Goal: Transaction & Acquisition: Book appointment/travel/reservation

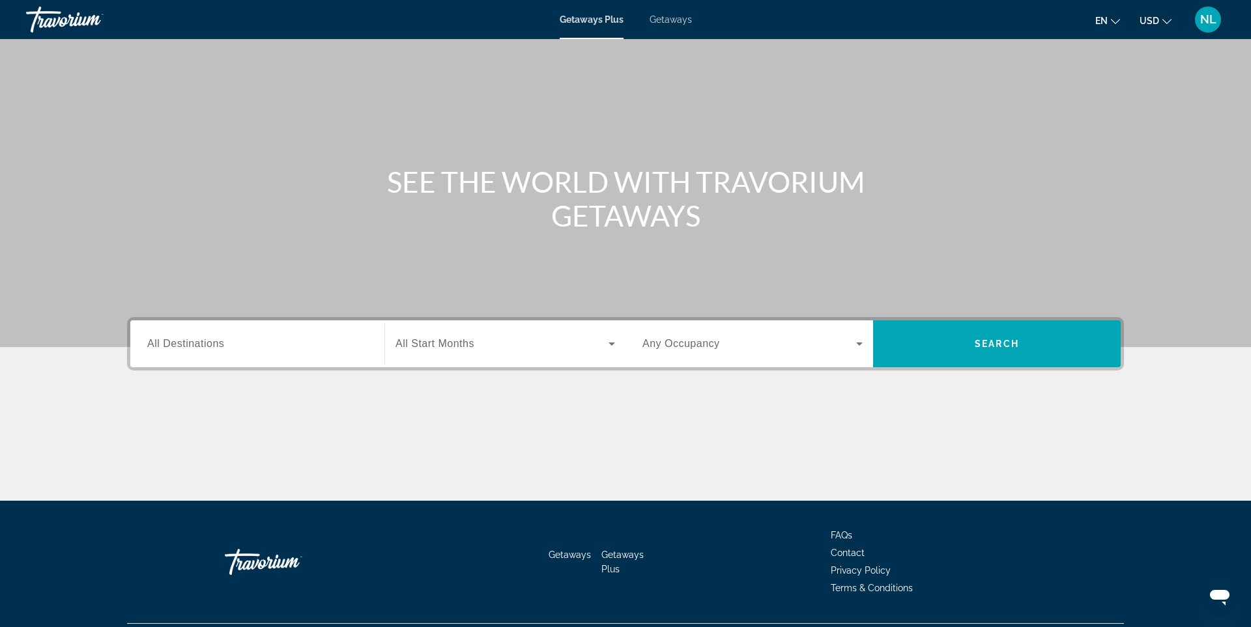
scroll to position [63, 0]
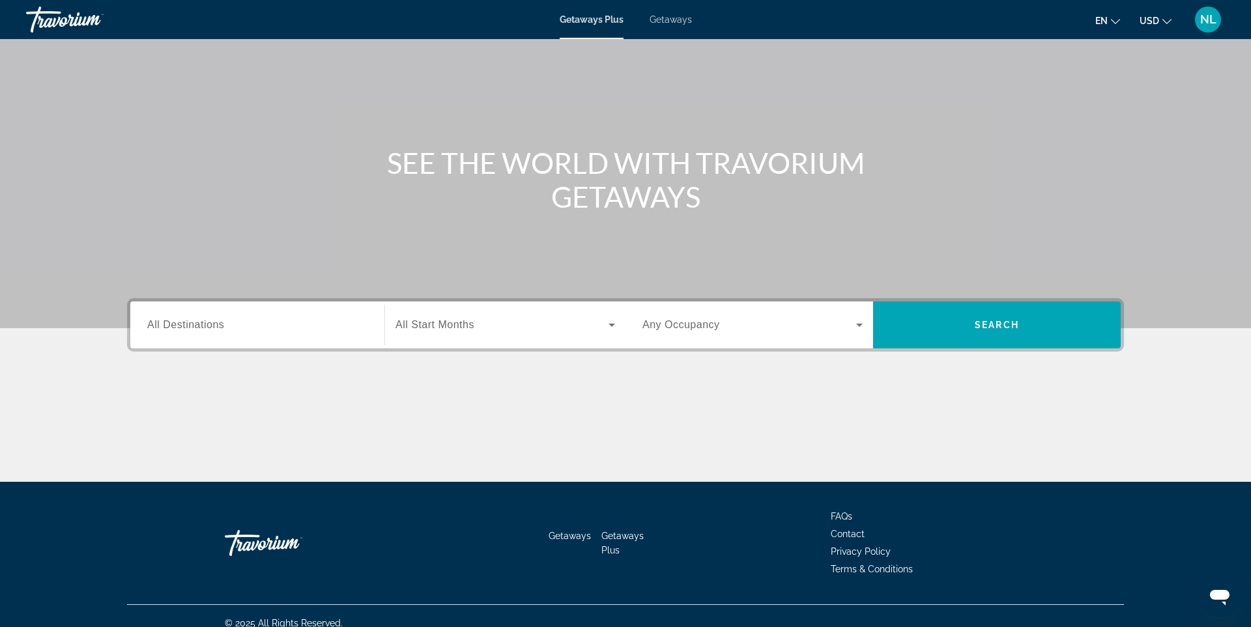
click at [213, 327] on span "All Destinations" at bounding box center [185, 324] width 77 height 11
click at [213, 327] on input "Destination All Destinations" at bounding box center [257, 326] width 220 height 16
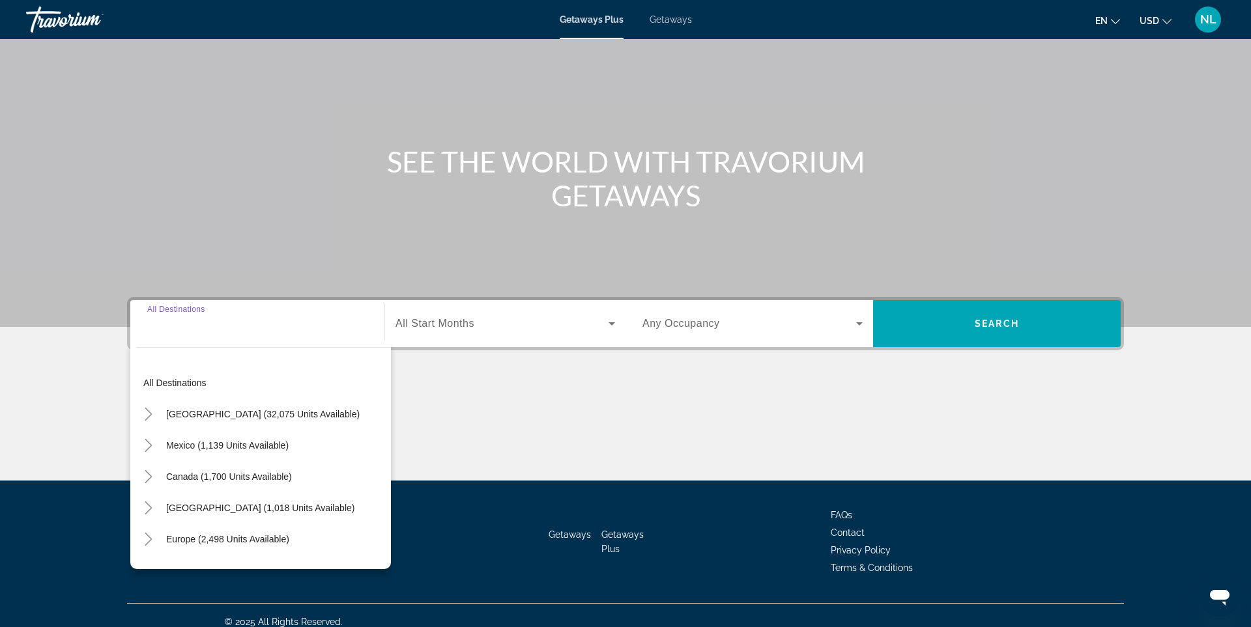
scroll to position [77, 0]
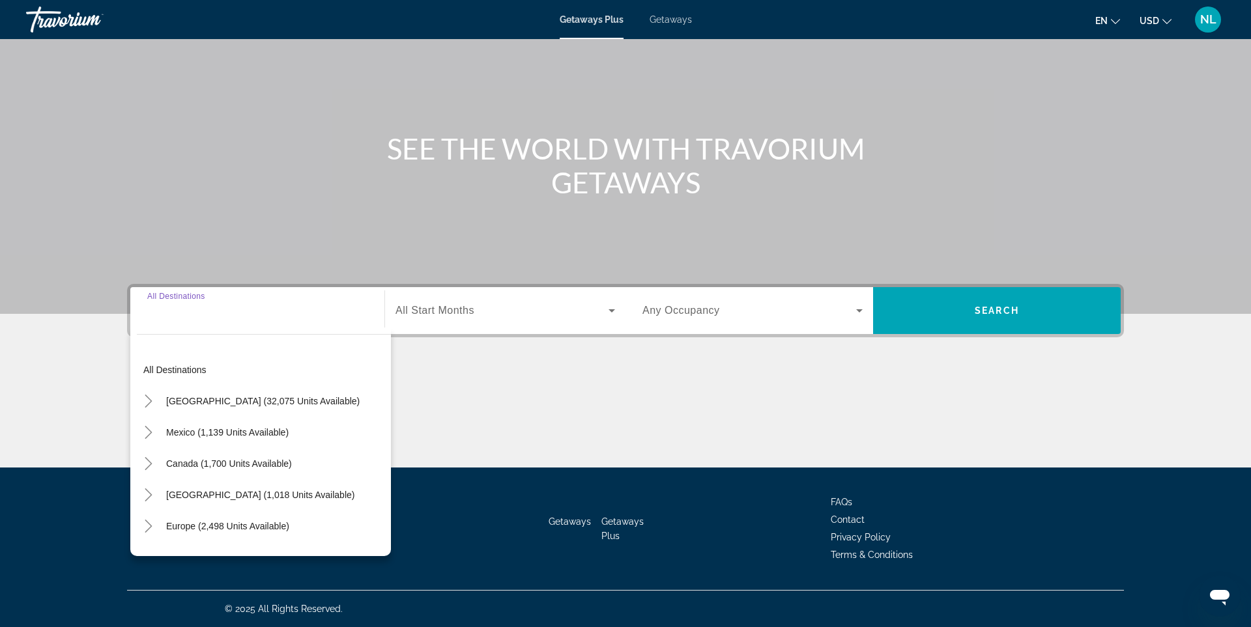
click at [177, 315] on input "Destination All Destinations" at bounding box center [257, 312] width 220 height 16
click at [153, 401] on icon "Toggle United States (32,075 units available)" at bounding box center [148, 401] width 13 height 13
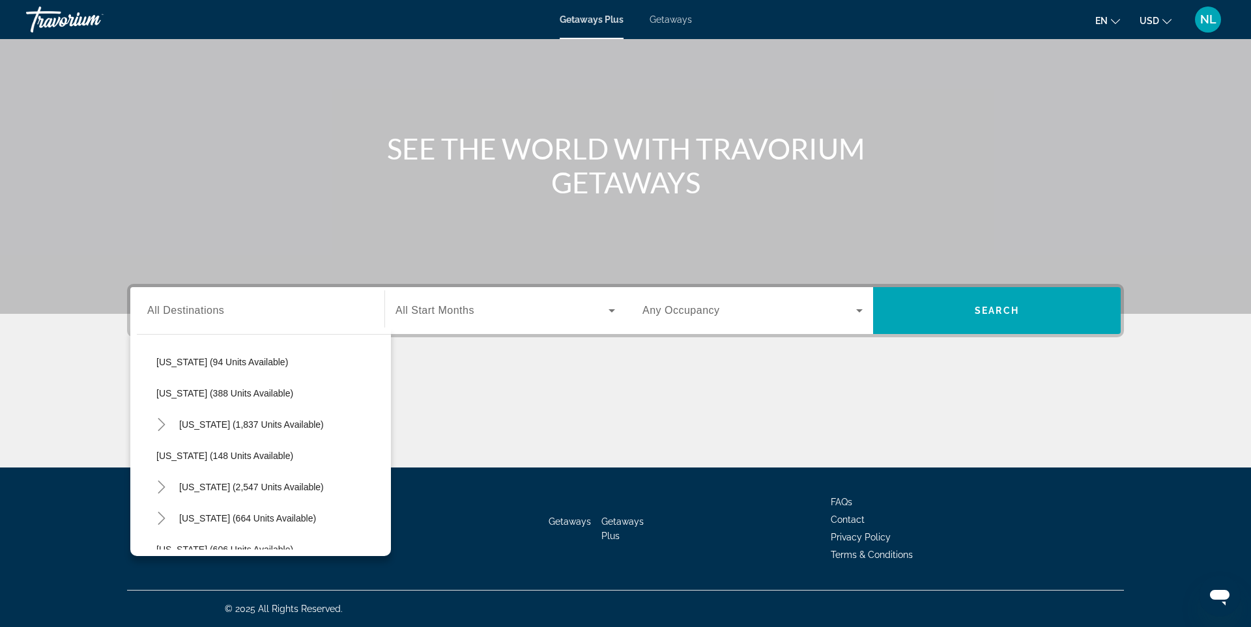
scroll to position [571, 0]
click at [186, 485] on span "[US_STATE] (2,547 units available)" at bounding box center [251, 486] width 145 height 10
type input "**********"
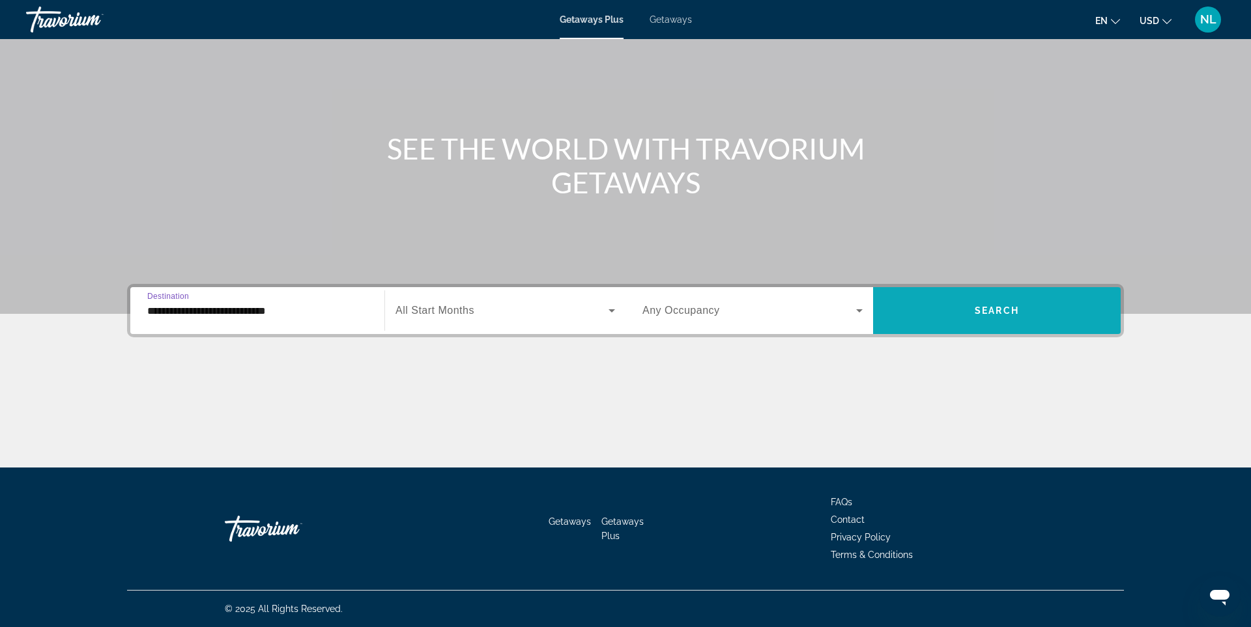
click at [931, 305] on span "Search widget" at bounding box center [997, 310] width 248 height 31
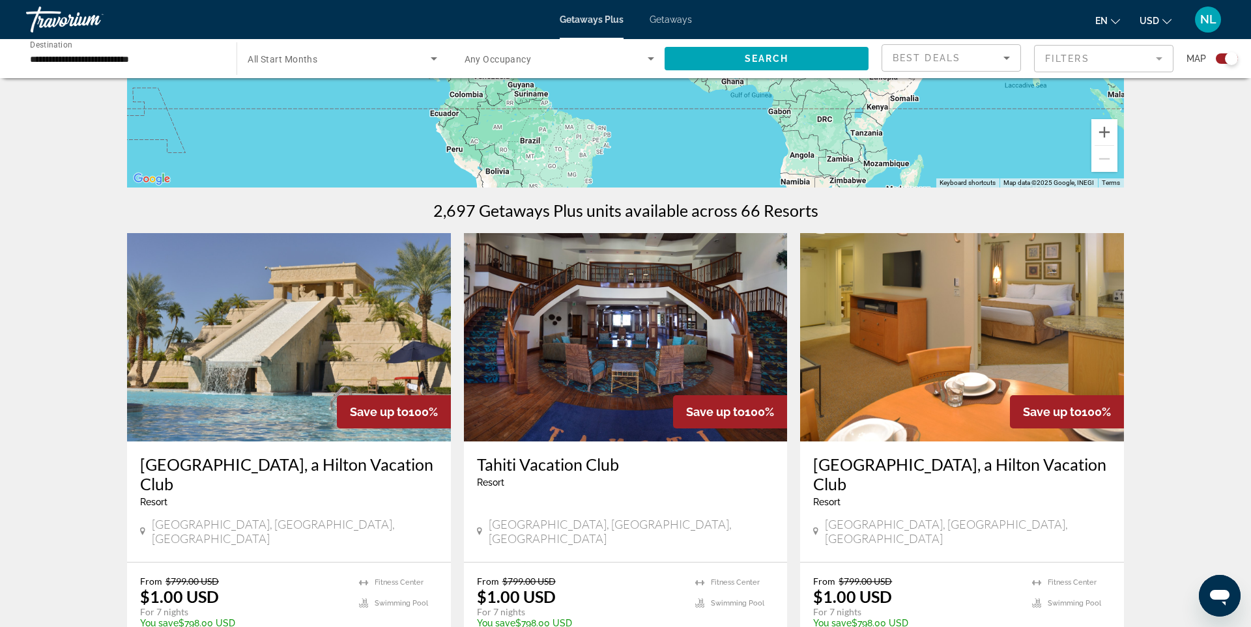
scroll to position [313, 0]
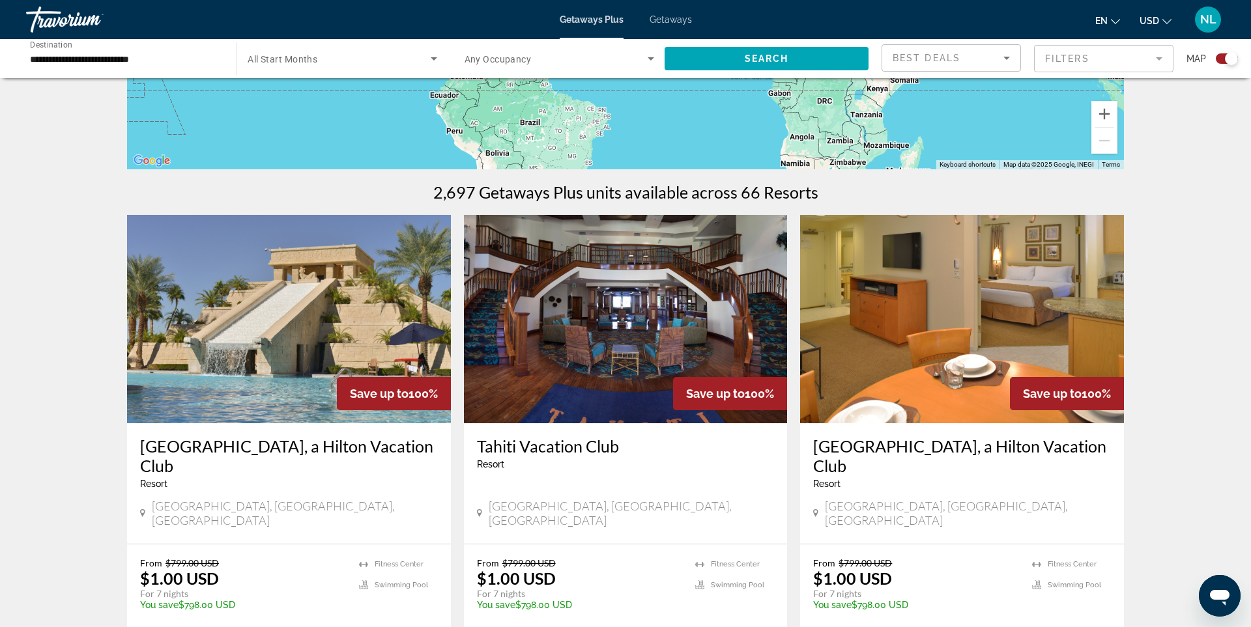
click at [320, 337] on img "Main content" at bounding box center [289, 319] width 324 height 208
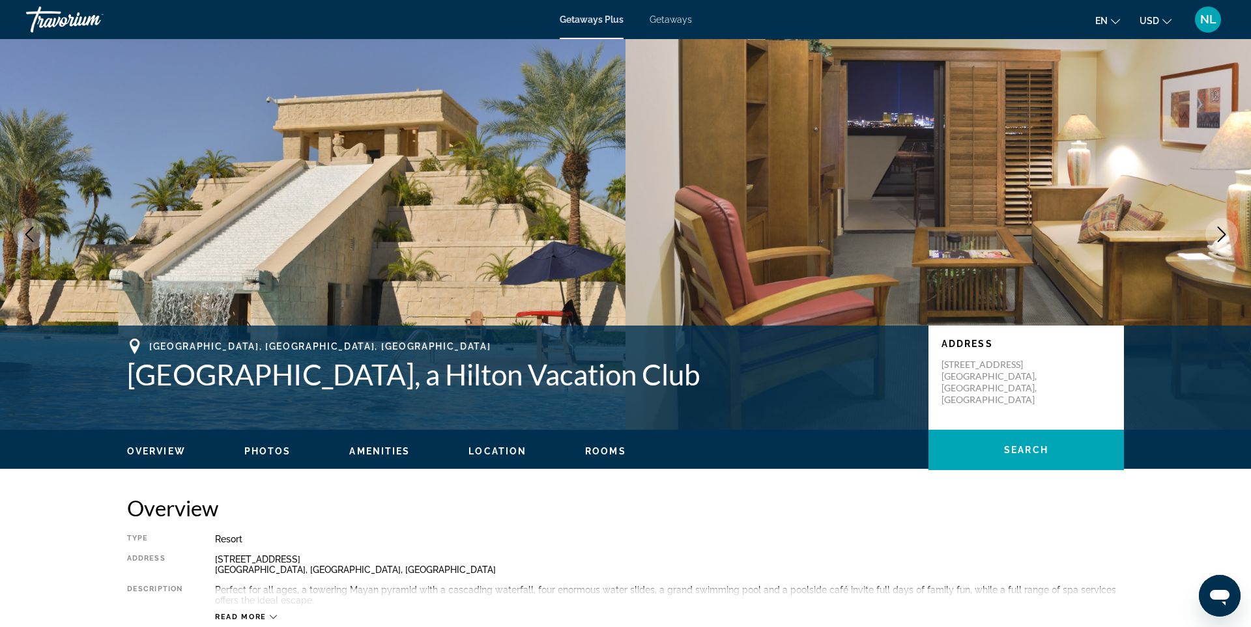
click at [1223, 232] on icon "Next image" at bounding box center [1222, 235] width 16 height 16
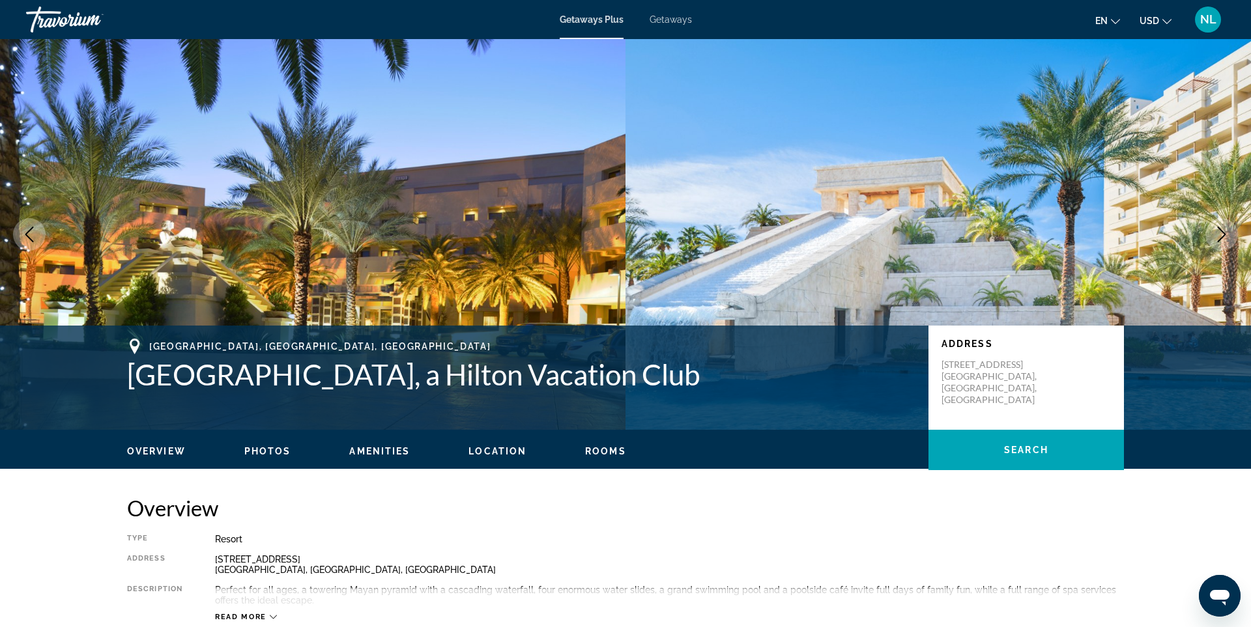
click at [1223, 232] on icon "Next image" at bounding box center [1221, 235] width 8 height 16
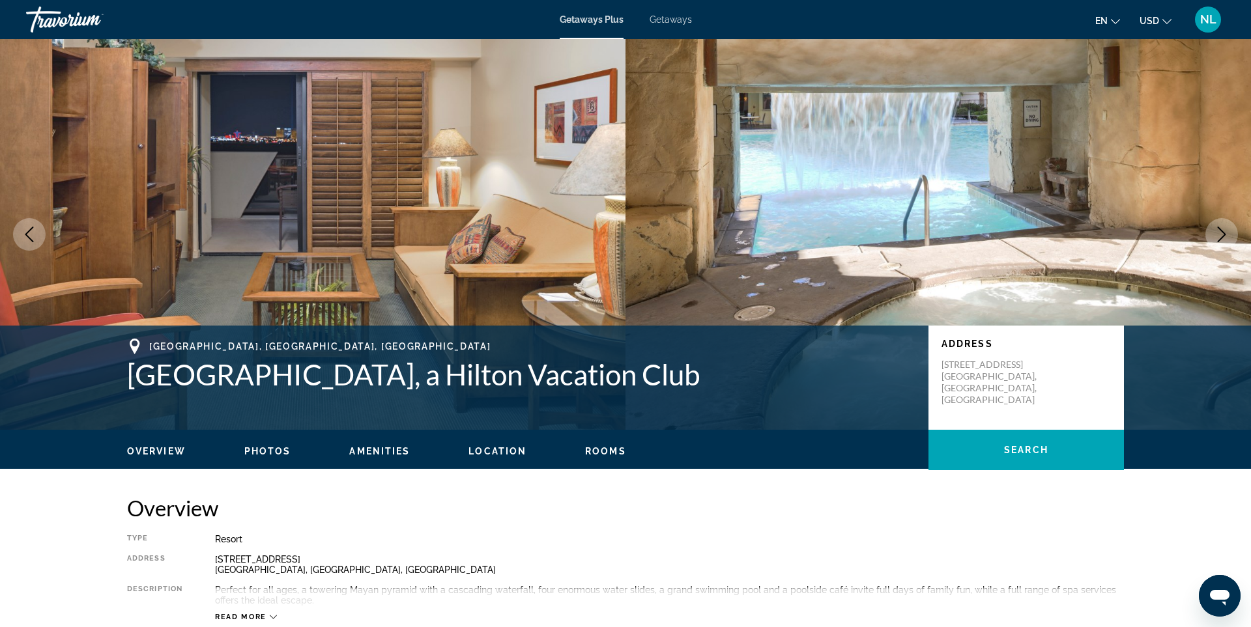
click at [1223, 232] on icon "Next image" at bounding box center [1221, 235] width 8 height 16
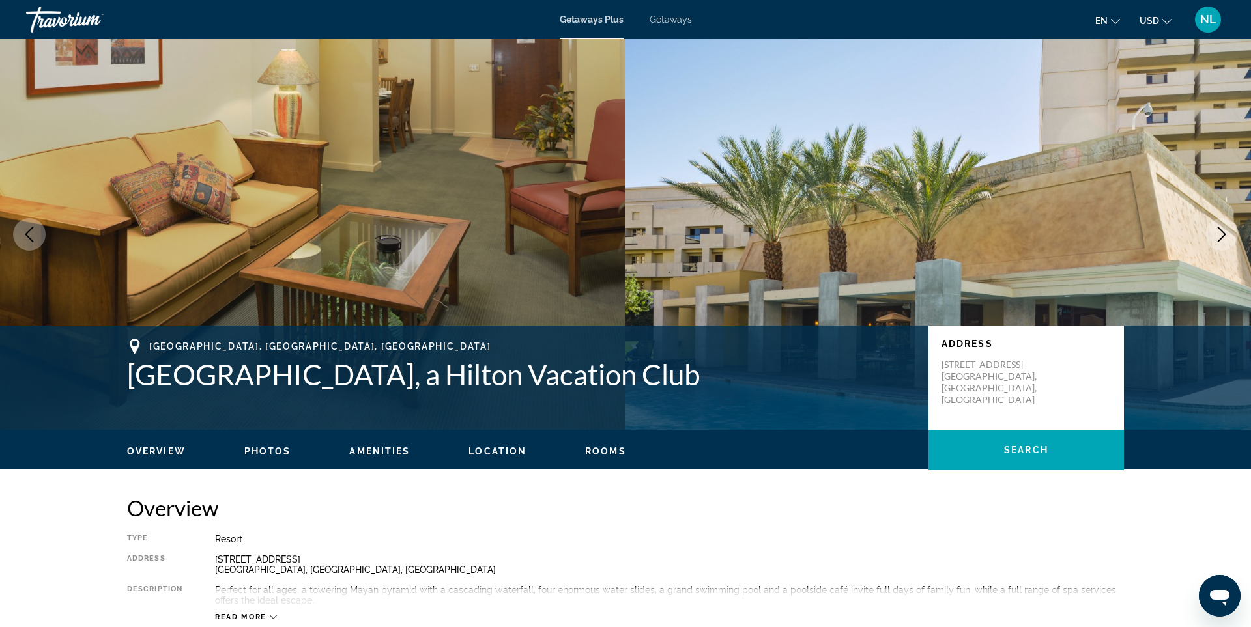
click at [1223, 232] on icon "Next image" at bounding box center [1221, 235] width 8 height 16
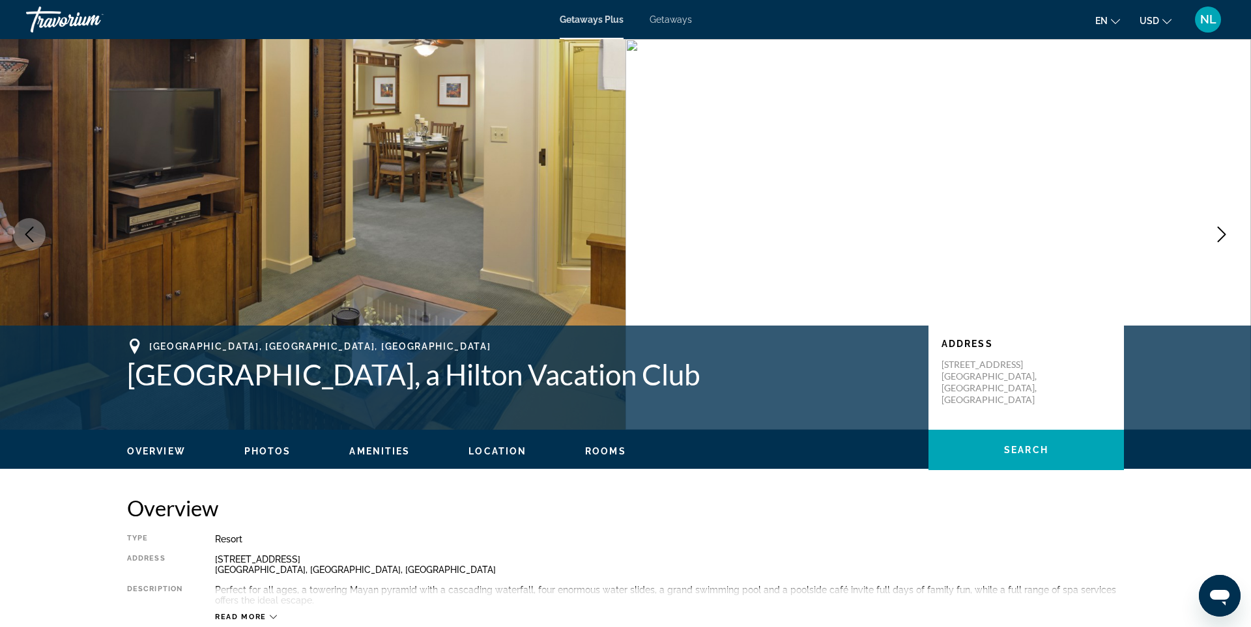
click at [1223, 232] on icon "Next image" at bounding box center [1221, 235] width 8 height 16
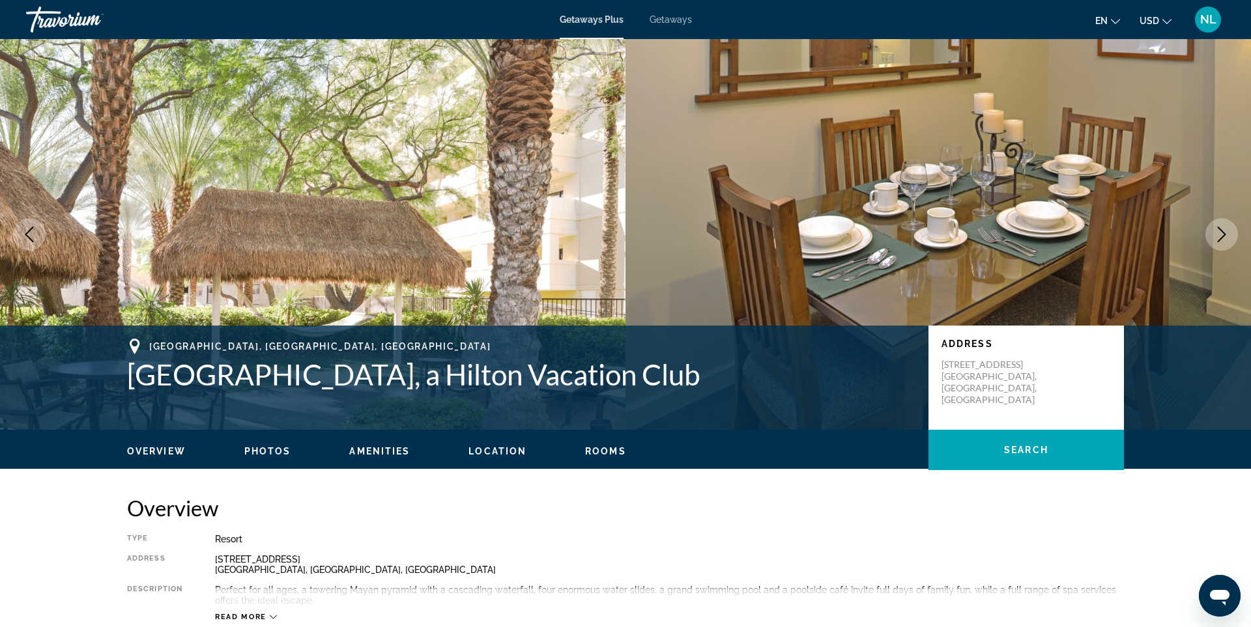
click at [1223, 232] on icon "Next image" at bounding box center [1221, 235] width 8 height 16
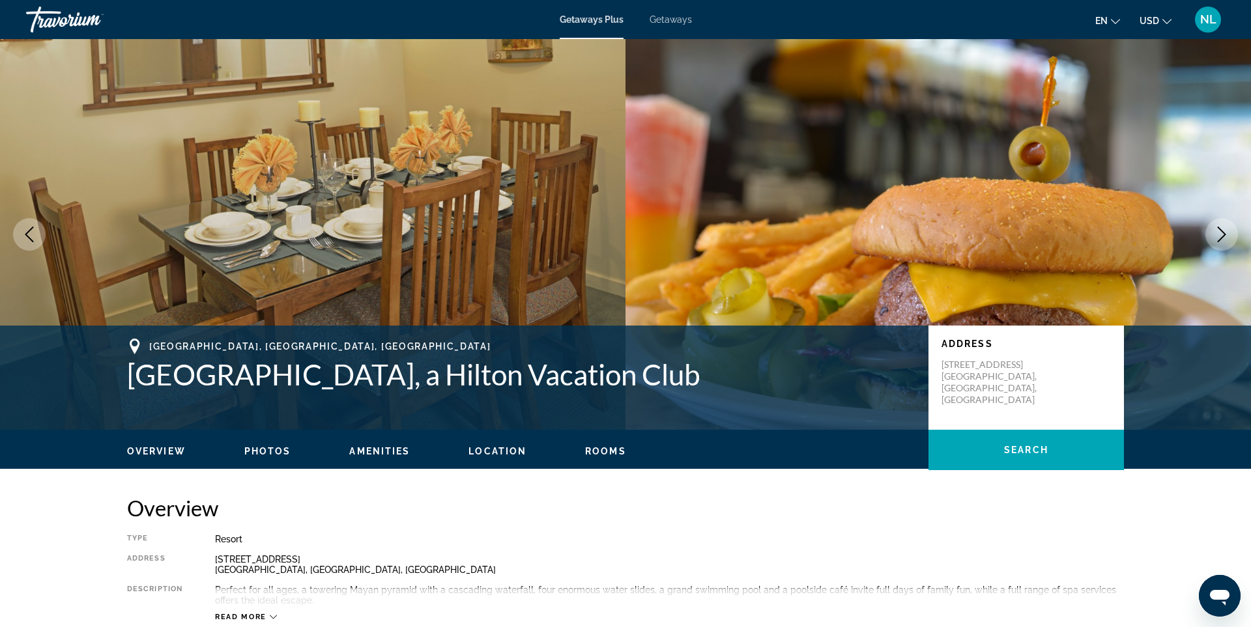
click at [1223, 232] on icon "Next image" at bounding box center [1221, 235] width 8 height 16
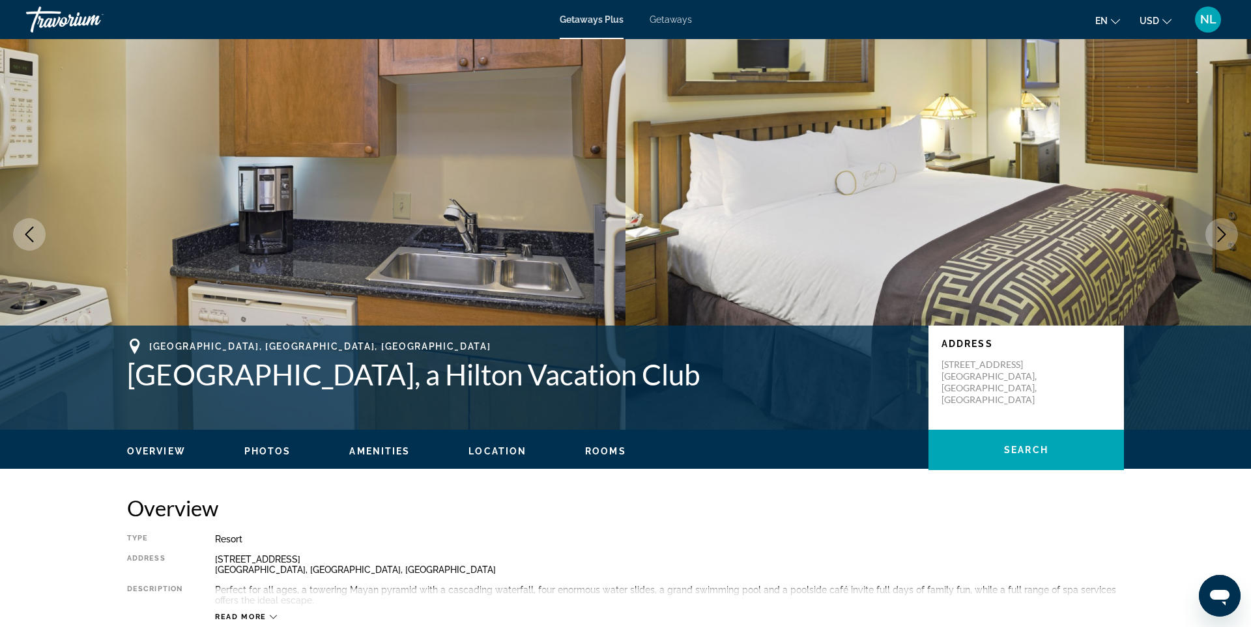
click at [1220, 233] on icon "Next image" at bounding box center [1222, 235] width 16 height 16
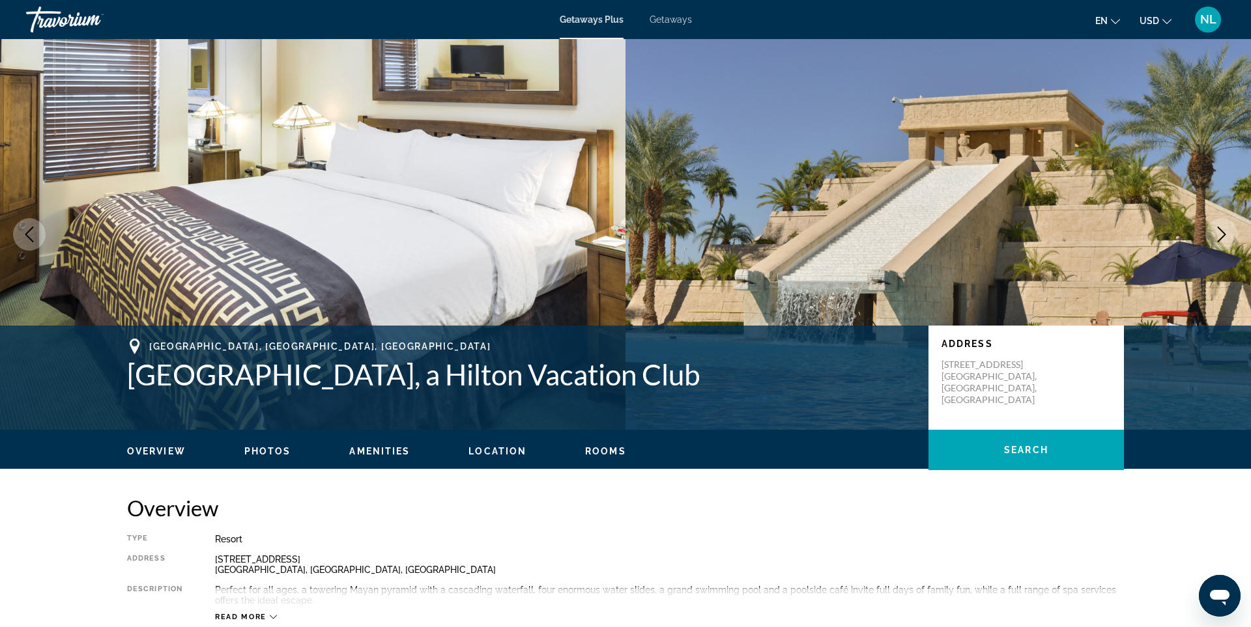
click at [1220, 232] on icon "Next image" at bounding box center [1222, 235] width 16 height 16
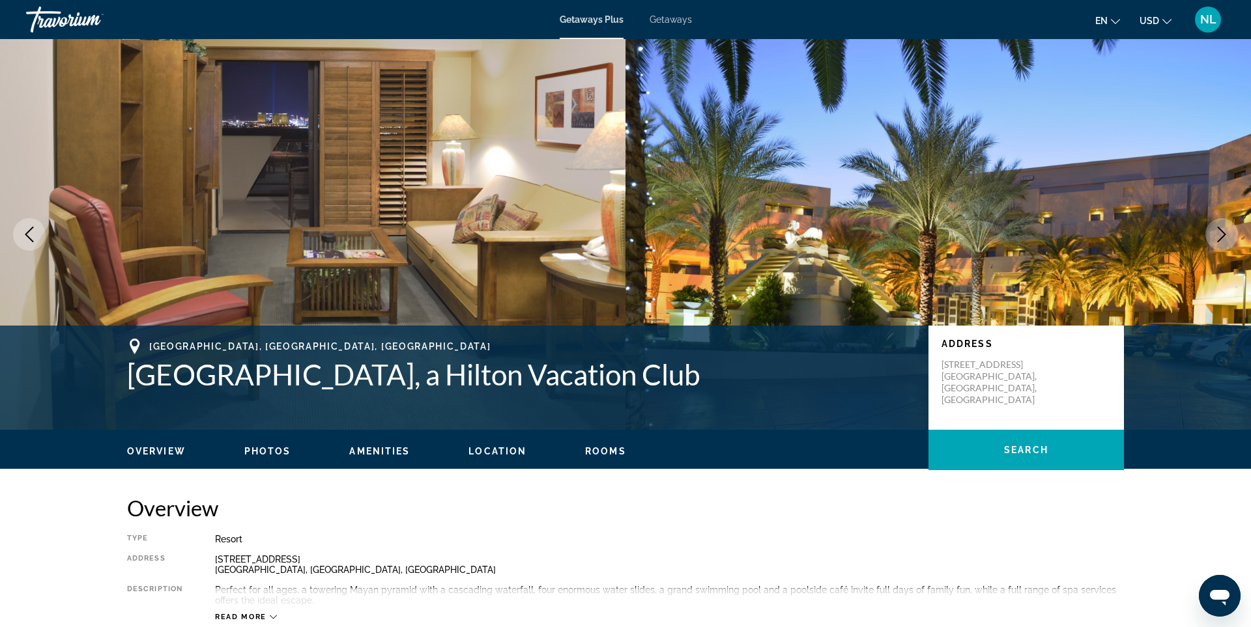
click at [1220, 232] on icon "Next image" at bounding box center [1222, 235] width 16 height 16
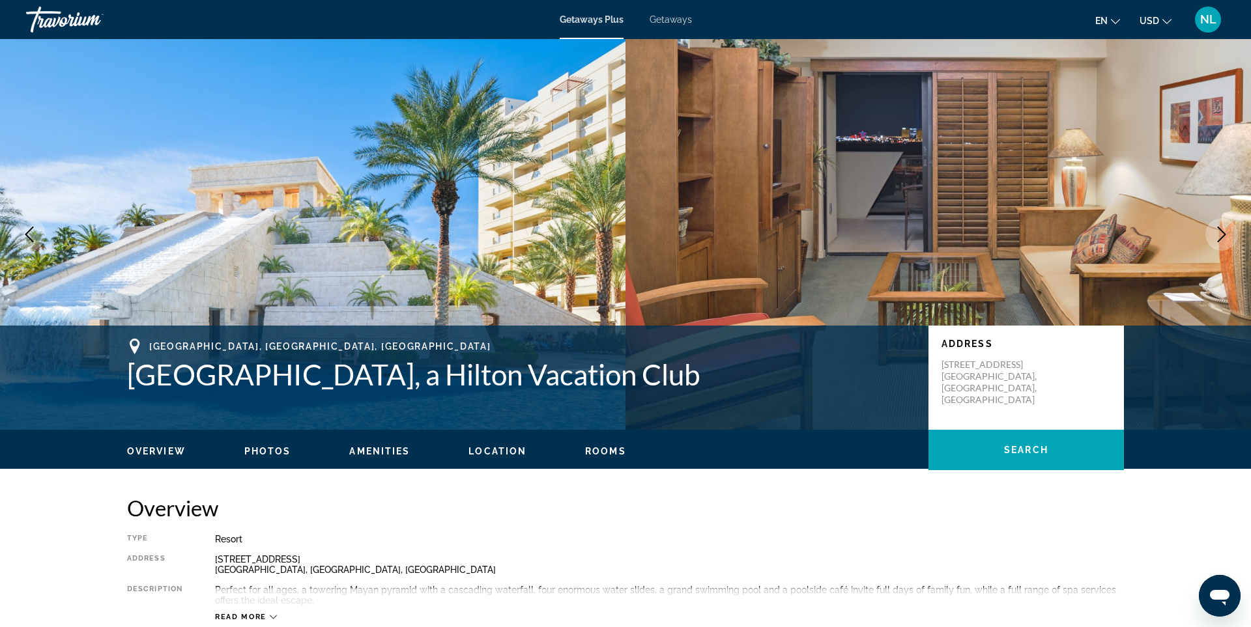
click at [1220, 232] on icon "Next image" at bounding box center [1222, 235] width 16 height 16
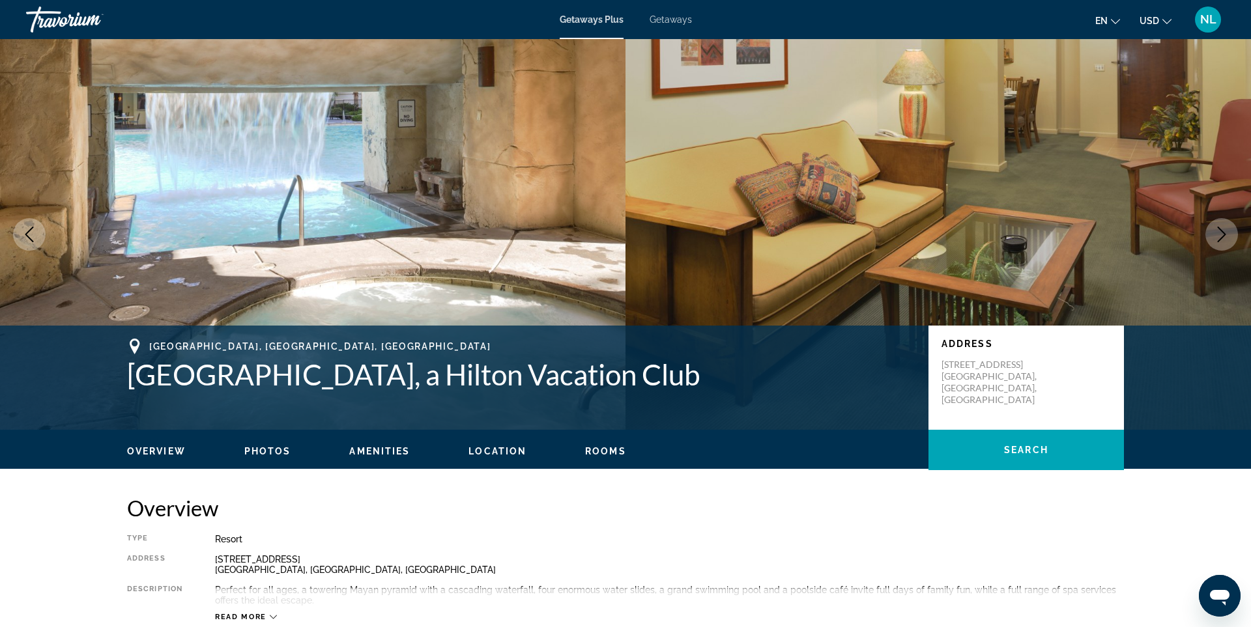
click at [1220, 232] on icon "Next image" at bounding box center [1222, 235] width 16 height 16
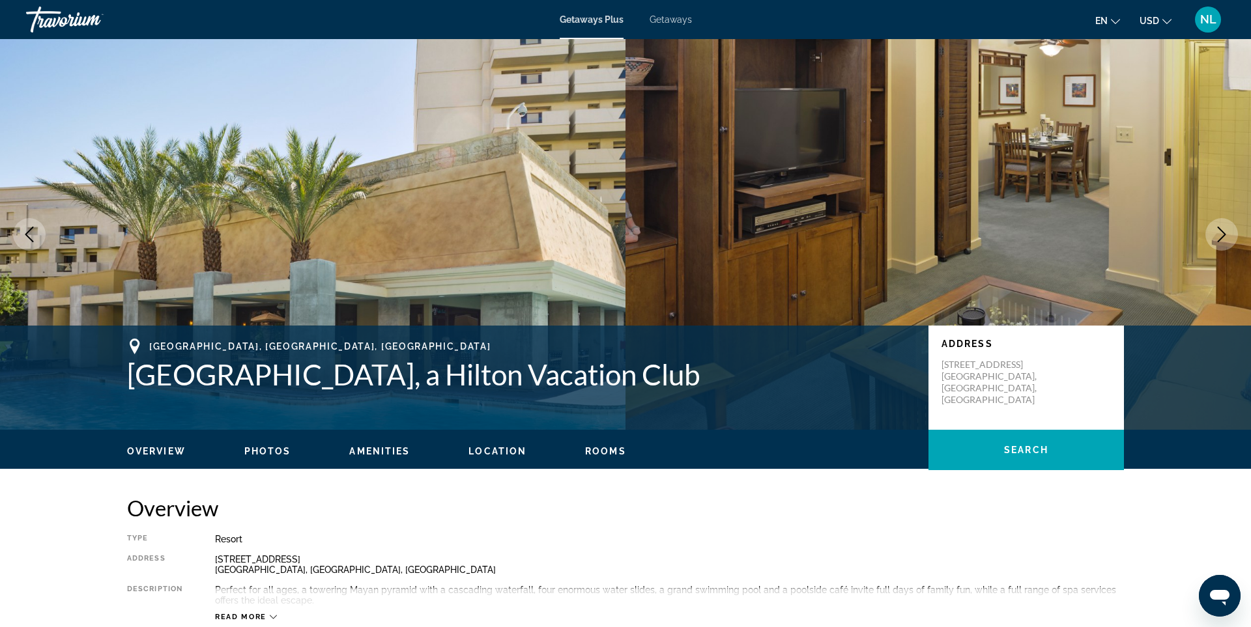
click at [1220, 232] on icon "Next image" at bounding box center [1222, 235] width 16 height 16
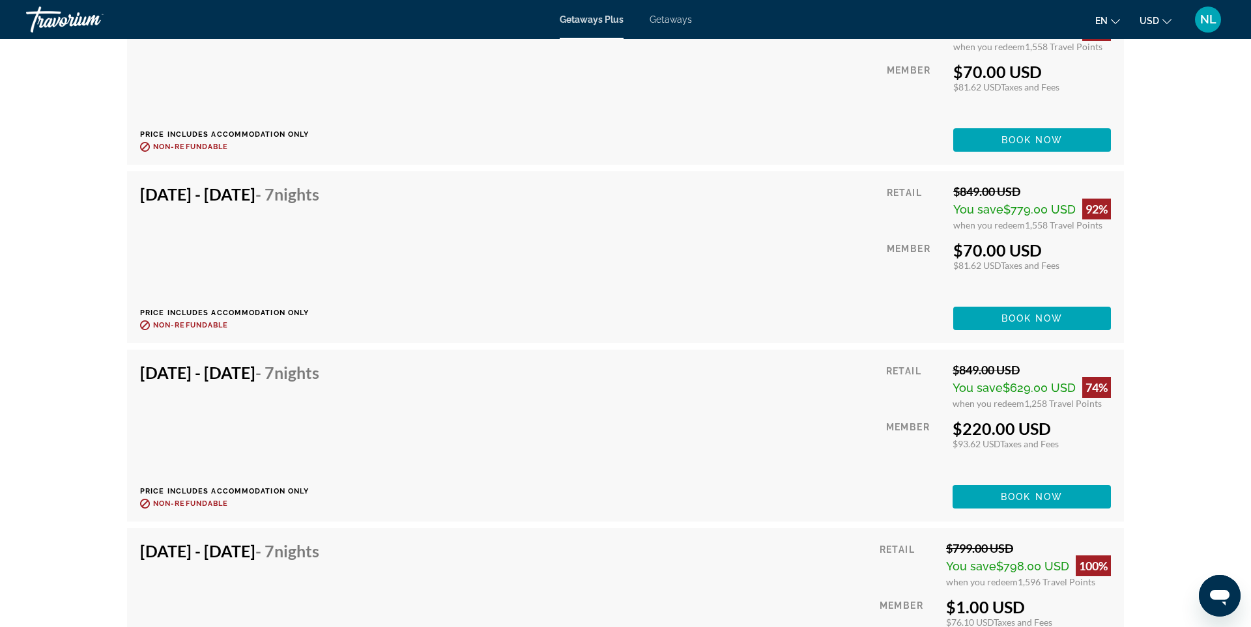
scroll to position [3185, 0]
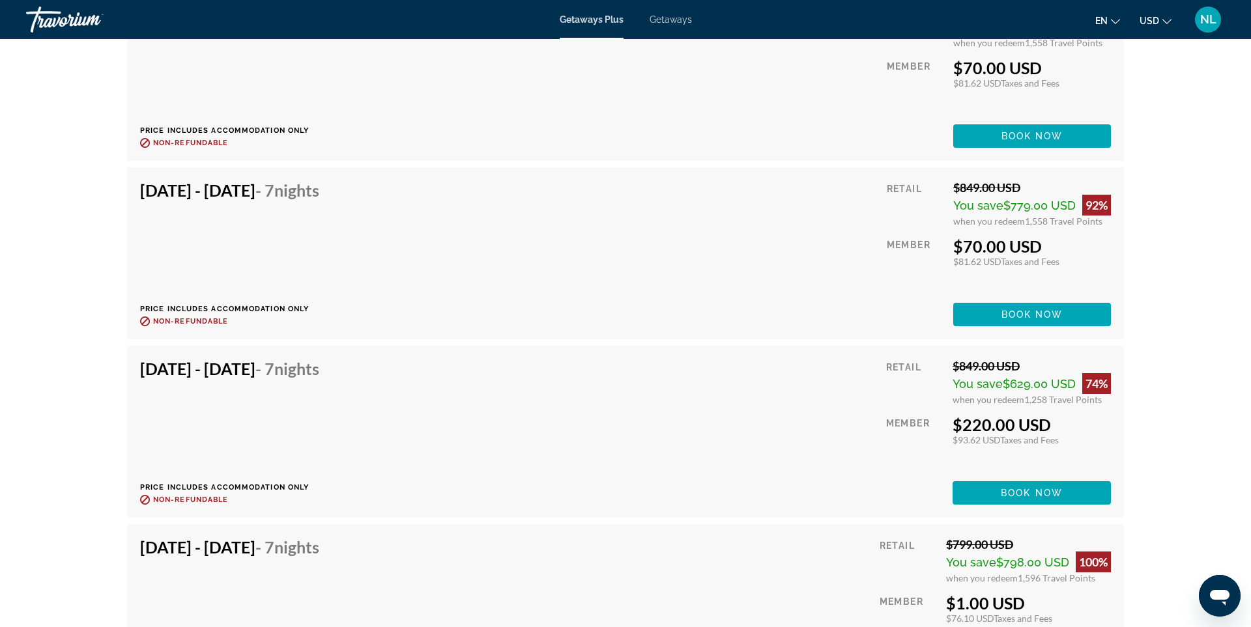
click at [744, 449] on div "[DATE] - [DATE] - 7 Nights Price includes accommodation only Refundable until :…" at bounding box center [625, 432] width 971 height 146
click at [1005, 490] on span "Book now" at bounding box center [1032, 493] width 62 height 10
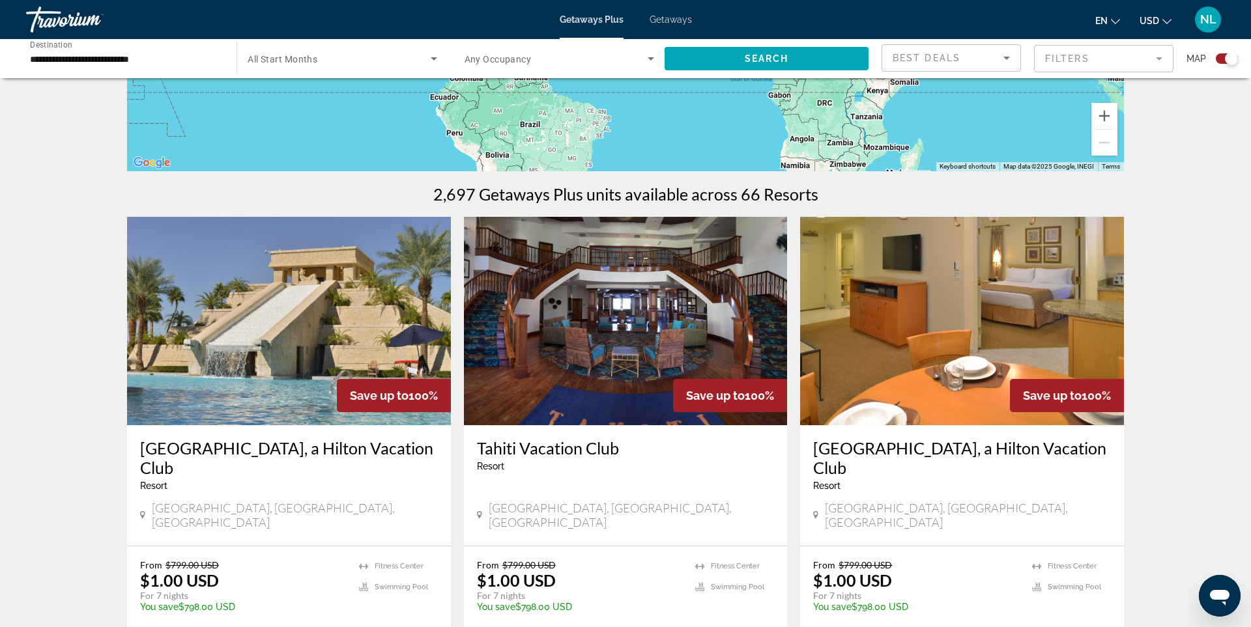
scroll to position [311, 0]
click at [653, 322] on img "Main content" at bounding box center [626, 320] width 324 height 208
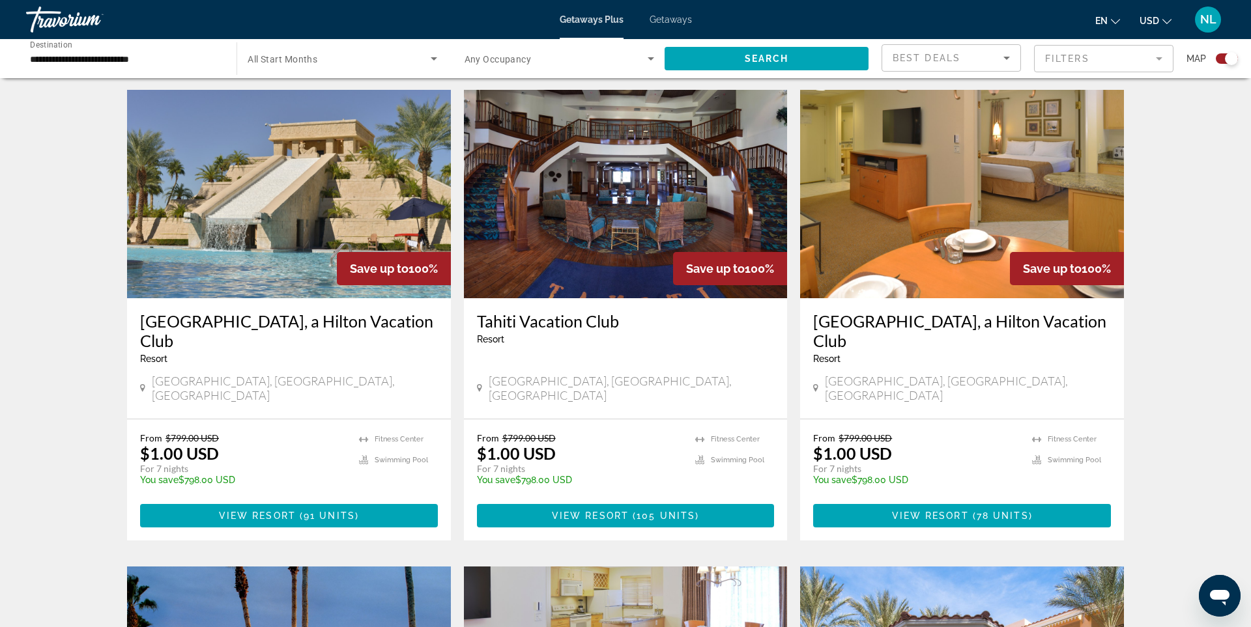
scroll to position [440, 0]
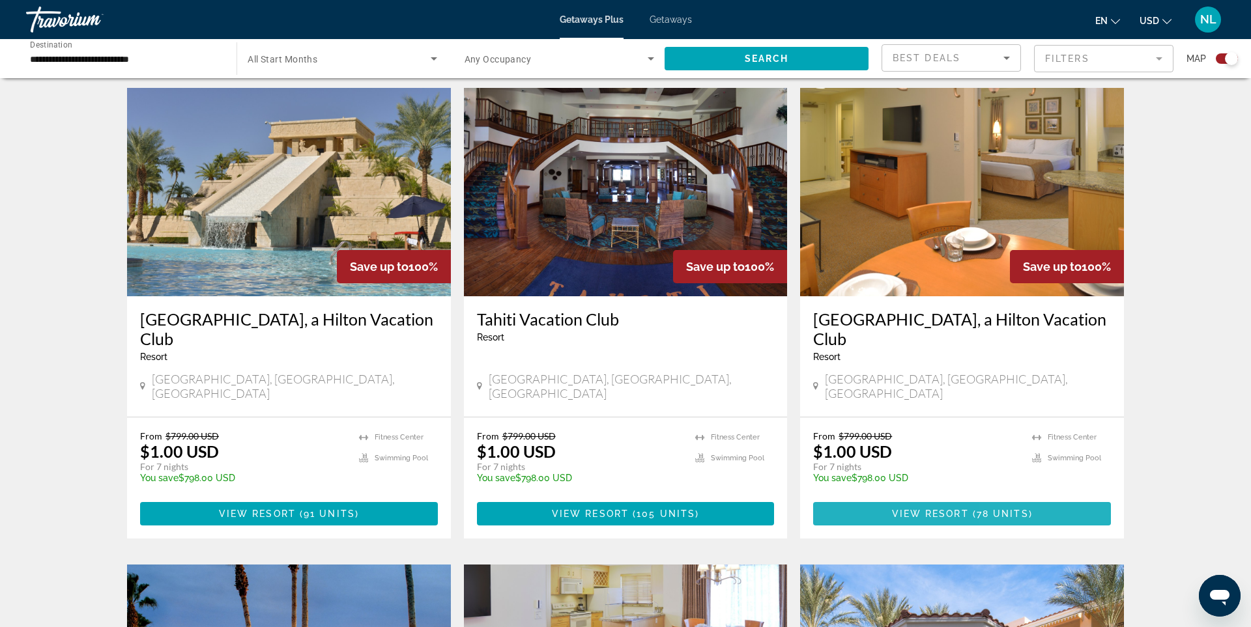
click at [1032, 498] on span "Main content" at bounding box center [962, 513] width 298 height 31
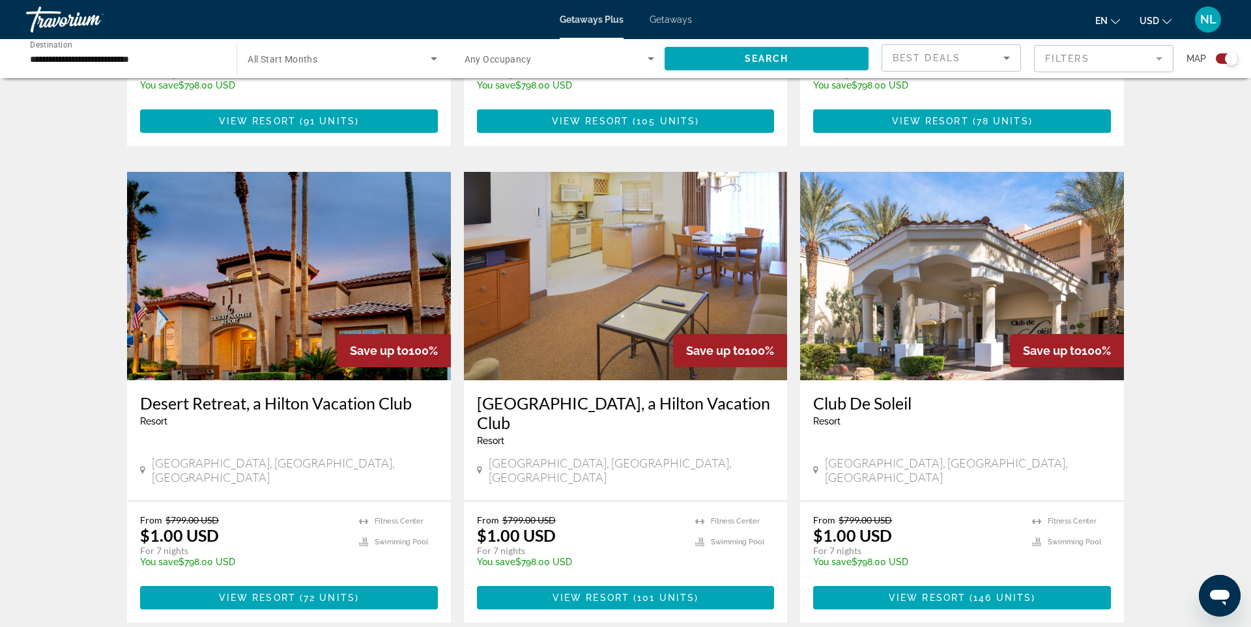
scroll to position [842, 0]
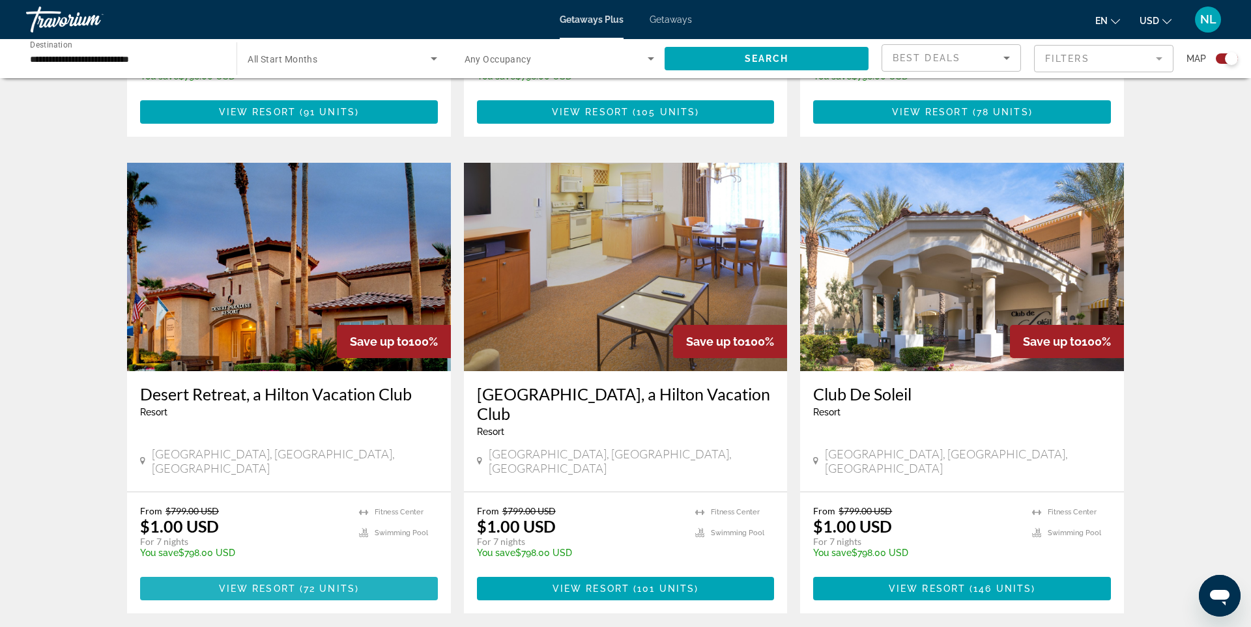
click at [285, 584] on span "View Resort" at bounding box center [257, 589] width 77 height 10
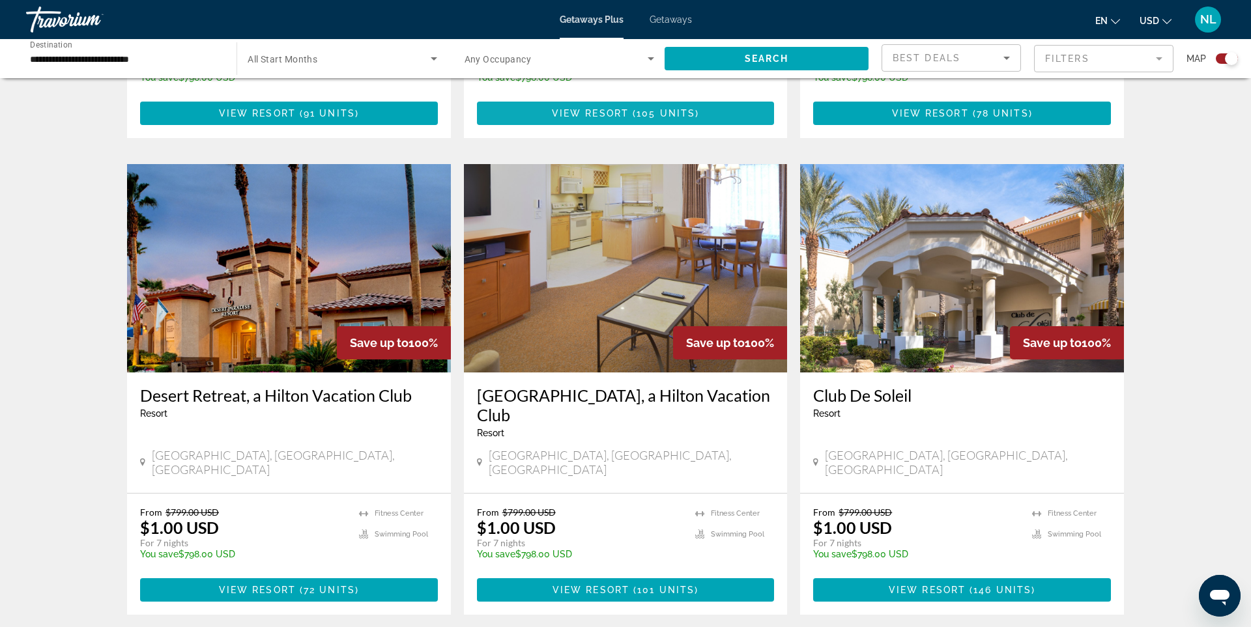
scroll to position [842, 0]
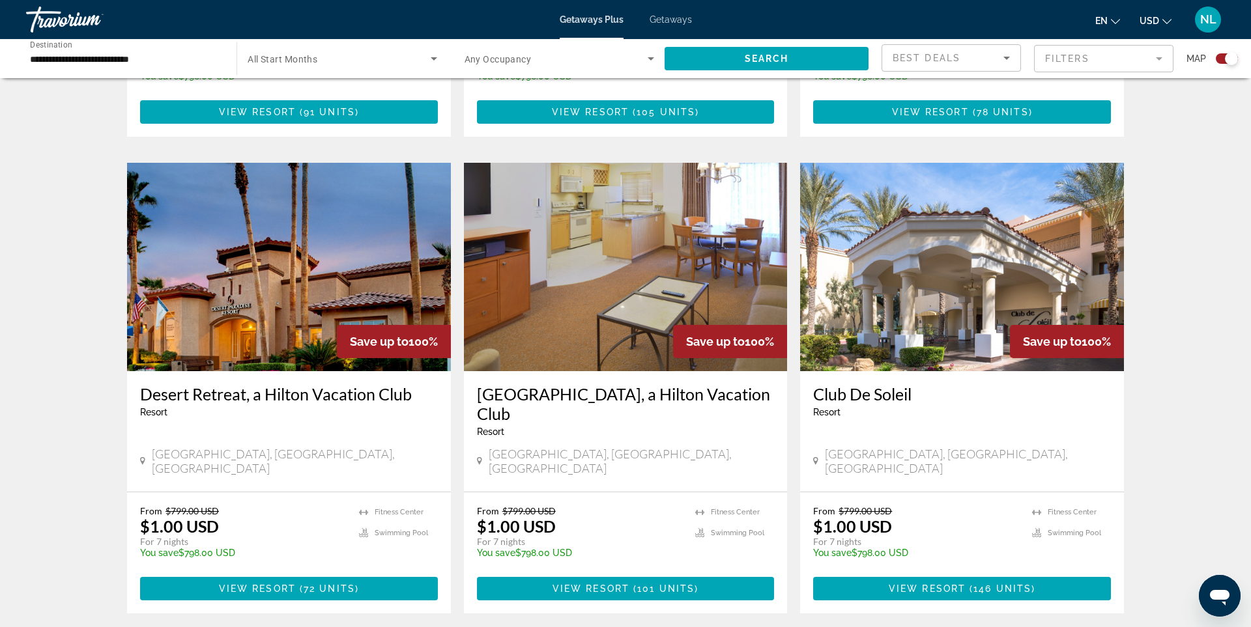
click at [634, 584] on span "( 101 units )" at bounding box center [663, 589] width 69 height 10
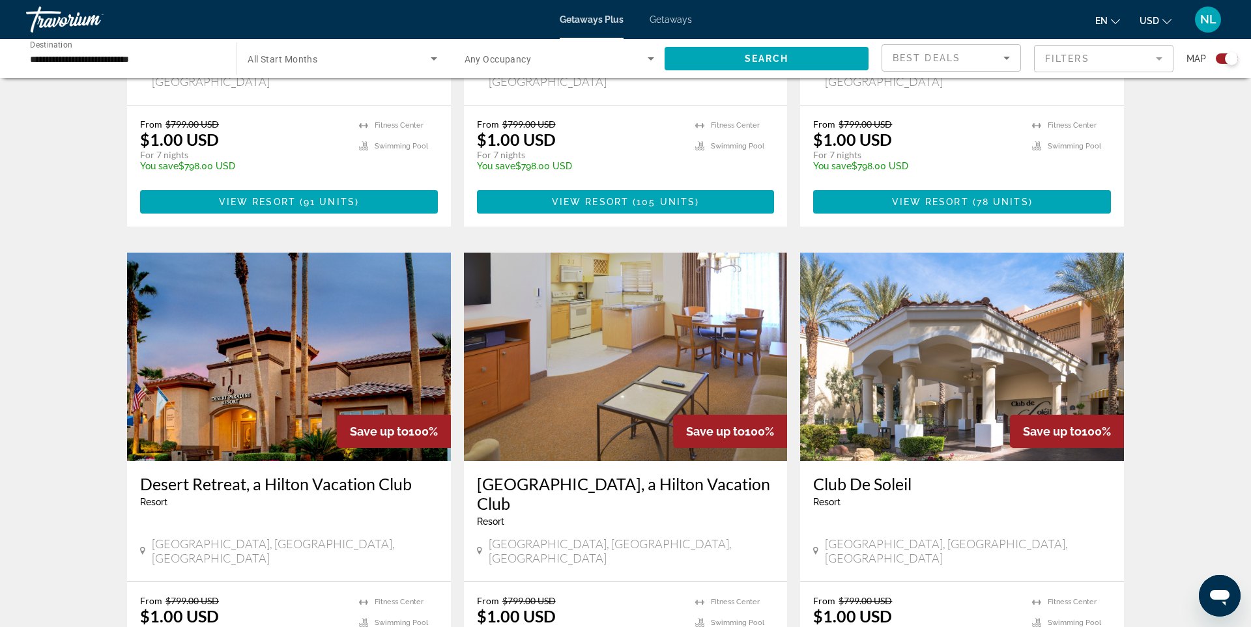
scroll to position [881, 0]
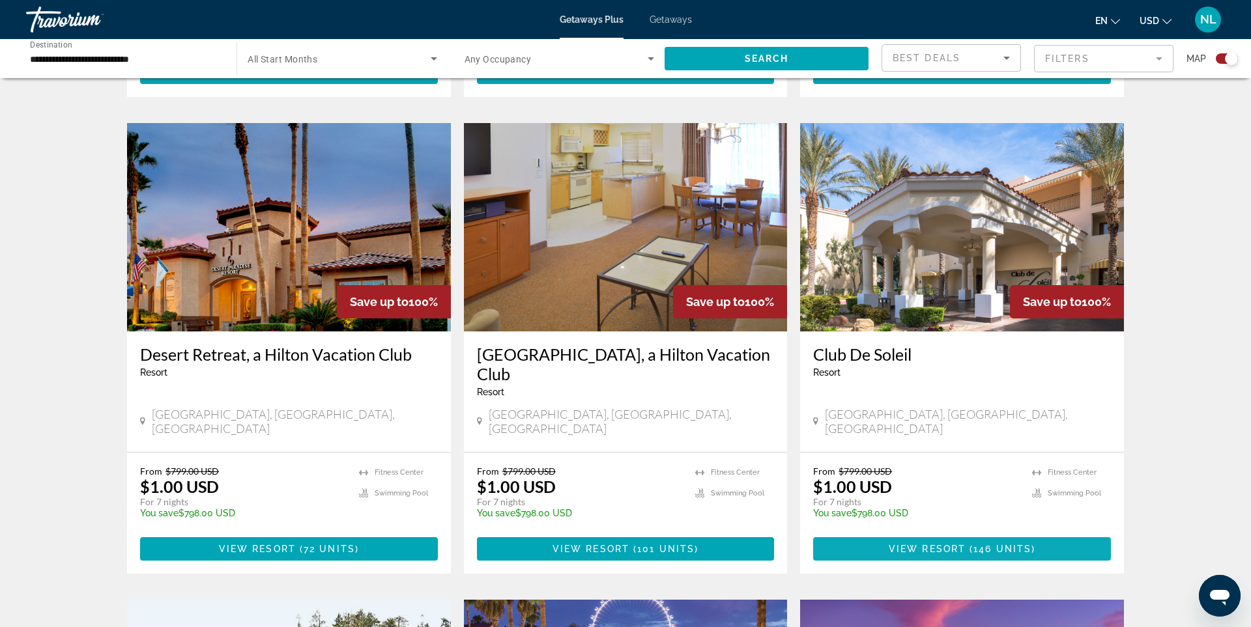
click at [975, 544] on span "146 units" at bounding box center [1002, 549] width 58 height 10
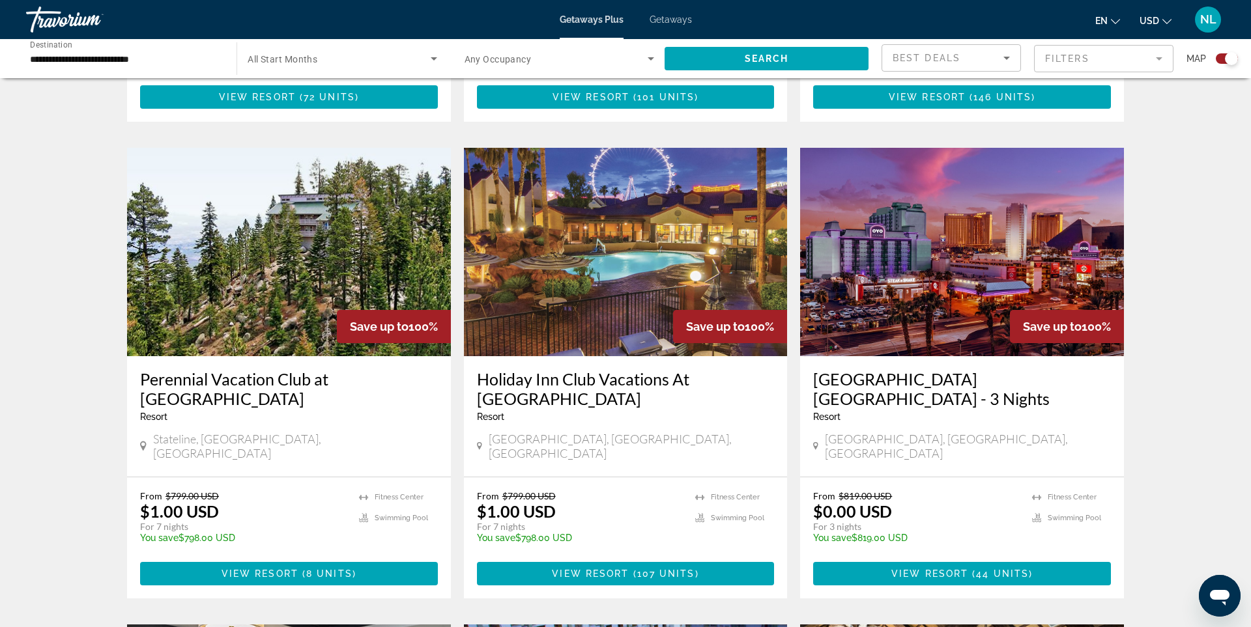
scroll to position [1337, 0]
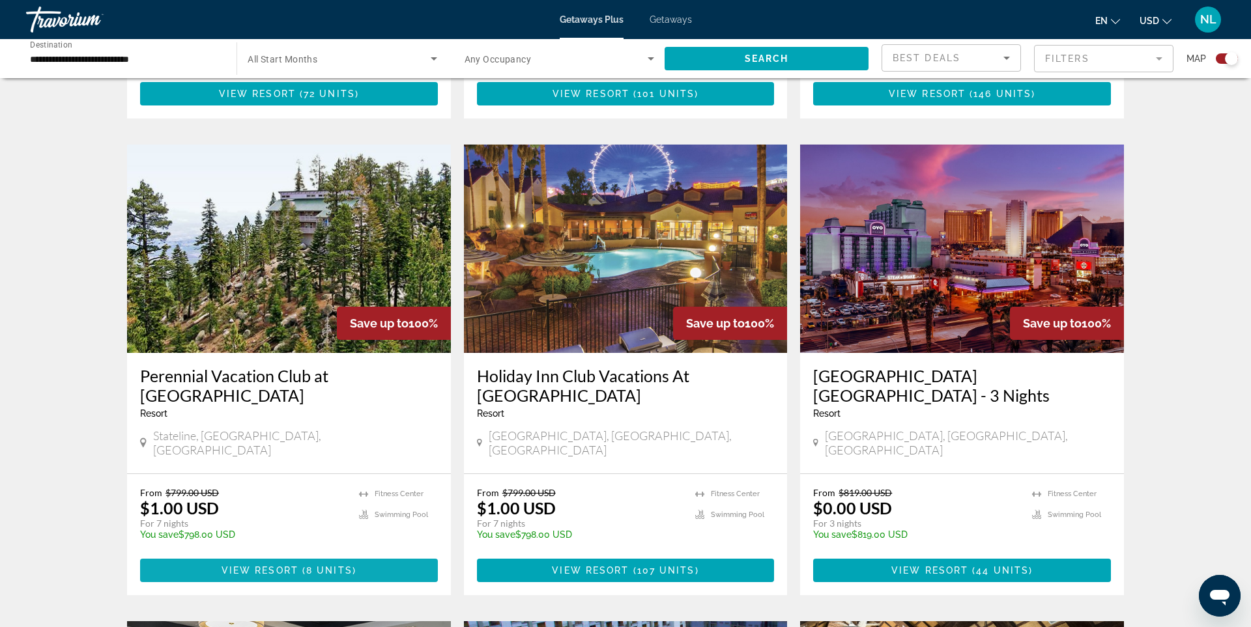
click at [269, 565] on span "View Resort" at bounding box center [259, 570] width 77 height 10
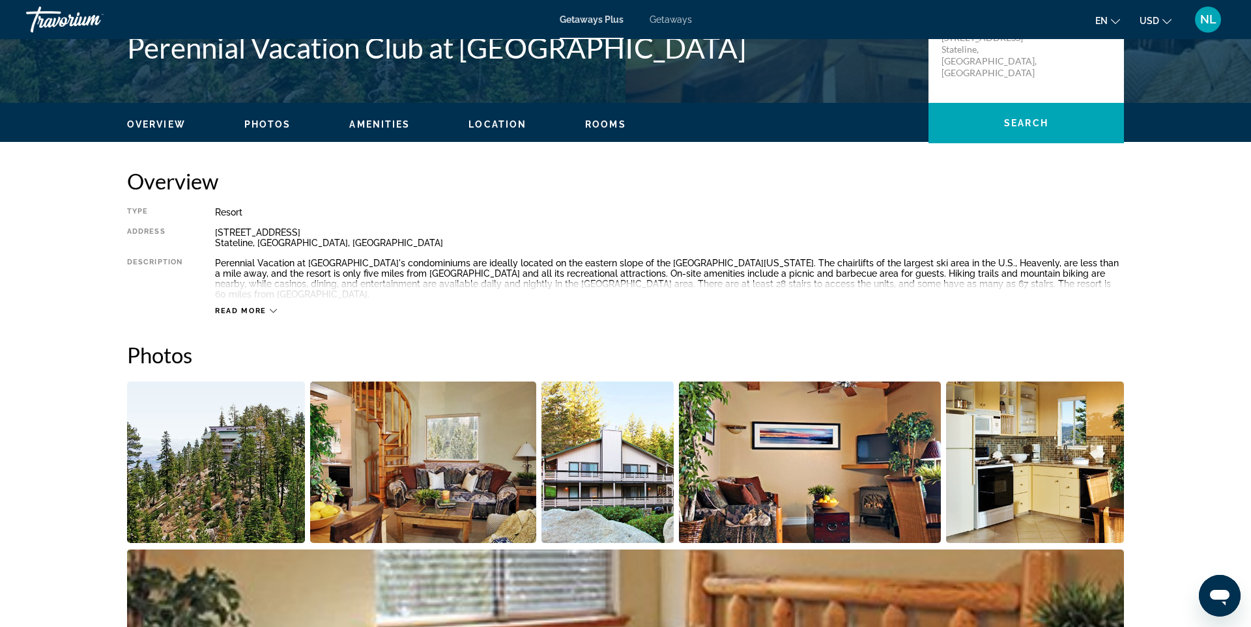
scroll to position [113, 0]
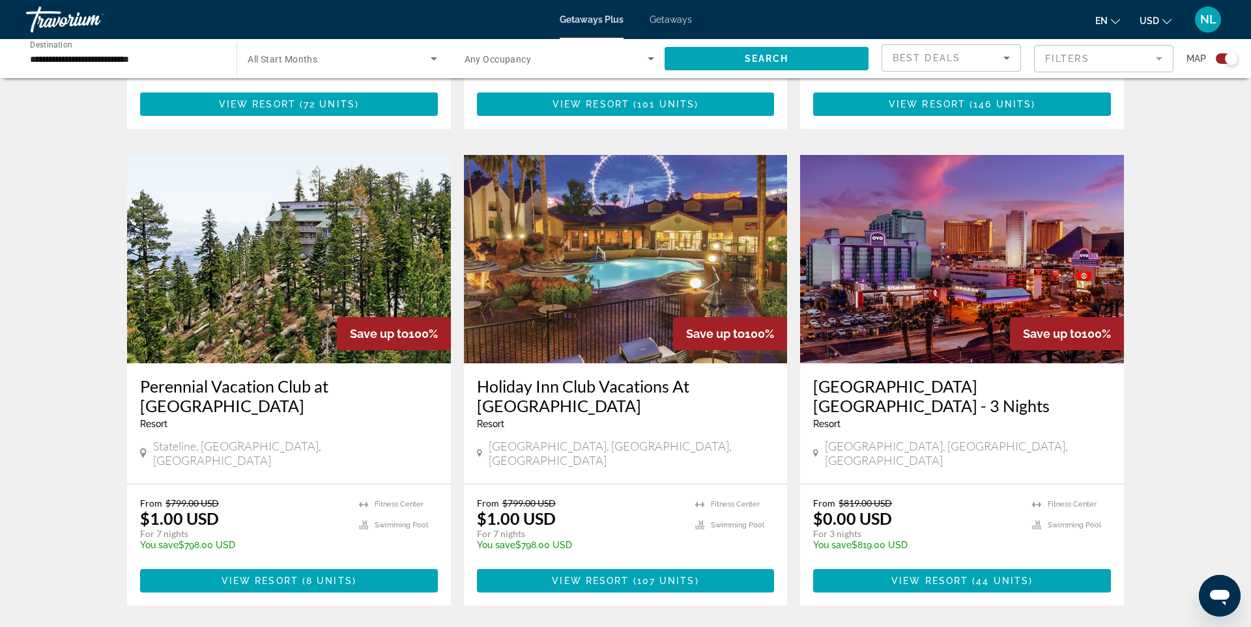
scroll to position [1333, 0]
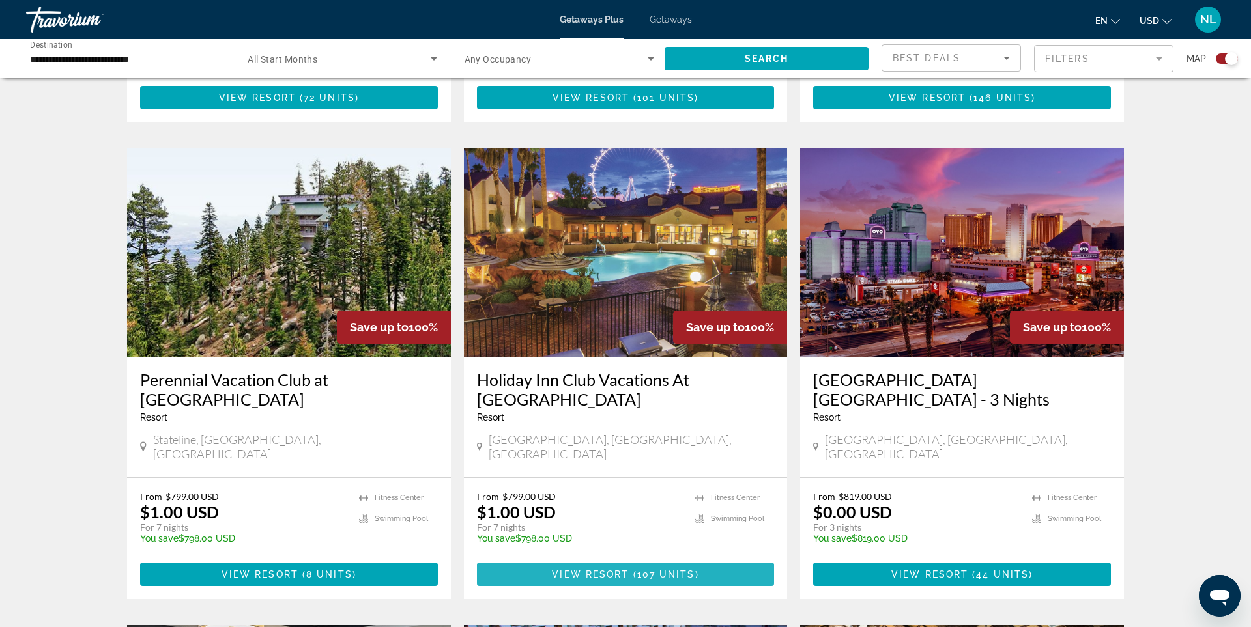
click at [663, 569] on span "107 units" at bounding box center [666, 574] width 58 height 10
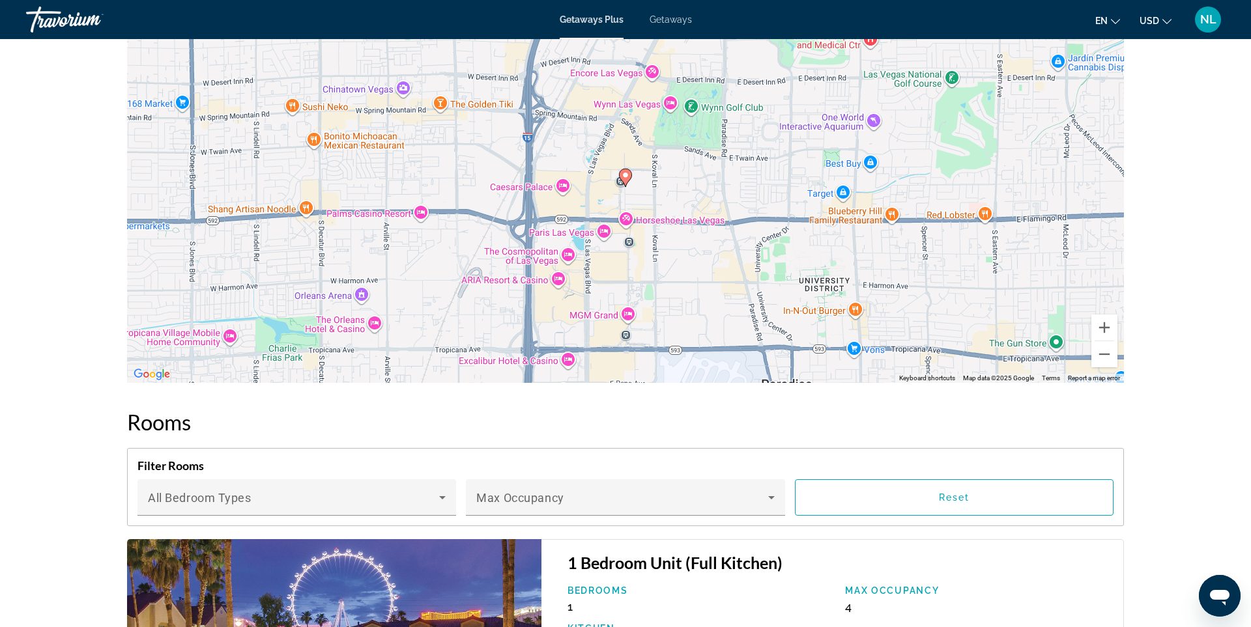
scroll to position [1951, 0]
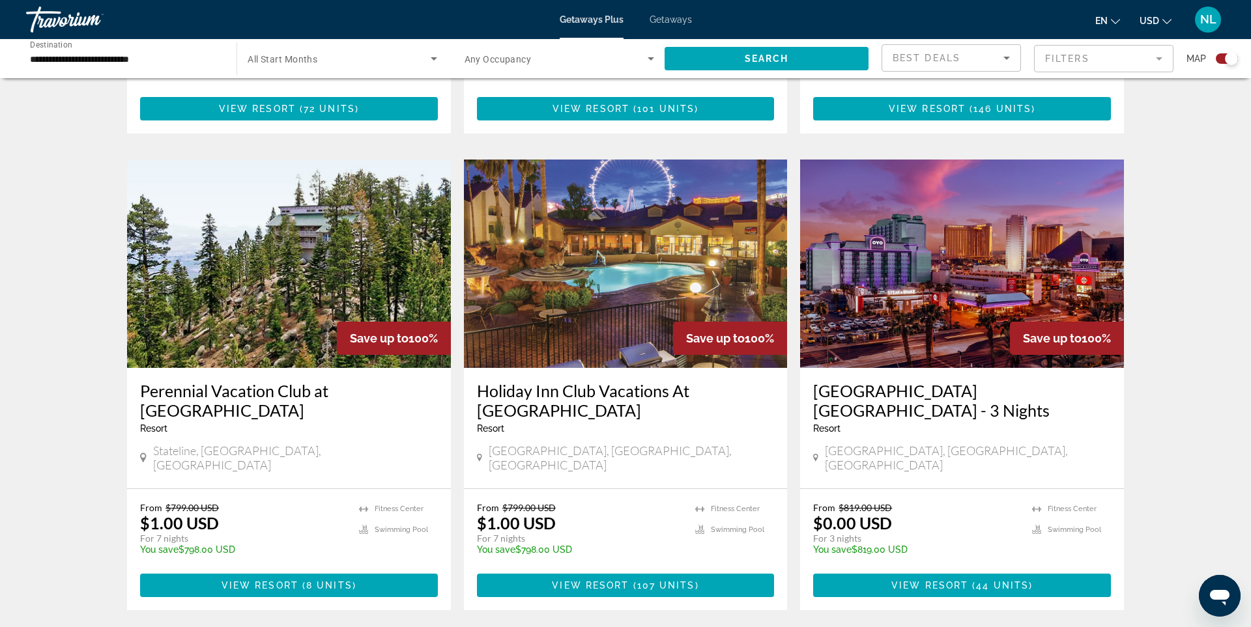
scroll to position [1323, 0]
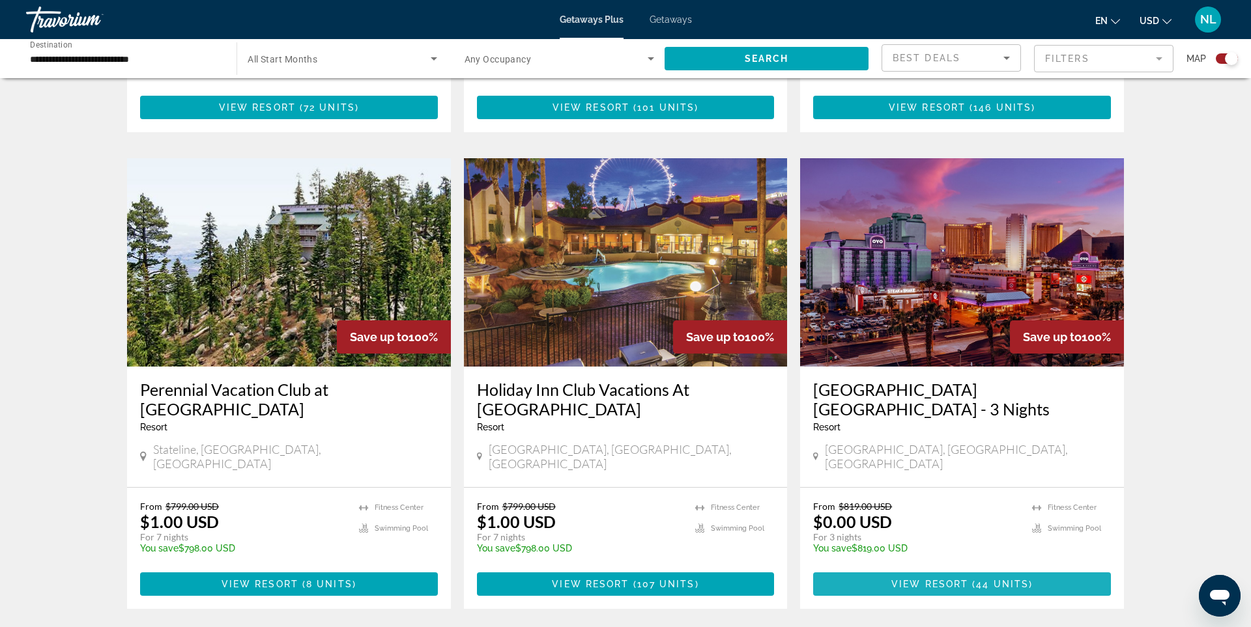
click at [965, 579] on span "View Resort" at bounding box center [929, 584] width 77 height 10
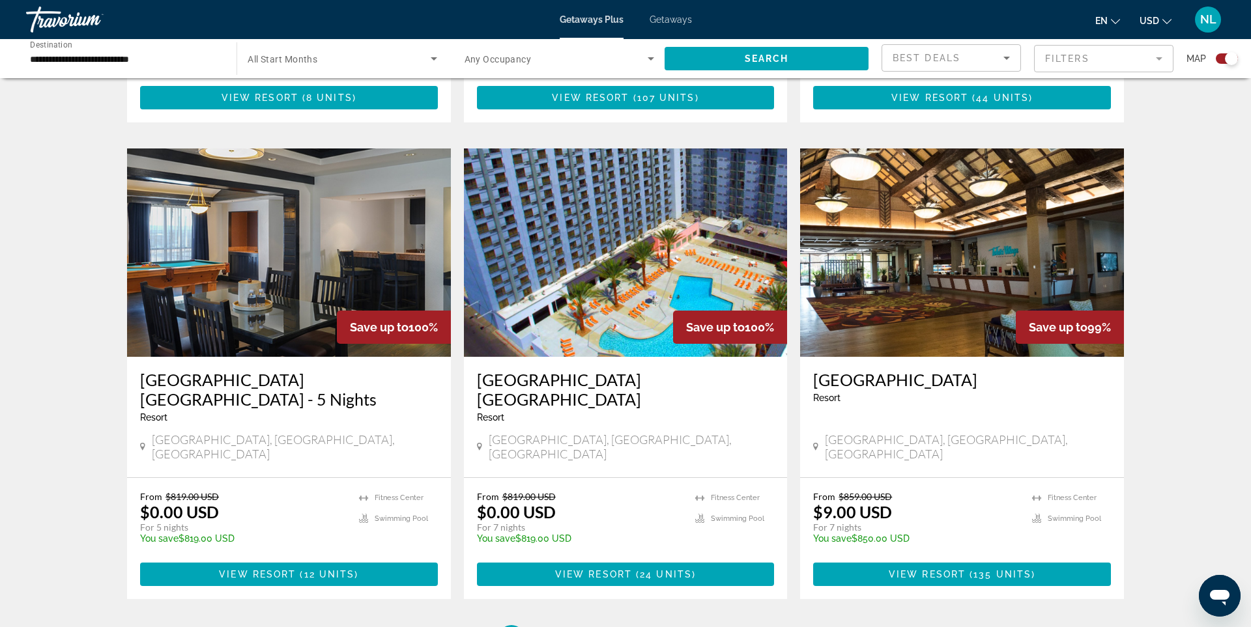
scroll to position [1813, 0]
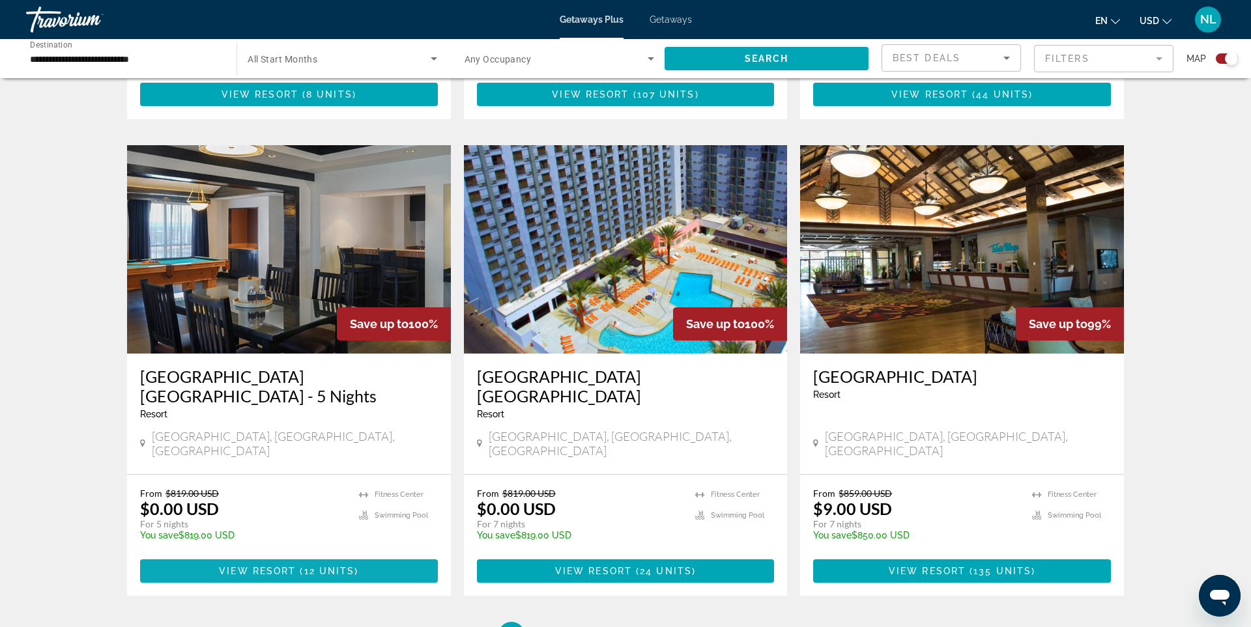
click at [296, 566] on span "Main content" at bounding box center [298, 571] width 4 height 10
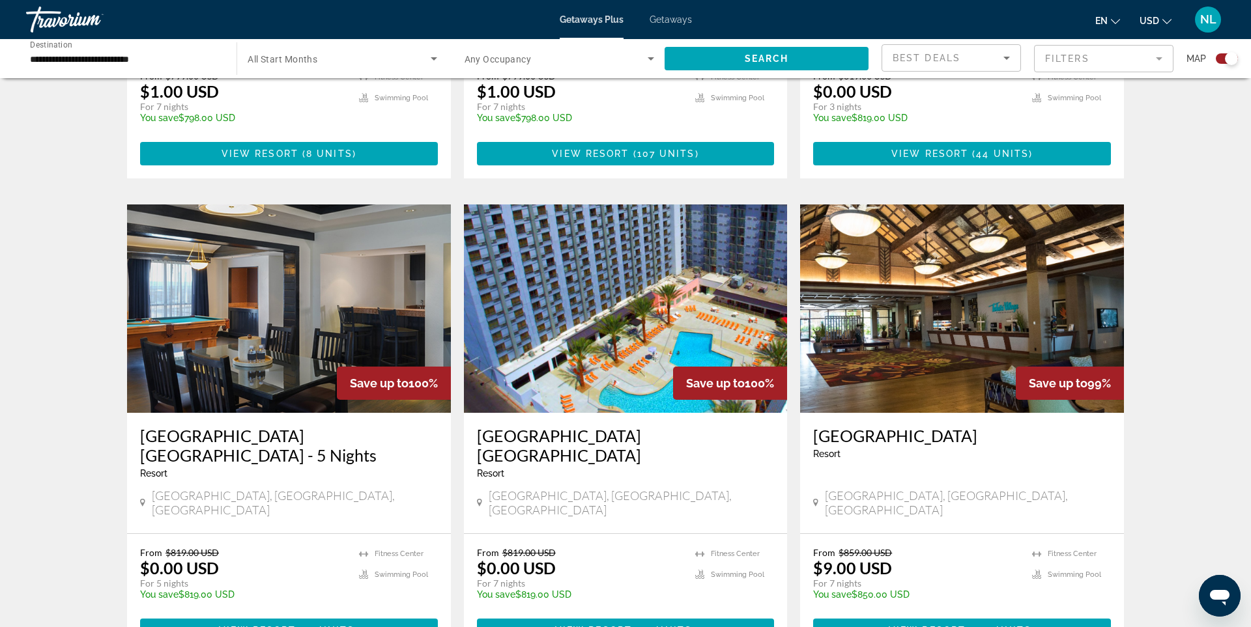
scroll to position [1769, 0]
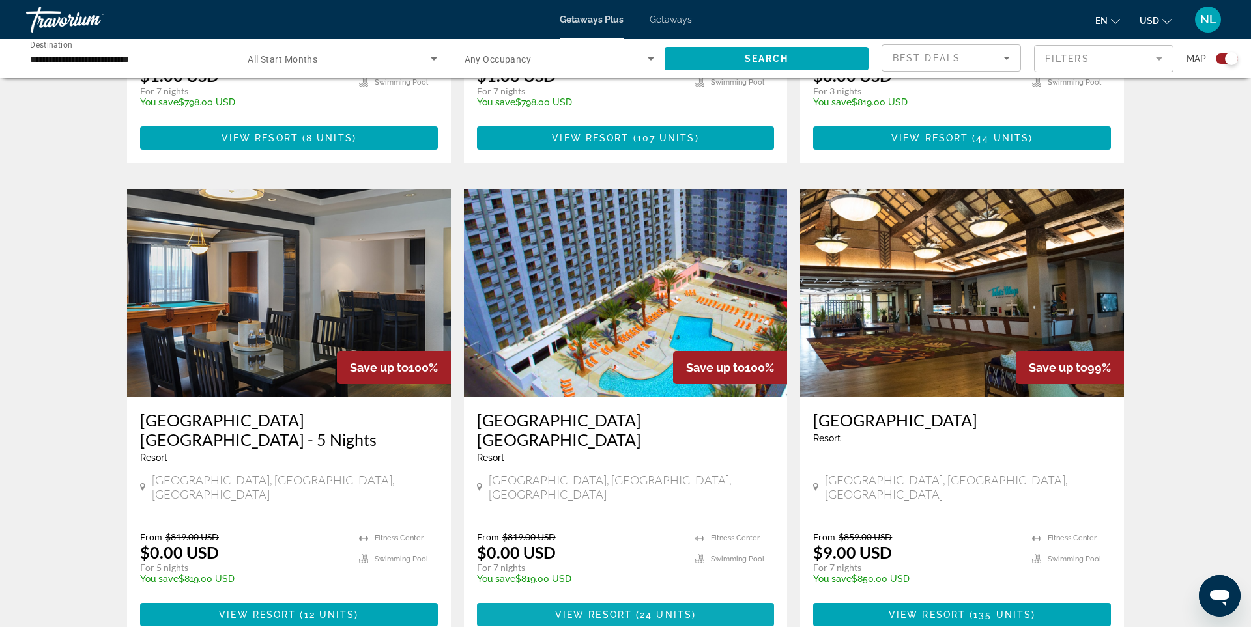
click at [623, 610] on span "View Resort" at bounding box center [593, 615] width 77 height 10
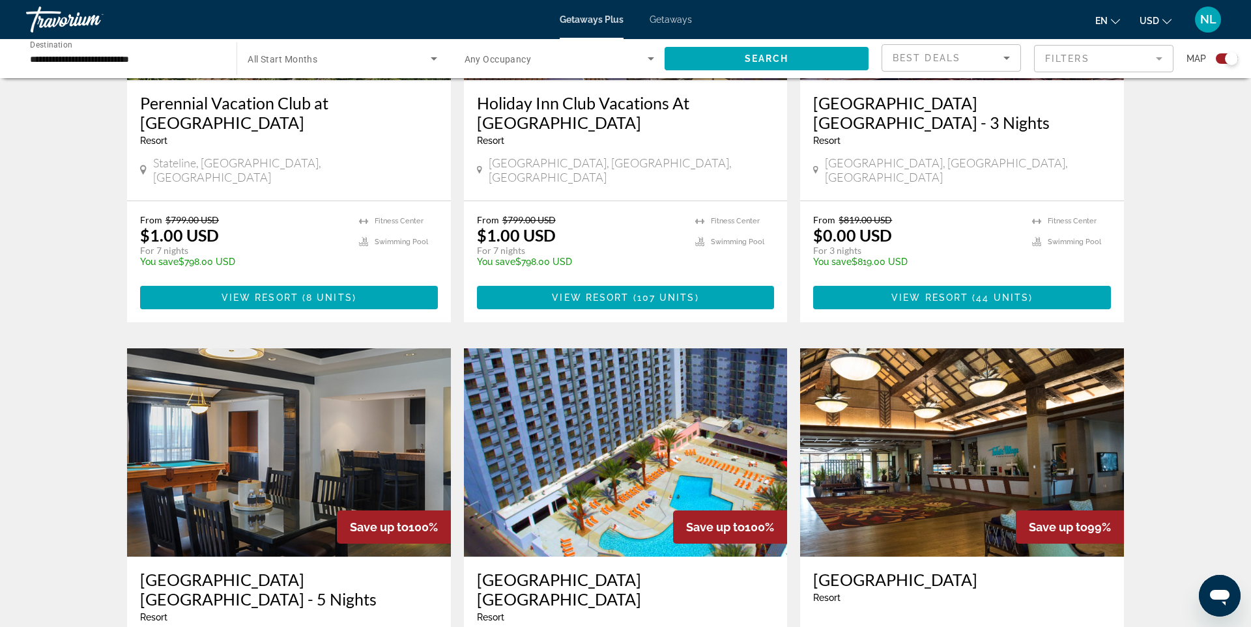
scroll to position [1691, 0]
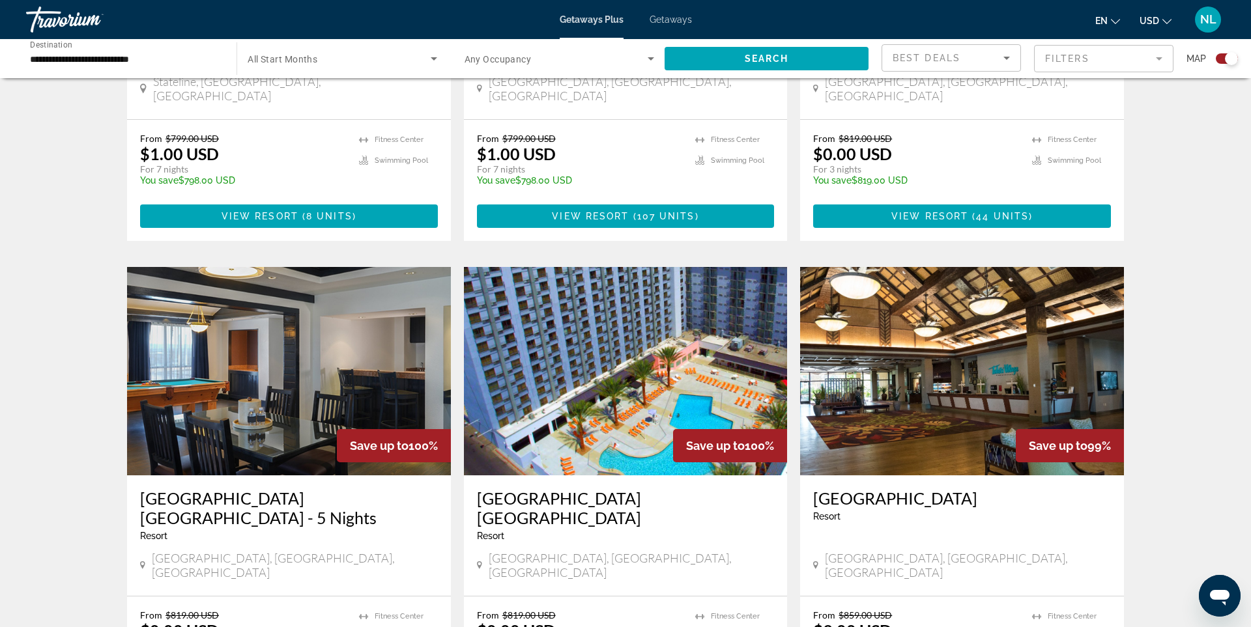
click at [991, 329] on img "Main content" at bounding box center [962, 371] width 324 height 208
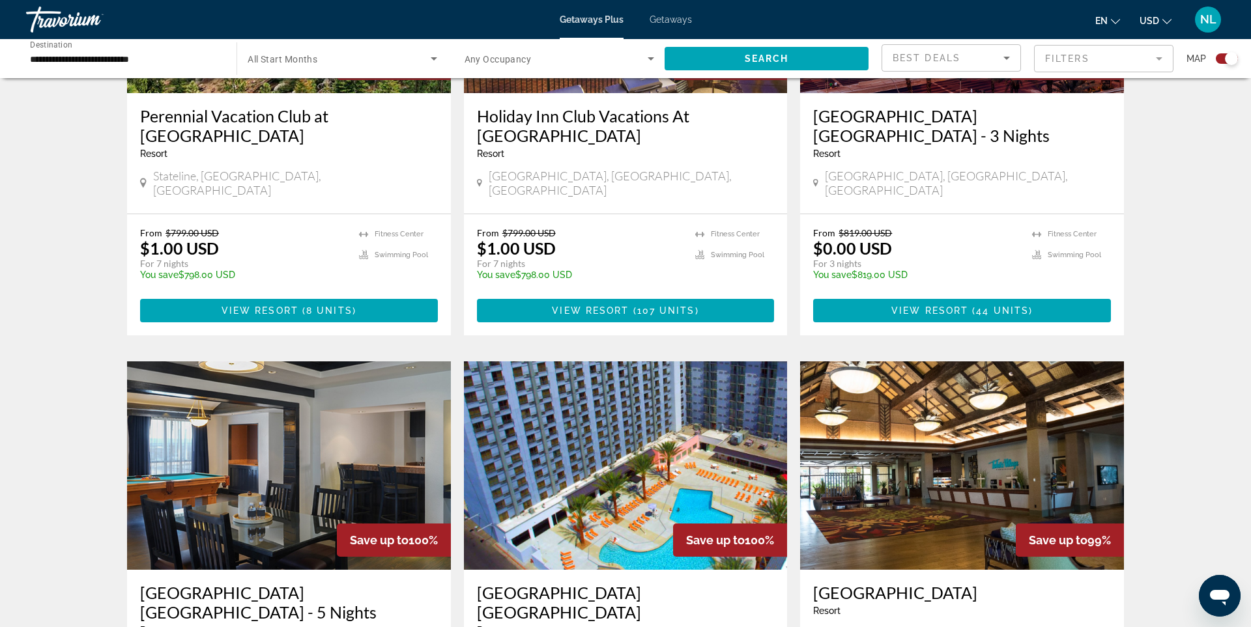
scroll to position [1923, 0]
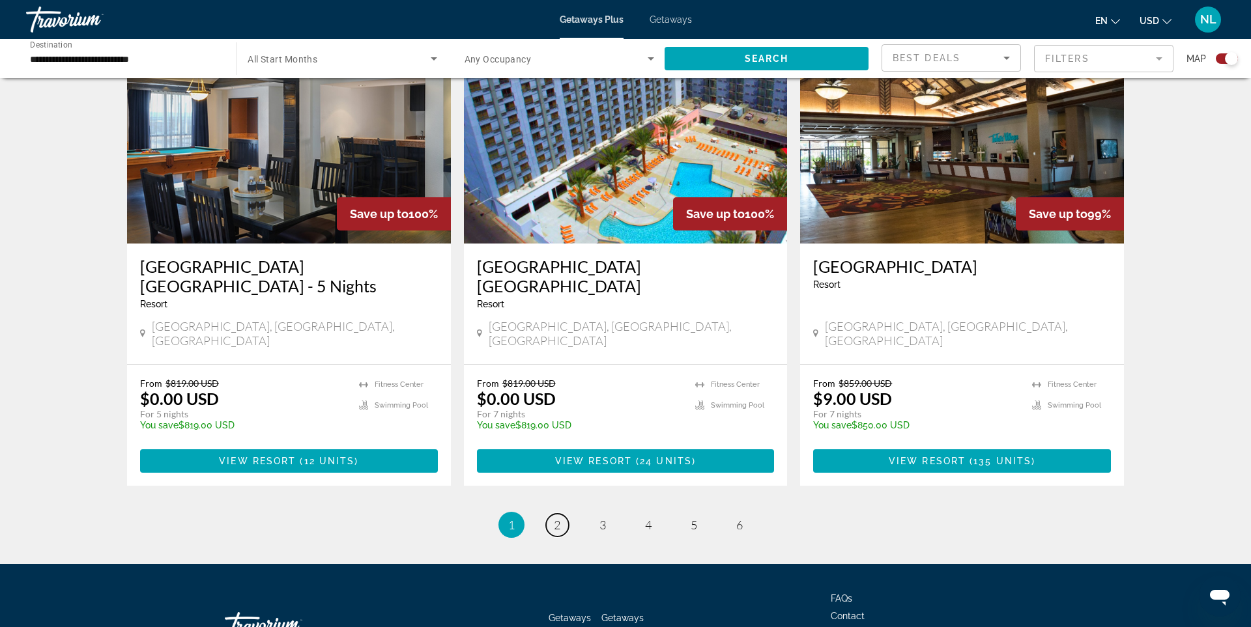
click at [556, 518] on span "2" at bounding box center [557, 525] width 7 height 14
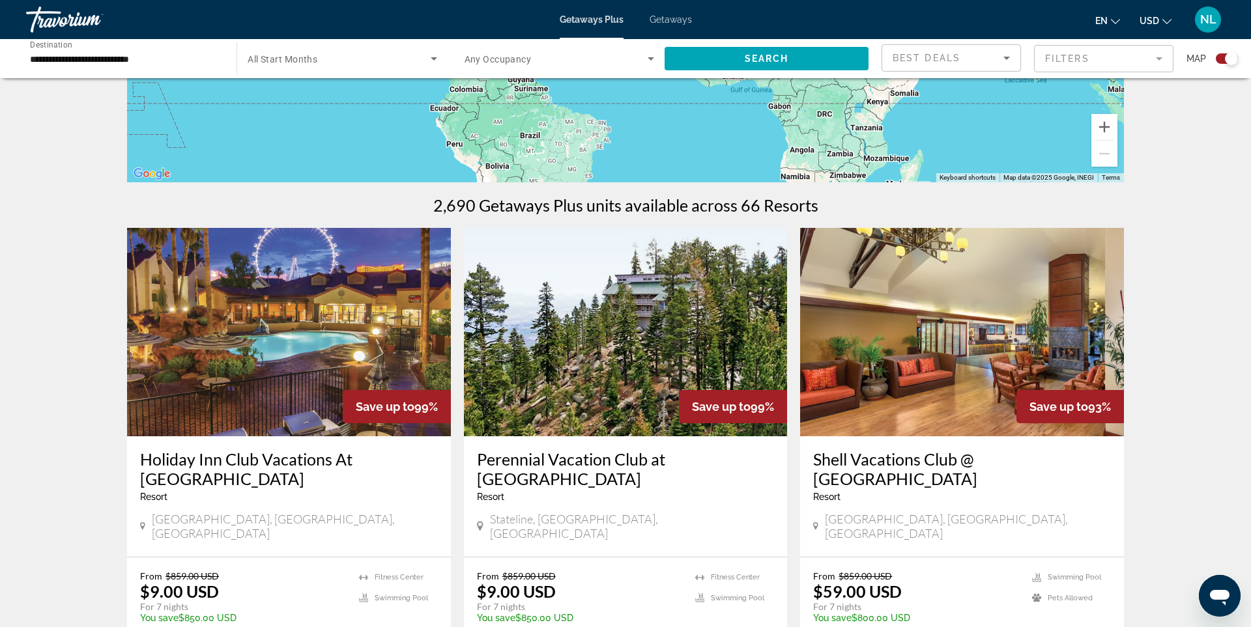
scroll to position [301, 0]
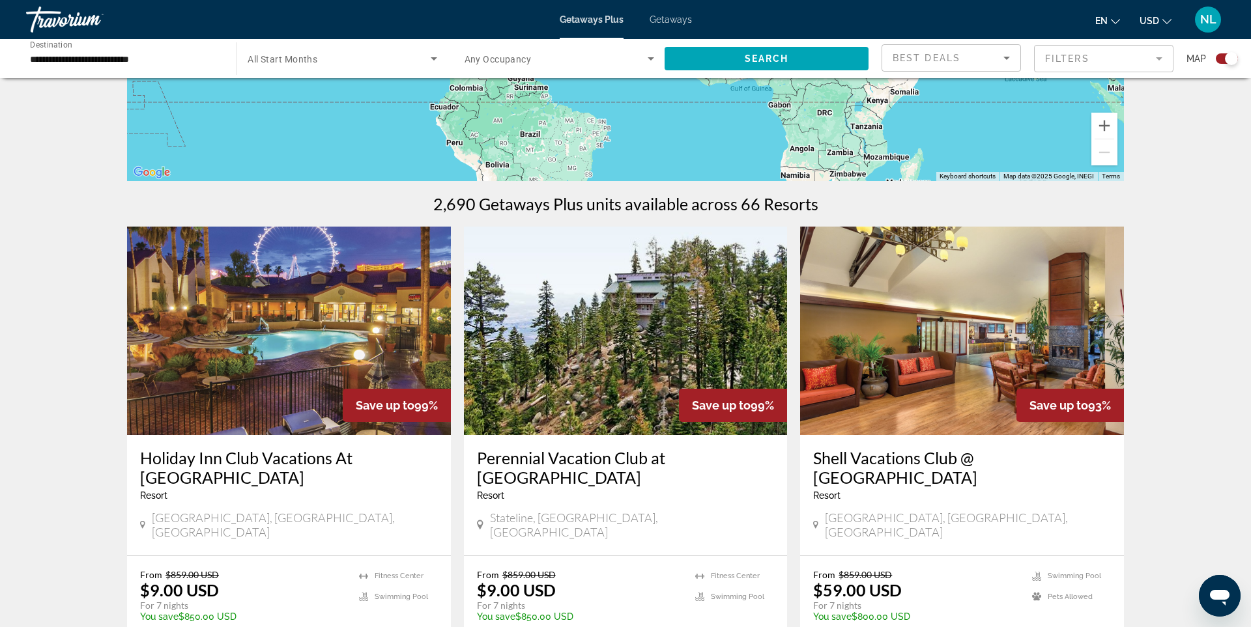
click at [328, 314] on img "Main content" at bounding box center [289, 331] width 324 height 208
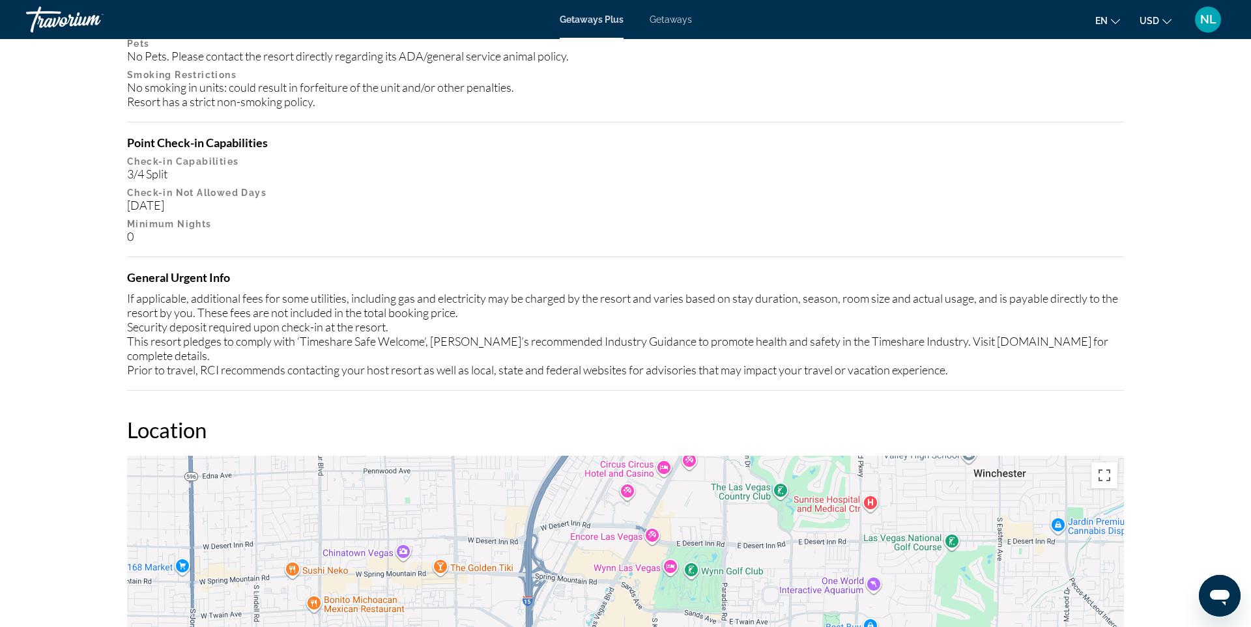
scroll to position [1568, 0]
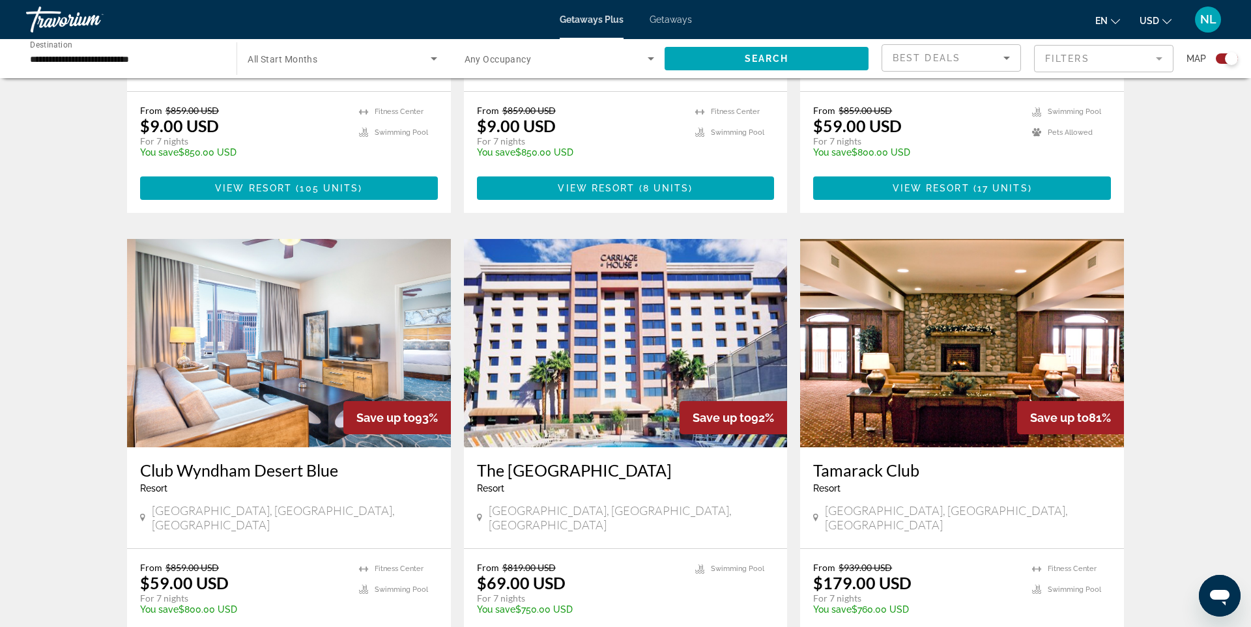
scroll to position [767, 0]
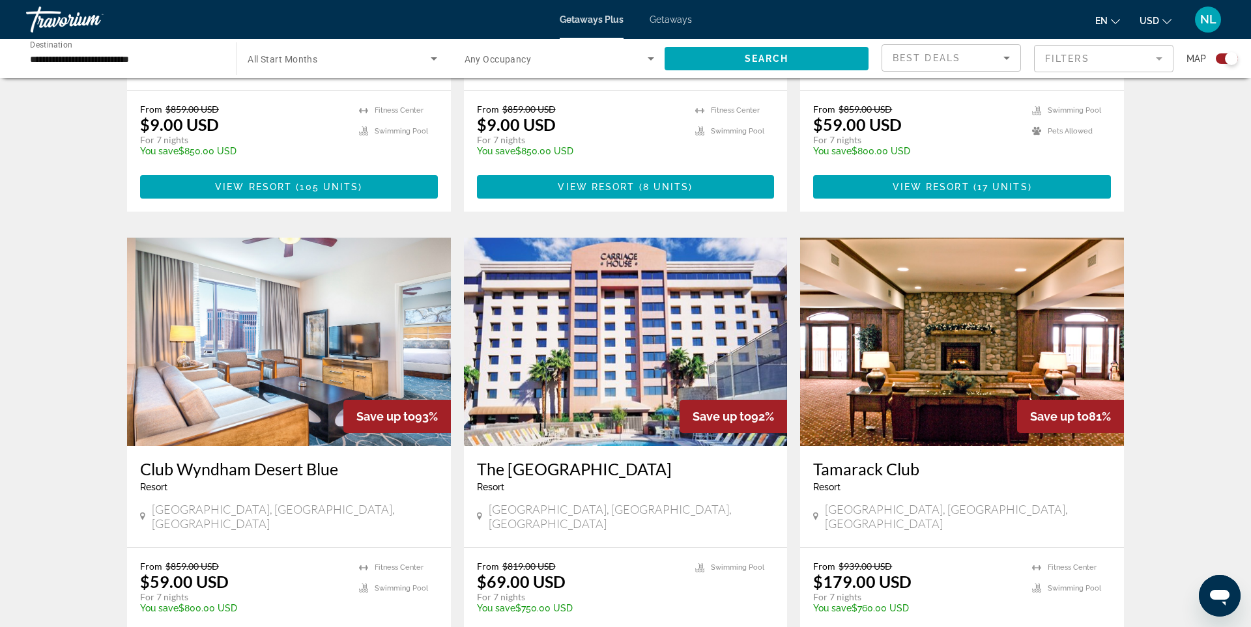
click at [365, 300] on img "Main content" at bounding box center [289, 342] width 324 height 208
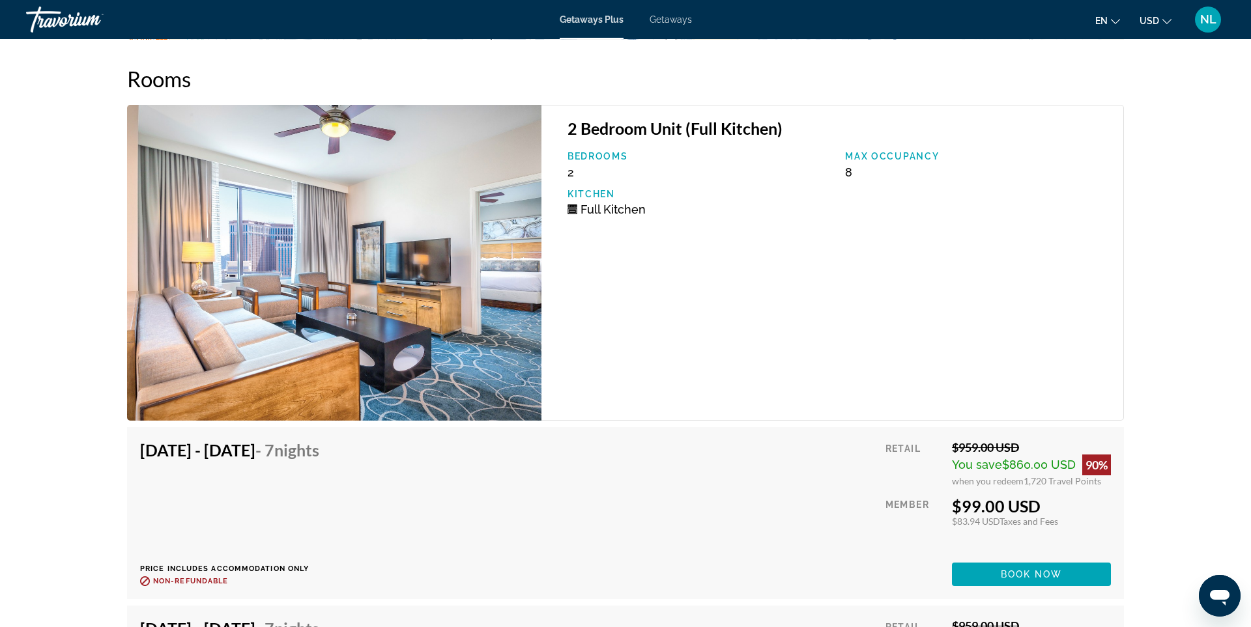
scroll to position [2214, 0]
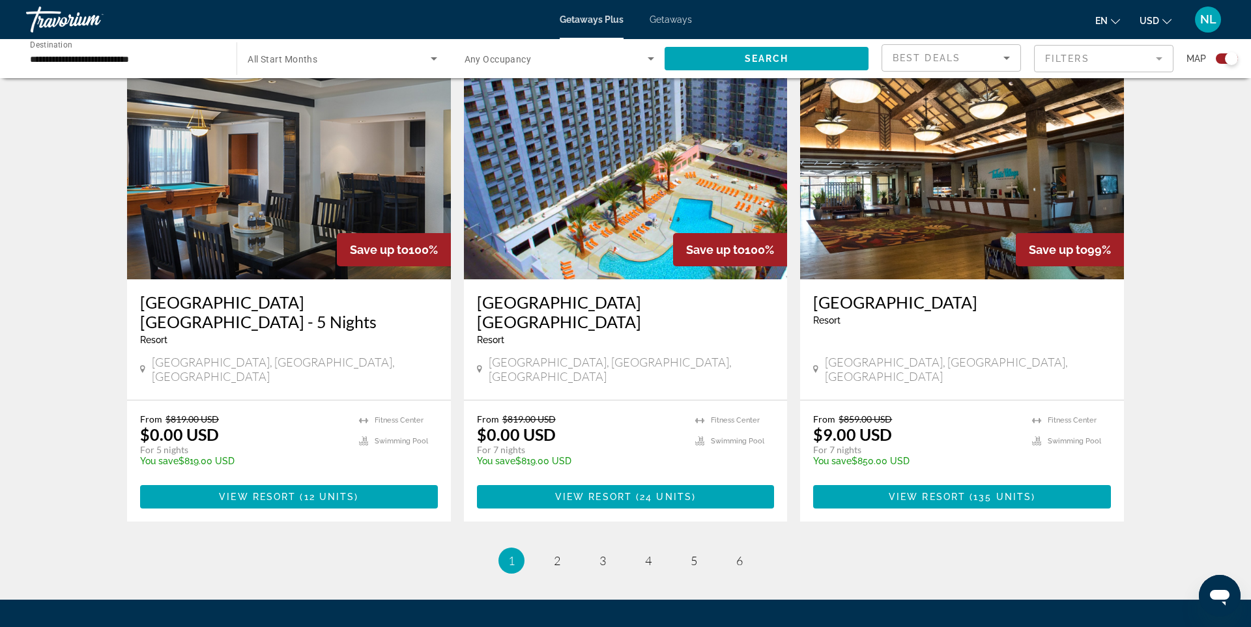
scroll to position [1923, 0]
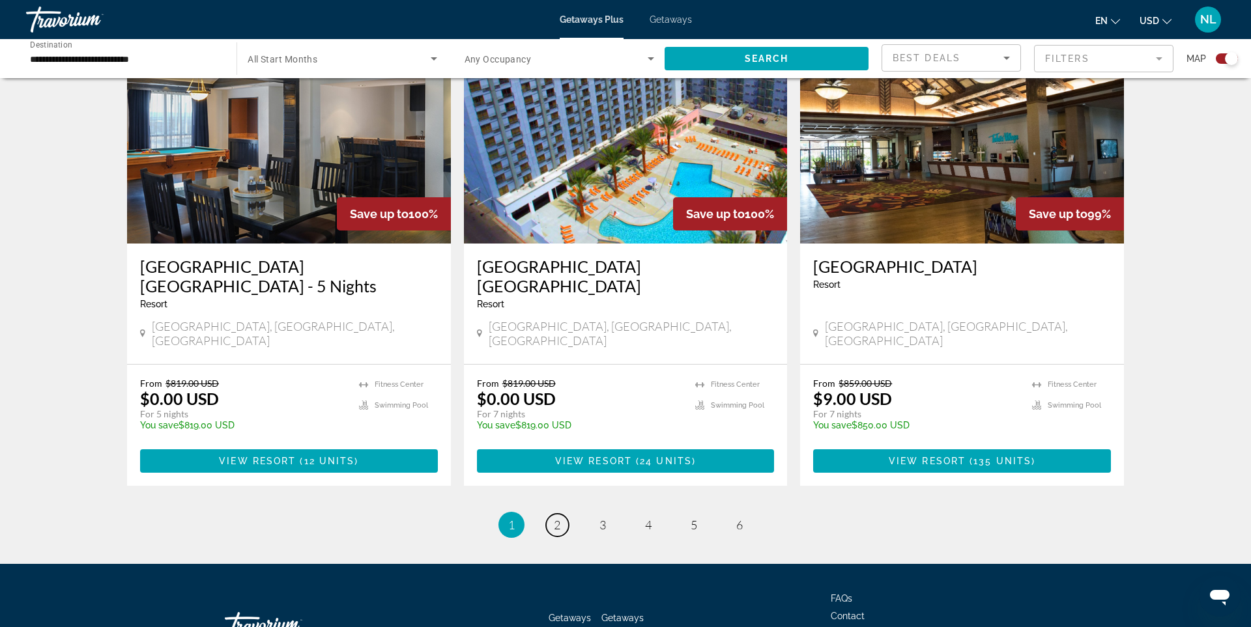
click at [559, 518] on span "2" at bounding box center [557, 525] width 7 height 14
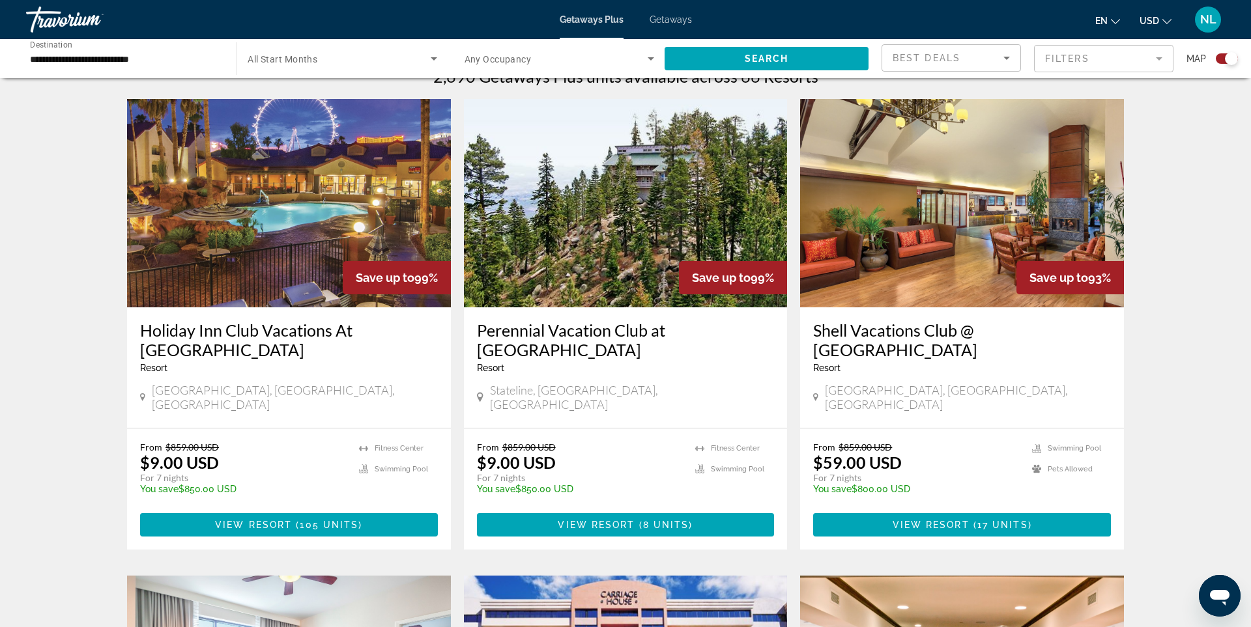
scroll to position [413, 0]
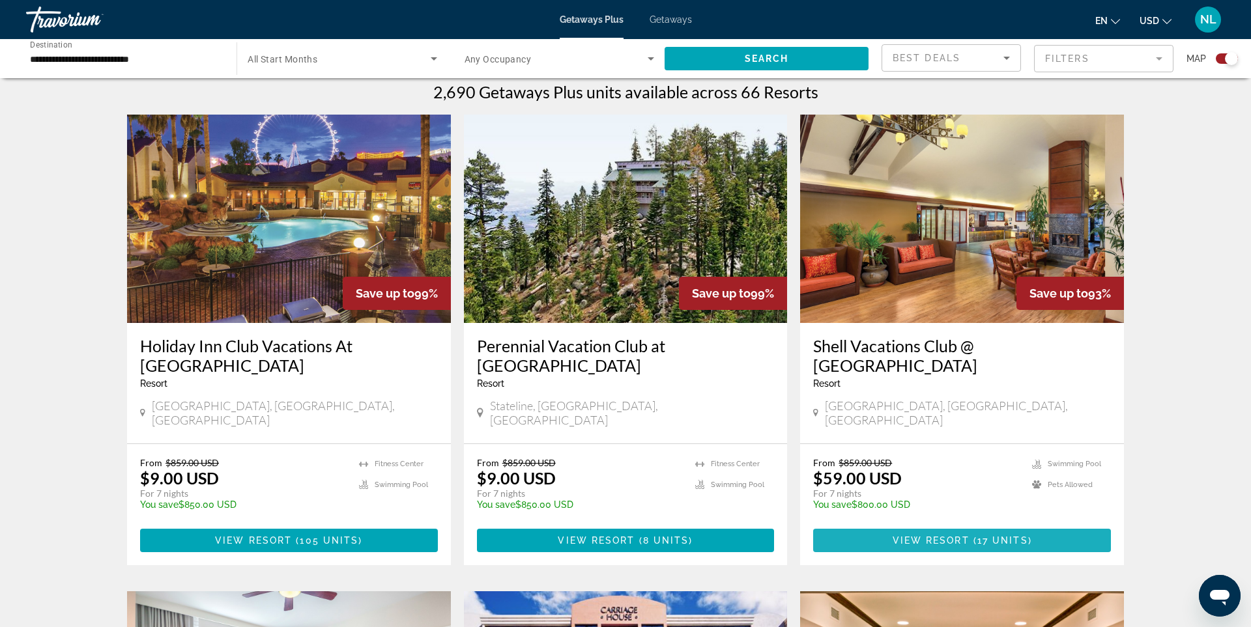
click at [974, 535] on span "( 17 units )" at bounding box center [1000, 540] width 63 height 10
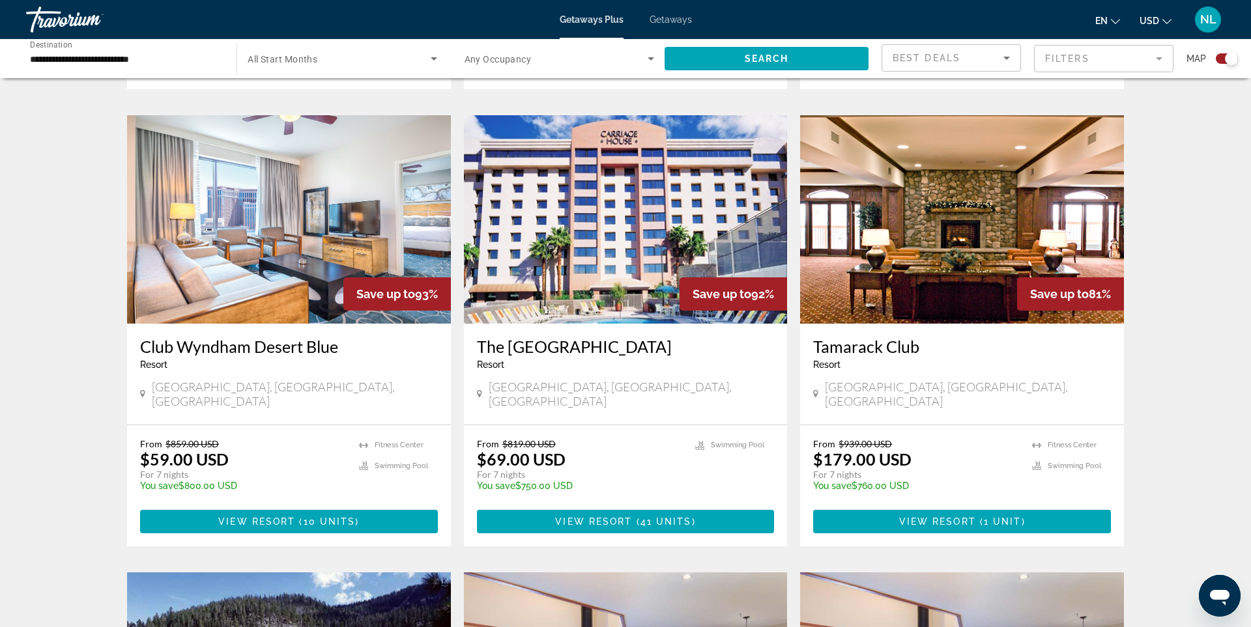
scroll to position [892, 0]
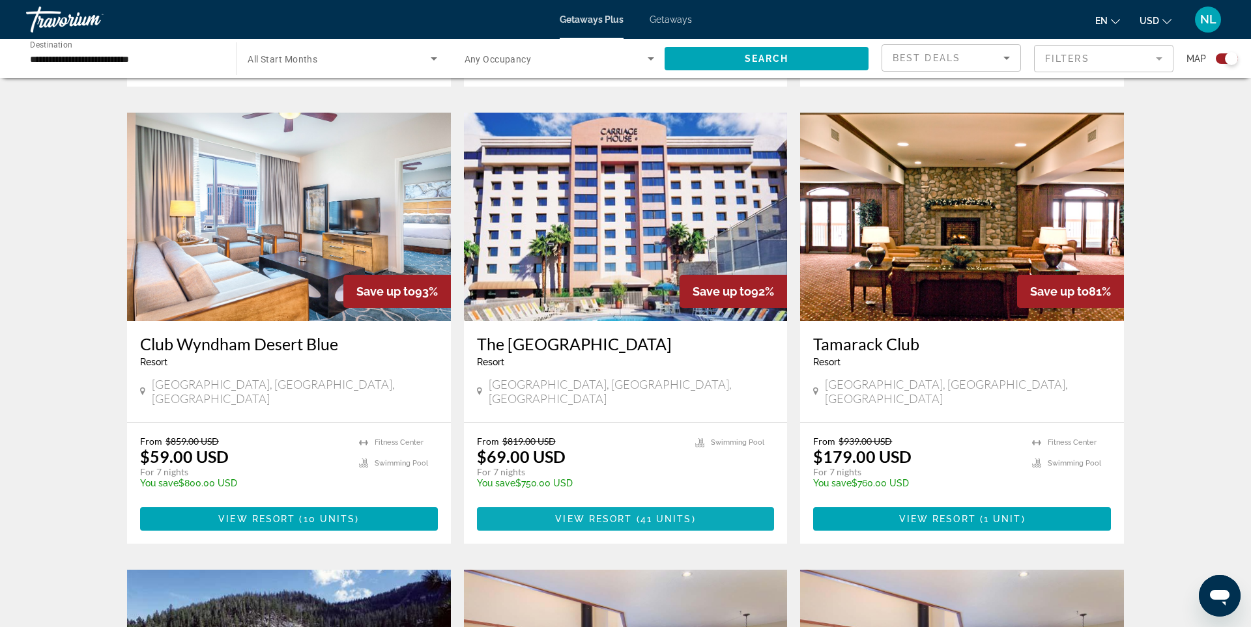
click at [616, 514] on span "View Resort" at bounding box center [593, 519] width 77 height 10
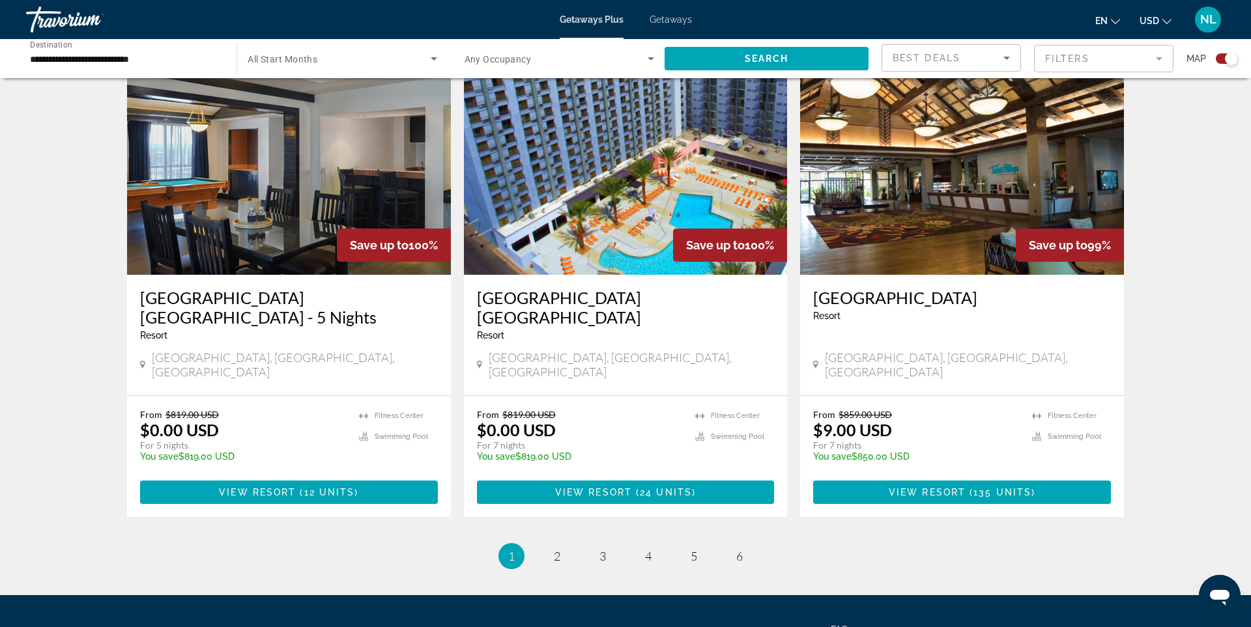
scroll to position [1912, 0]
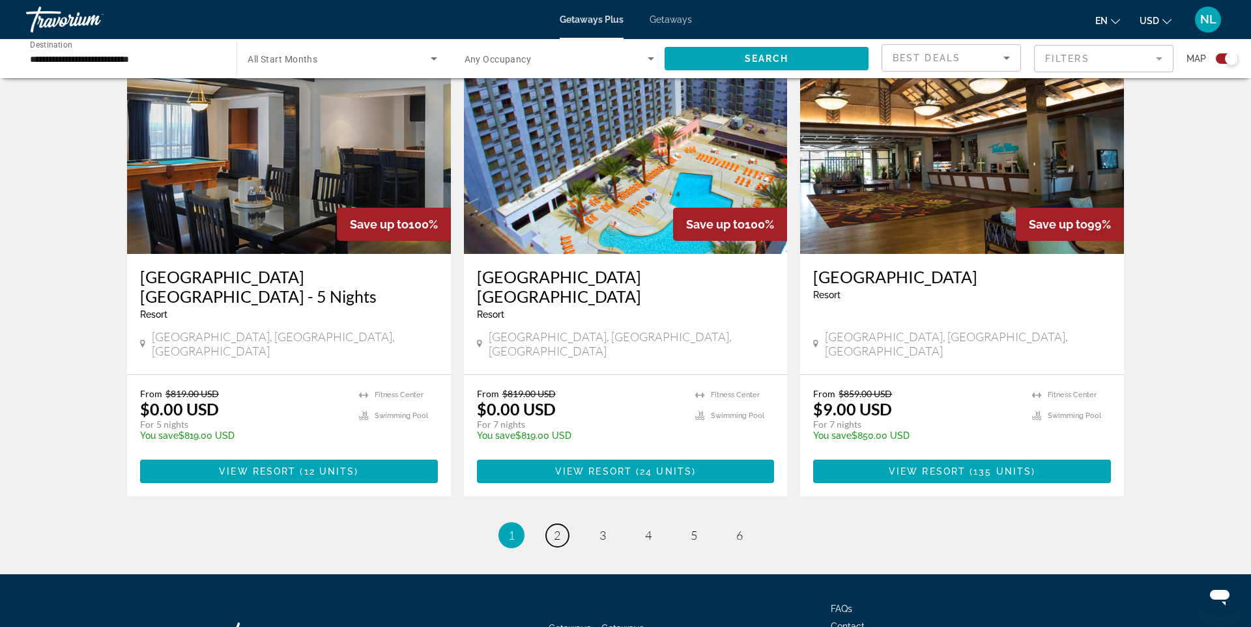
click at [549, 524] on link "page 2" at bounding box center [557, 535] width 23 height 23
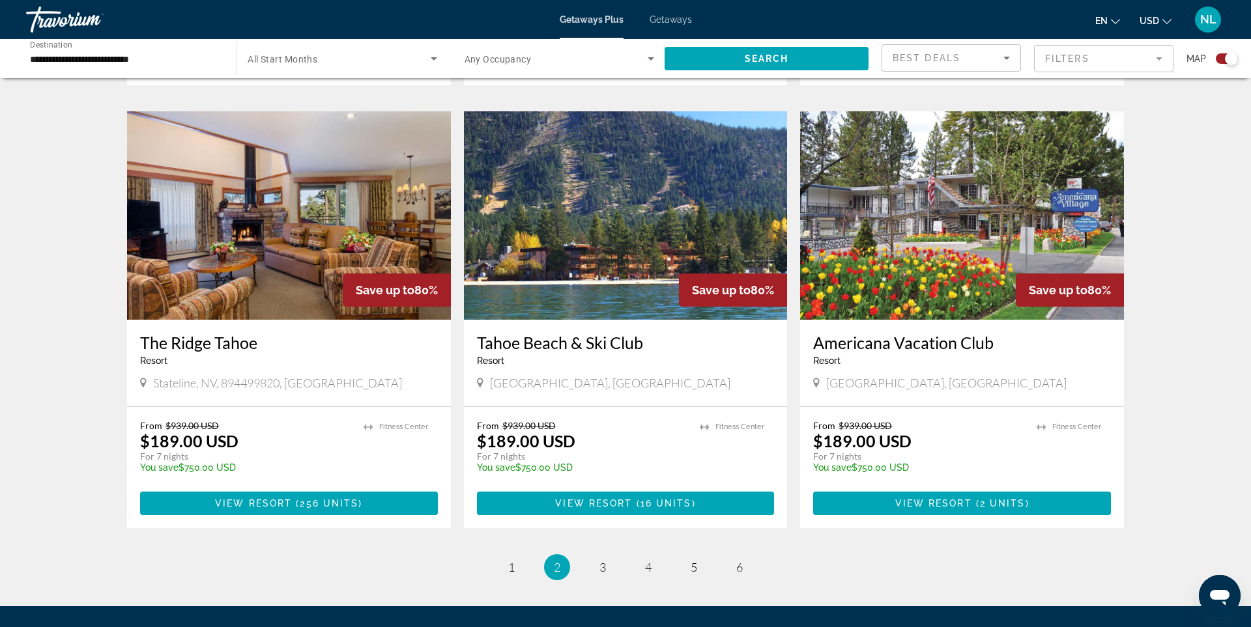
scroll to position [1745, 0]
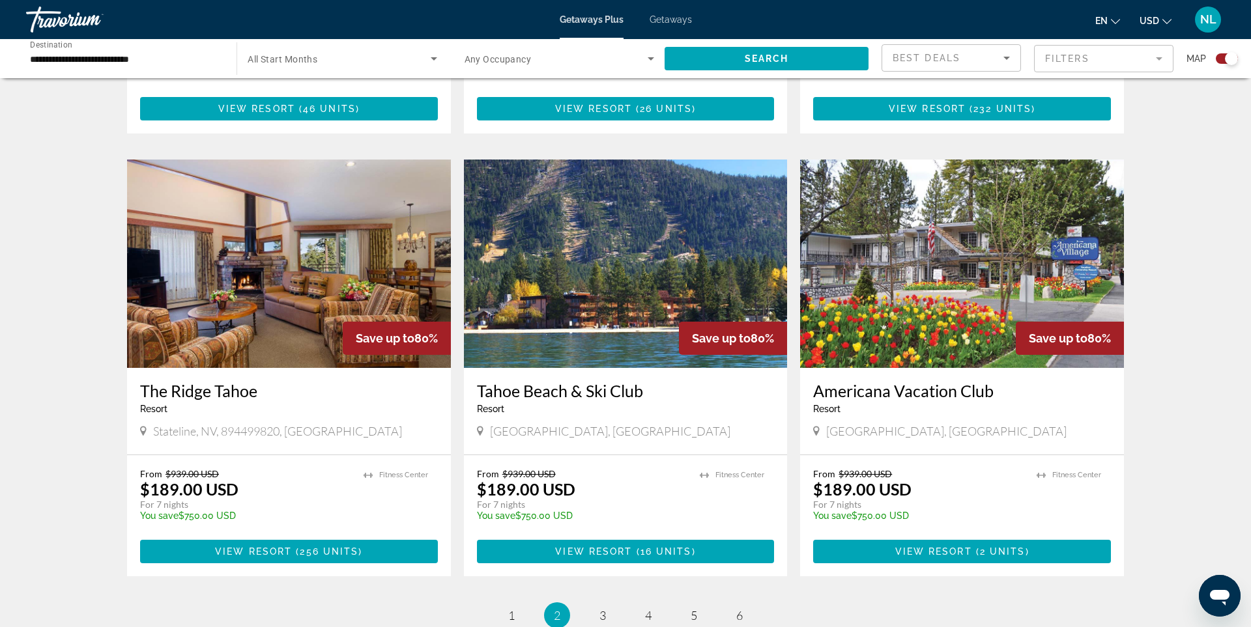
click at [618, 249] on img "Main content" at bounding box center [626, 264] width 324 height 208
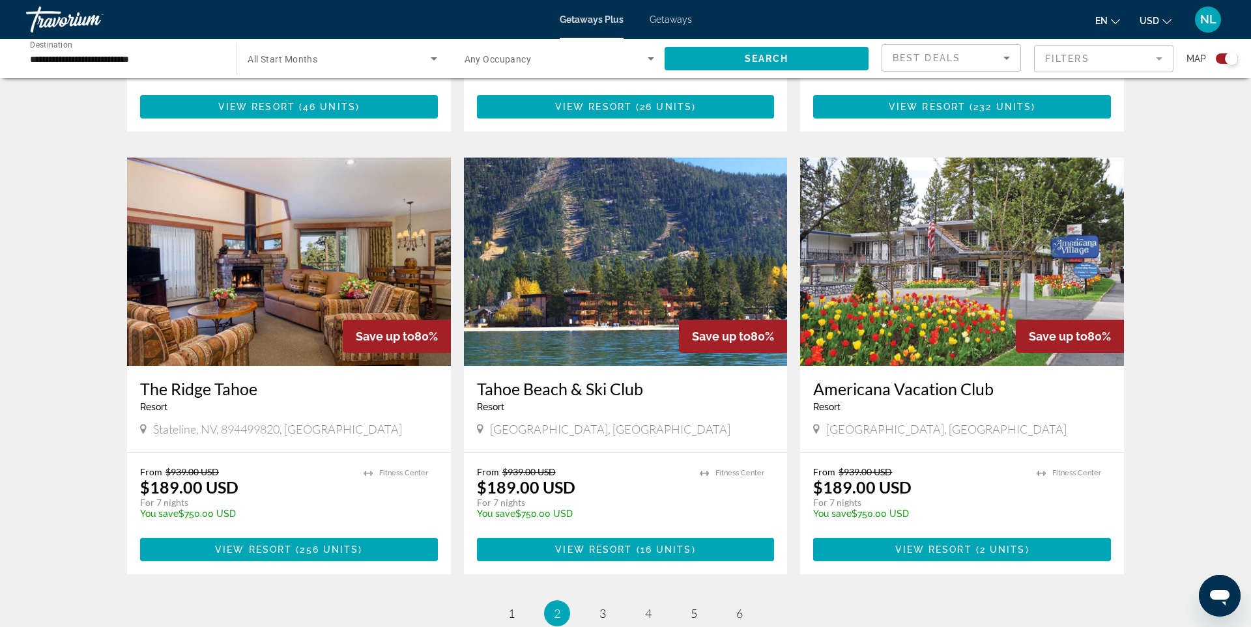
scroll to position [1746, 0]
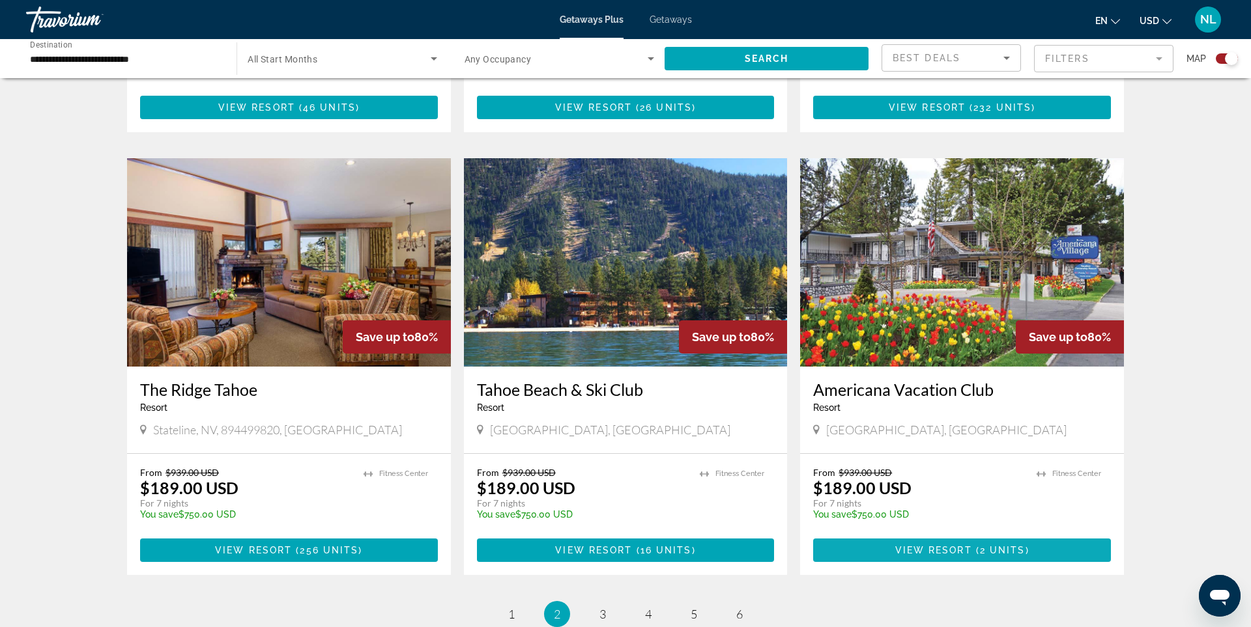
click at [1008, 545] on span "2 units" at bounding box center [1003, 550] width 46 height 10
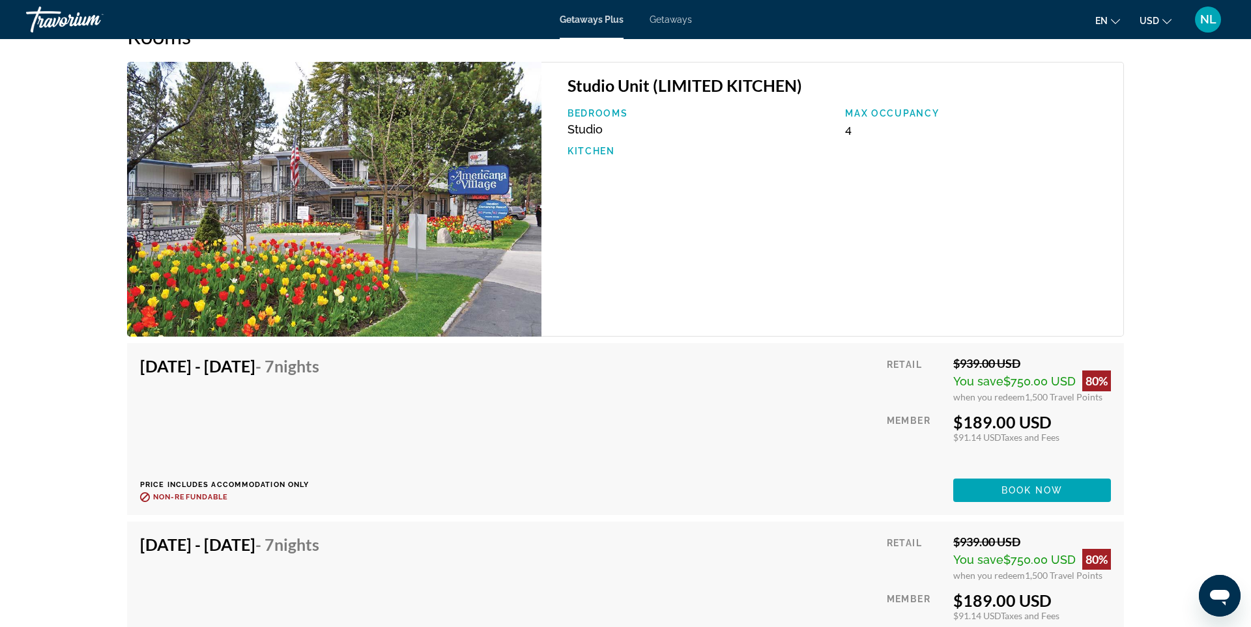
scroll to position [1989, 0]
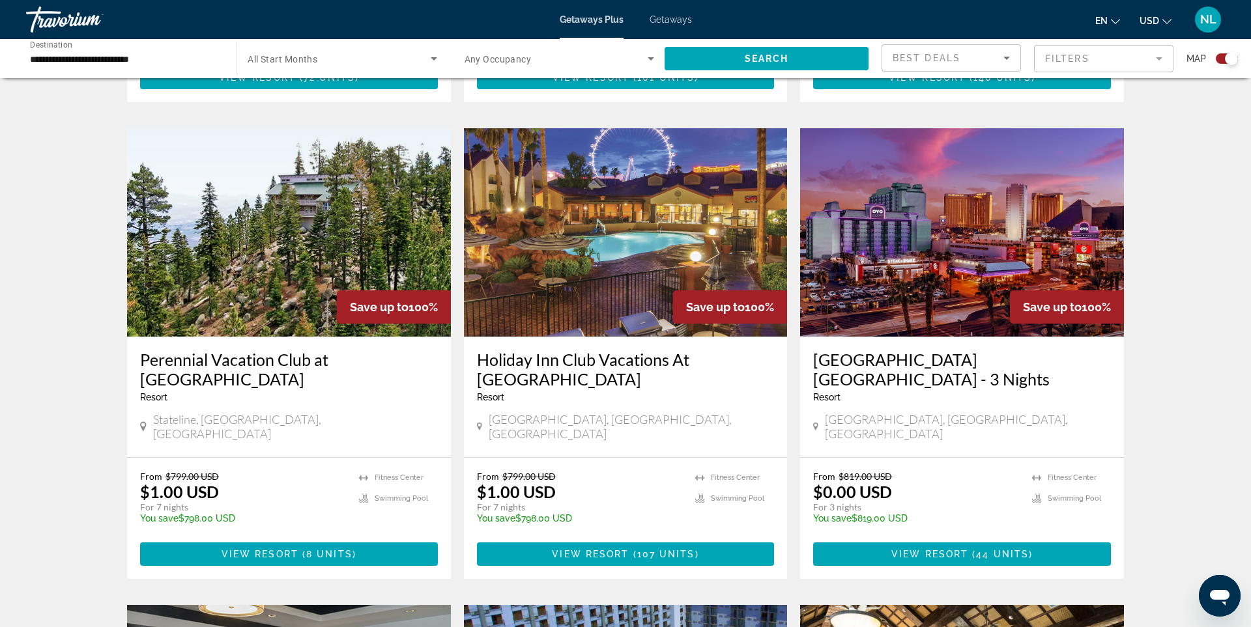
scroll to position [1923, 0]
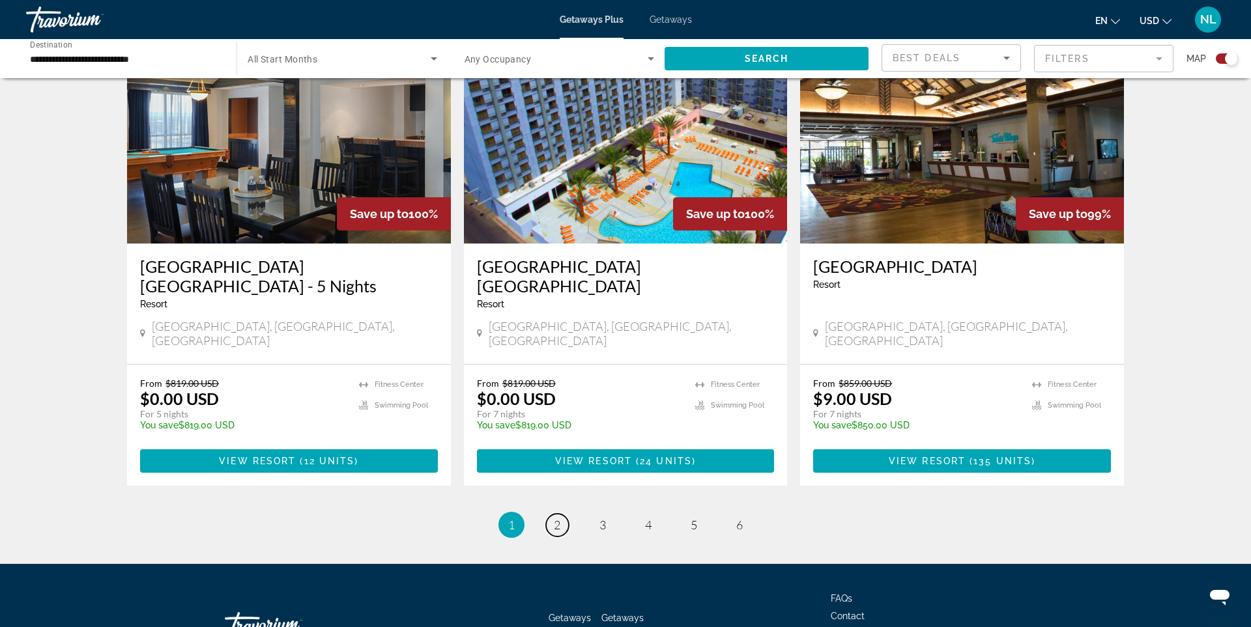
drag, startPoint x: 558, startPoint y: 431, endPoint x: 606, endPoint y: 434, distance: 48.3
click at [558, 518] on span "2" at bounding box center [557, 525] width 7 height 14
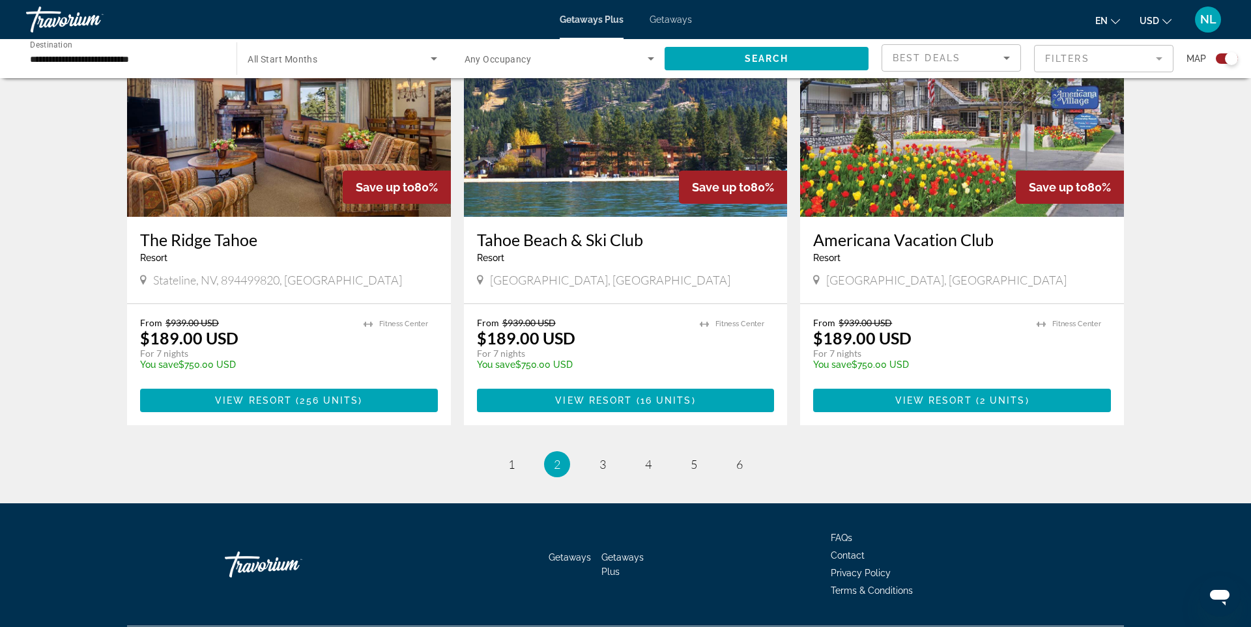
scroll to position [1897, 0]
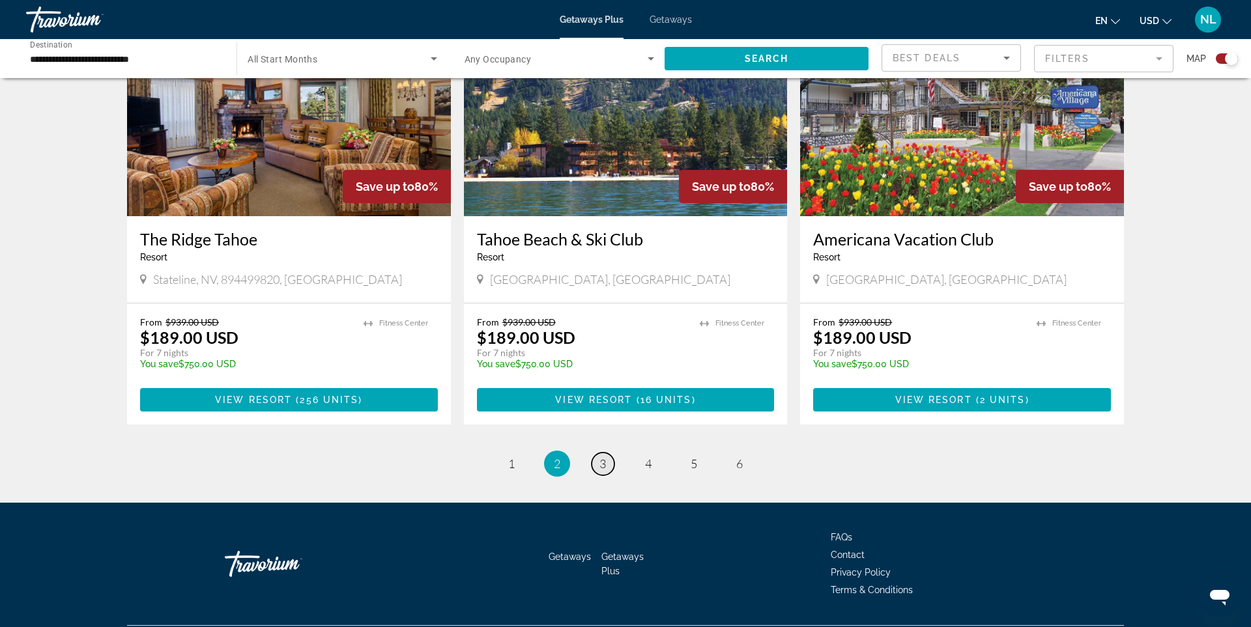
click at [601, 457] on span "3" at bounding box center [602, 464] width 7 height 14
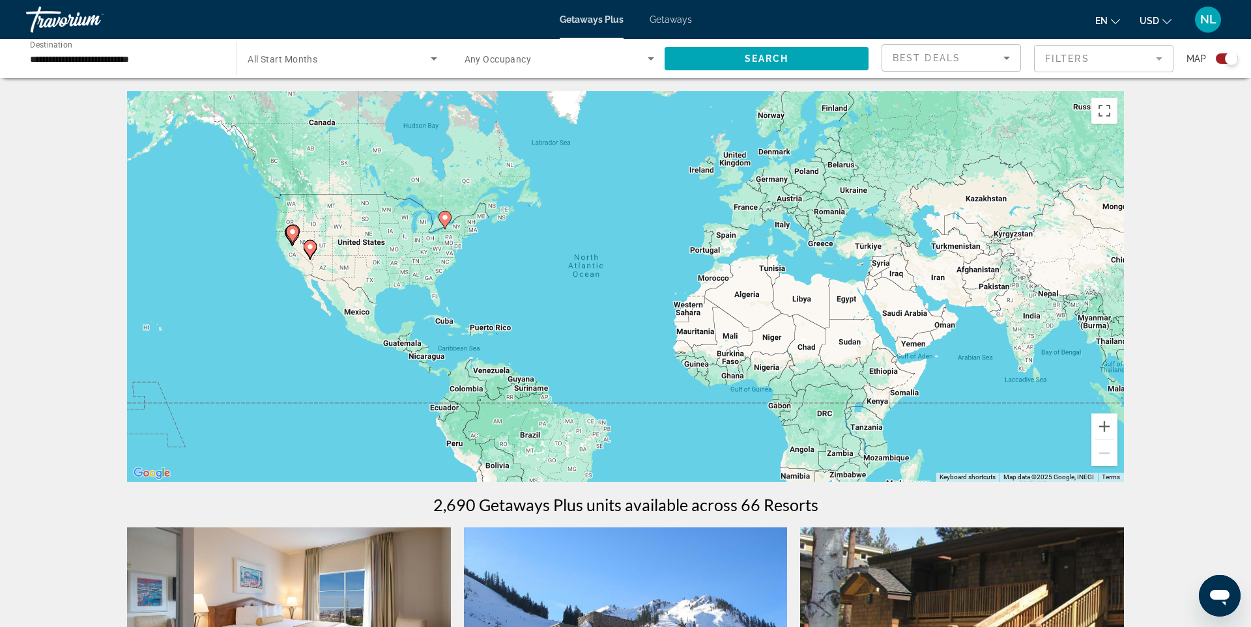
click at [130, 61] on input "**********" at bounding box center [125, 59] width 190 height 16
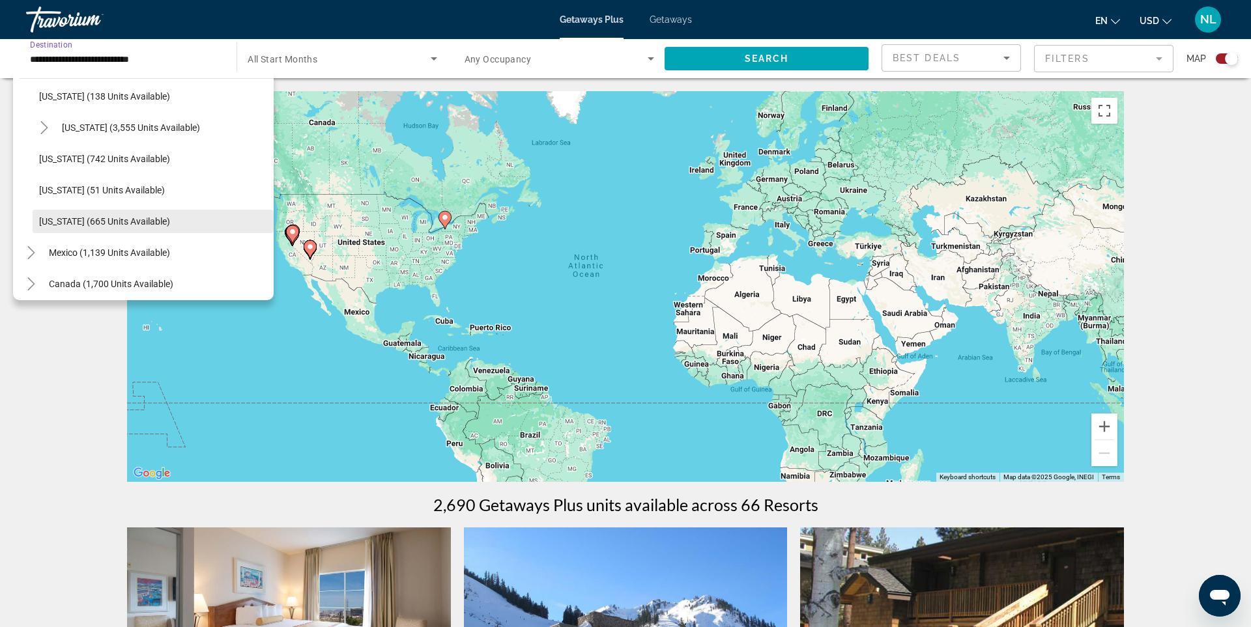
scroll to position [1175, 0]
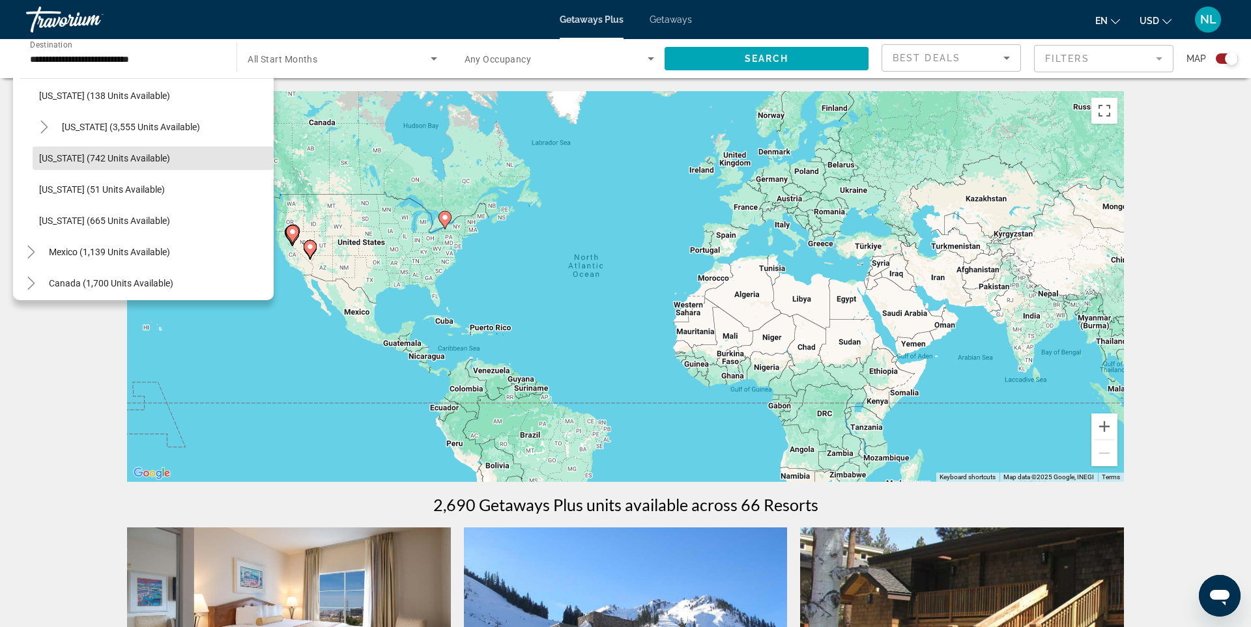
click at [48, 156] on span "[US_STATE] (742 units available)" at bounding box center [104, 158] width 131 height 10
type input "**********"
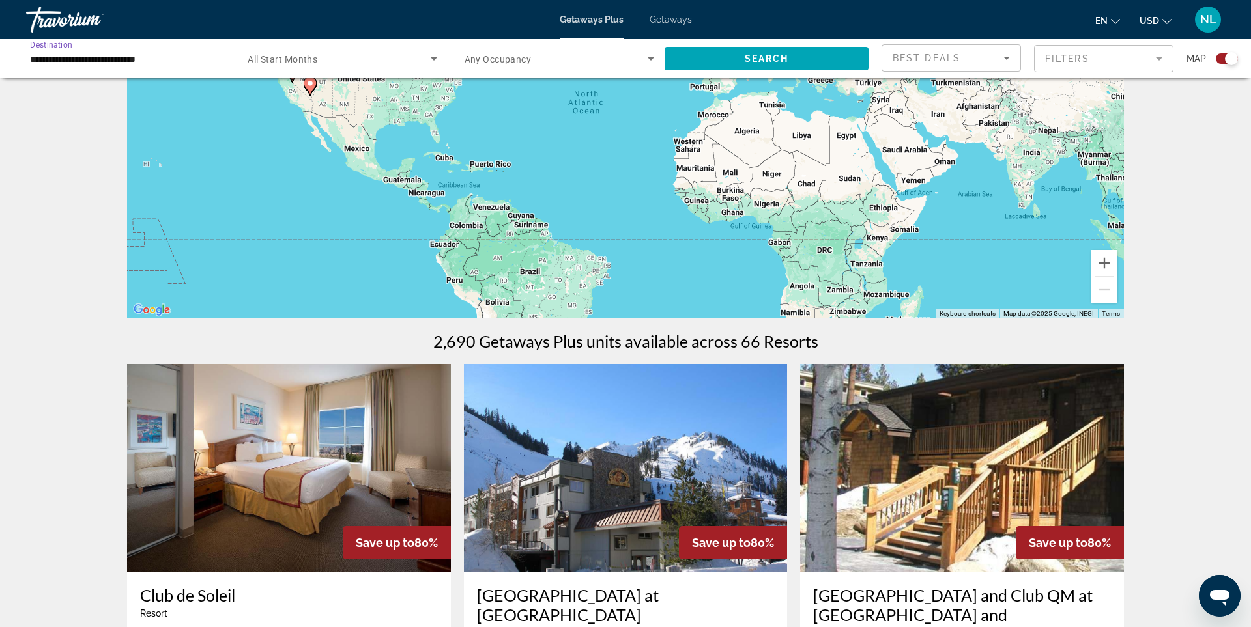
scroll to position [0, 0]
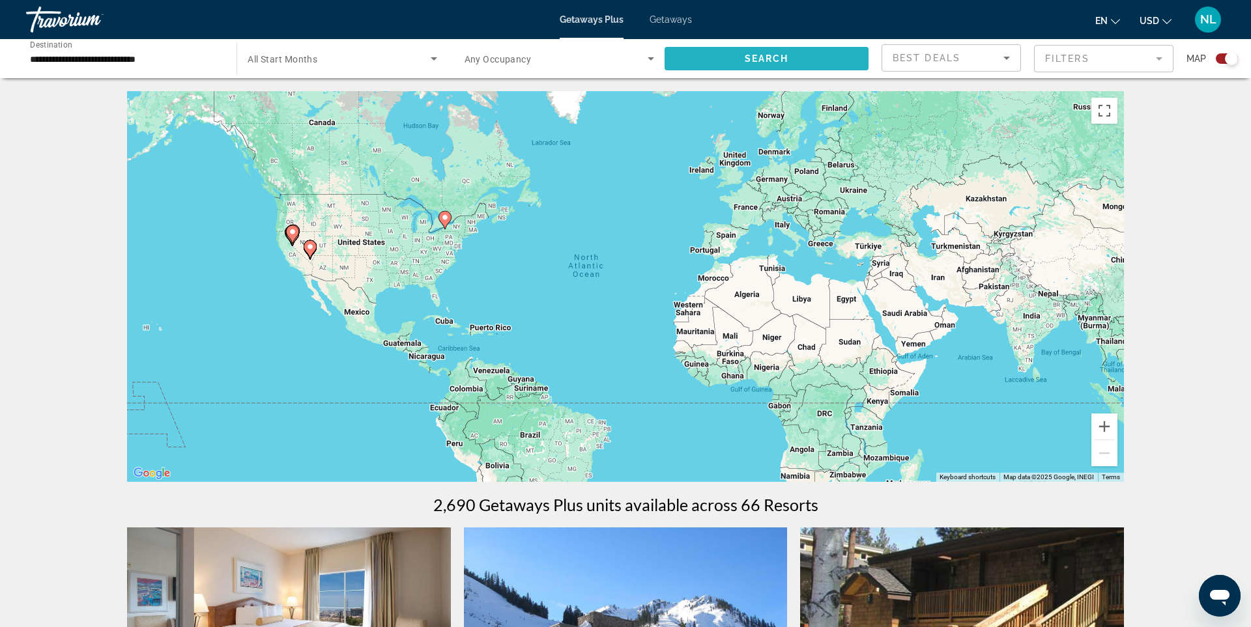
click at [729, 57] on span "Search widget" at bounding box center [766, 58] width 204 height 31
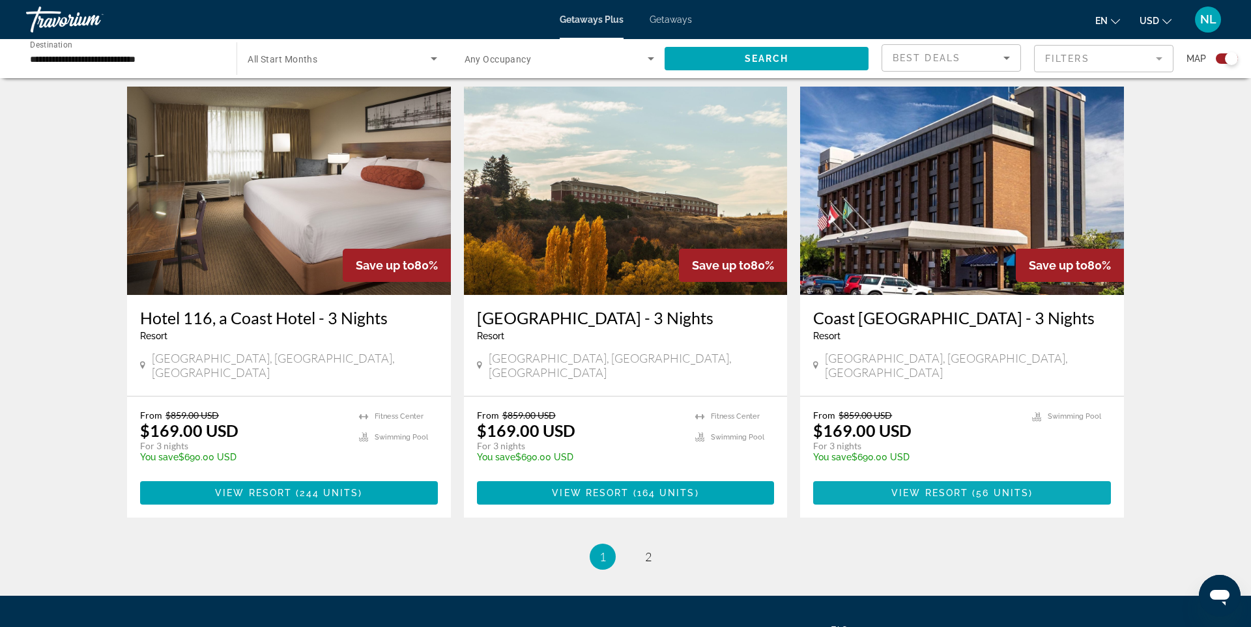
scroll to position [1858, 0]
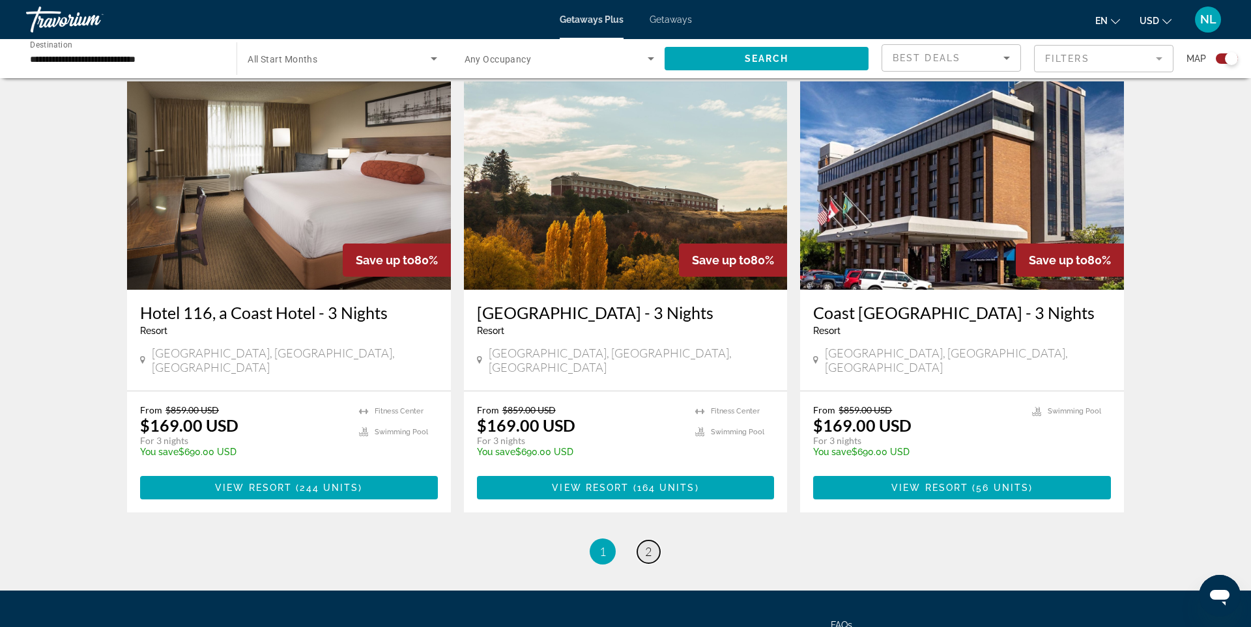
click at [646, 545] on span "2" at bounding box center [648, 552] width 7 height 14
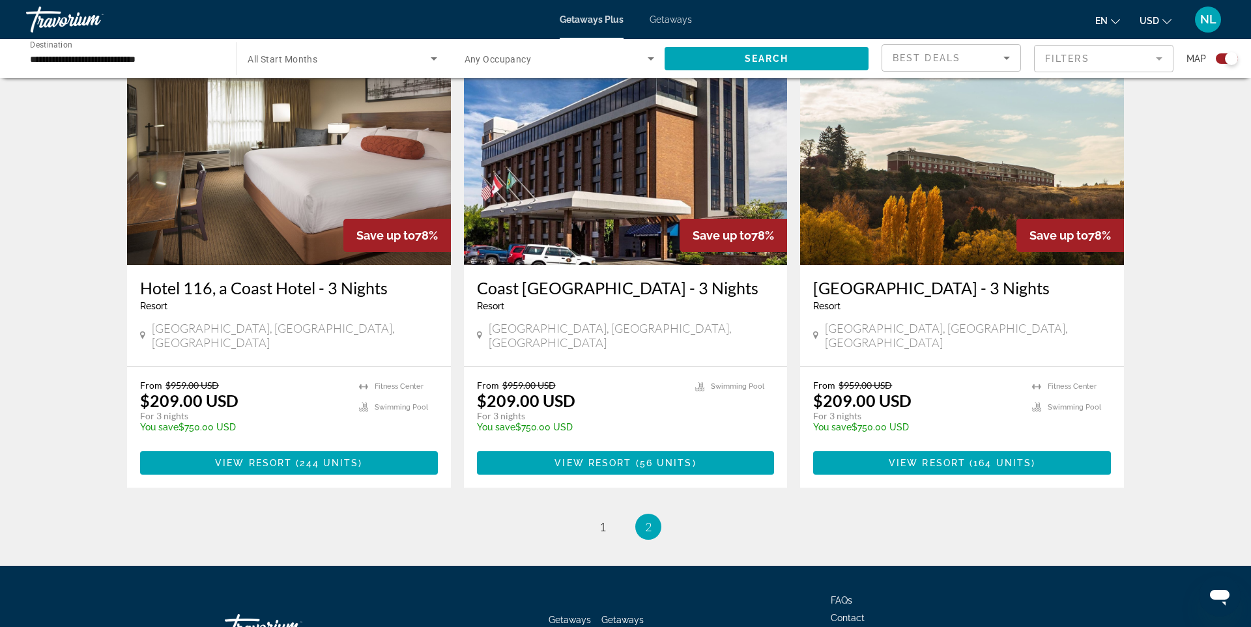
scroll to position [1480, 0]
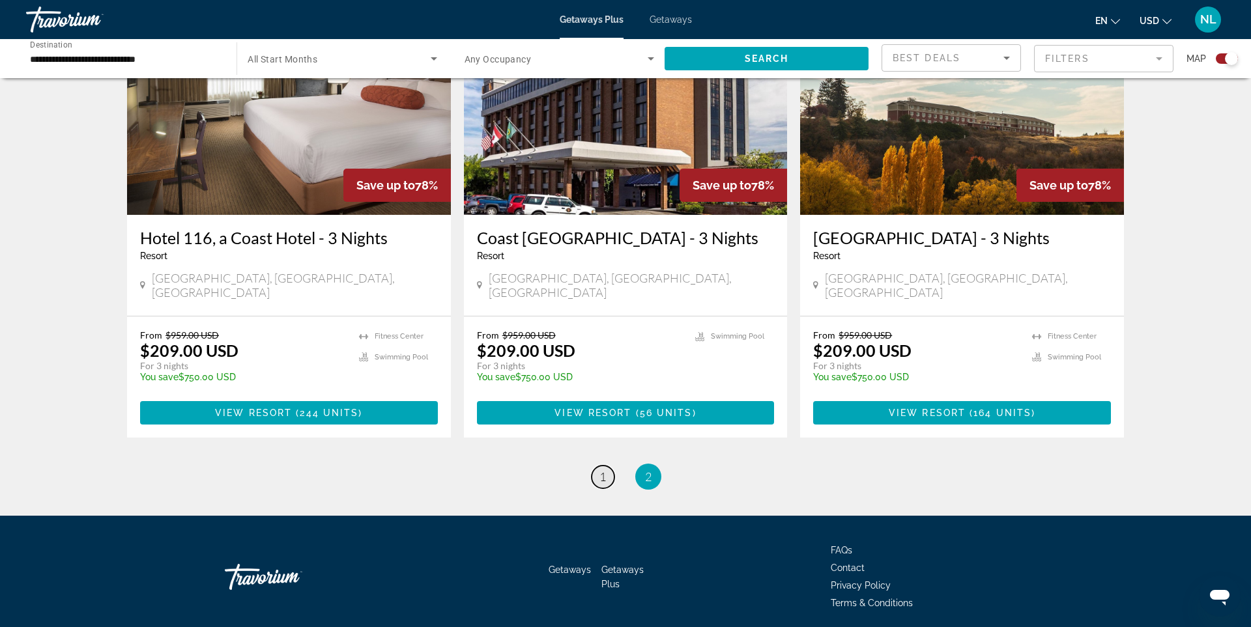
click at [601, 470] on span "1" at bounding box center [602, 477] width 7 height 14
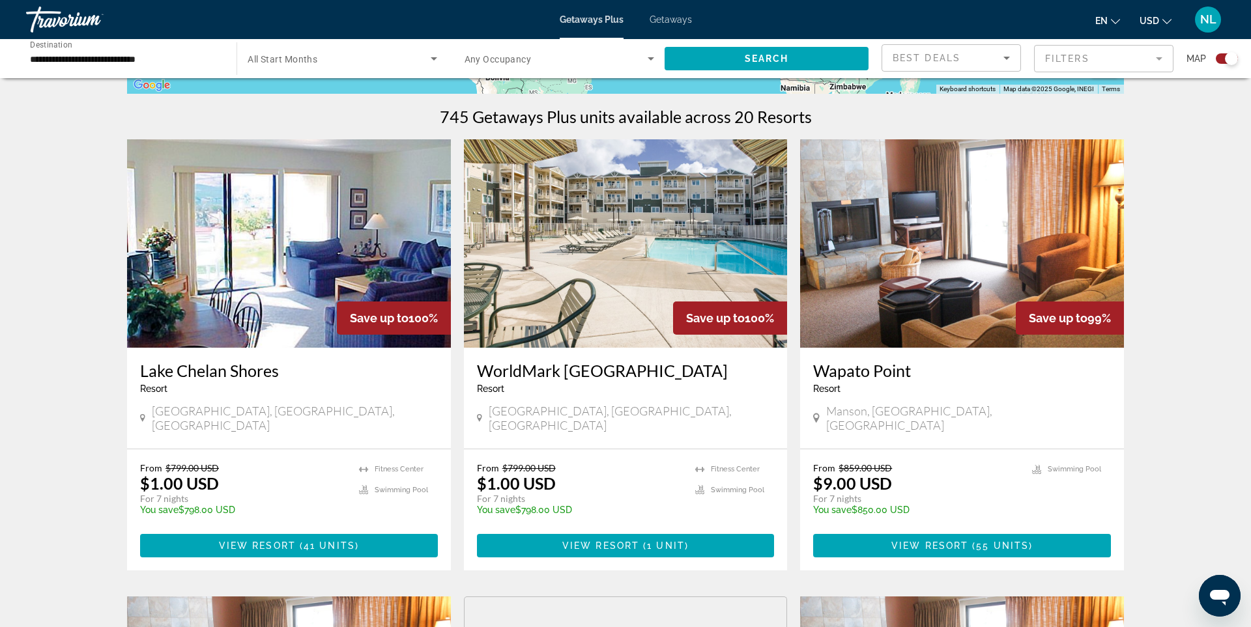
scroll to position [386, 0]
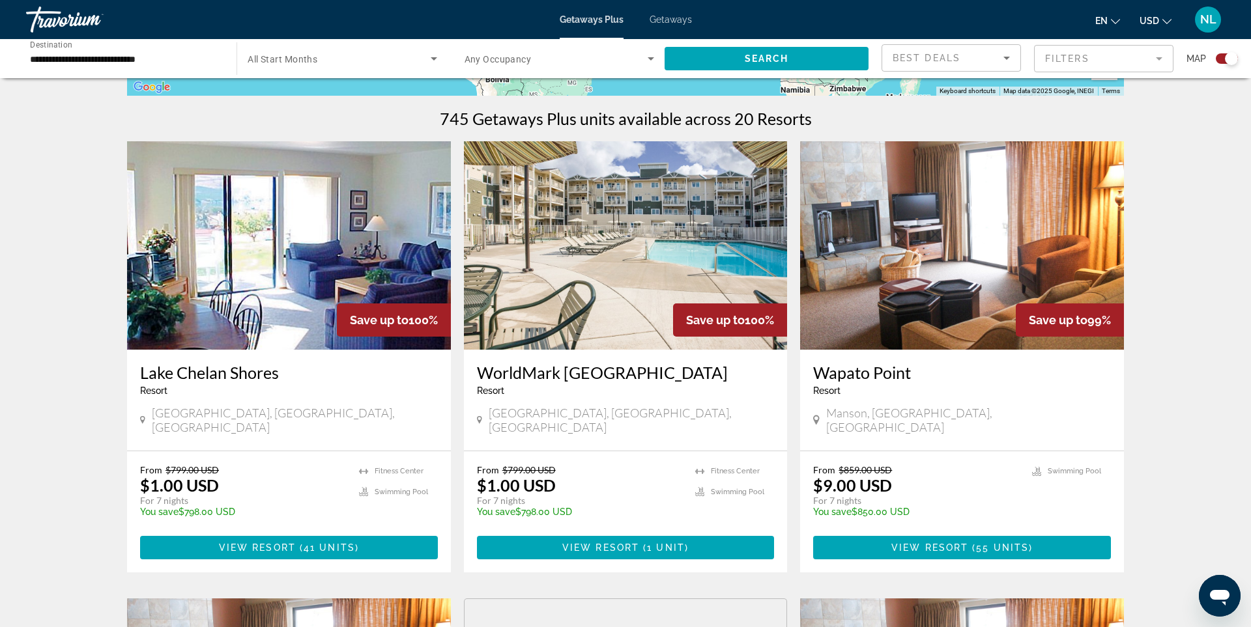
click at [700, 532] on span "Main content" at bounding box center [626, 547] width 298 height 31
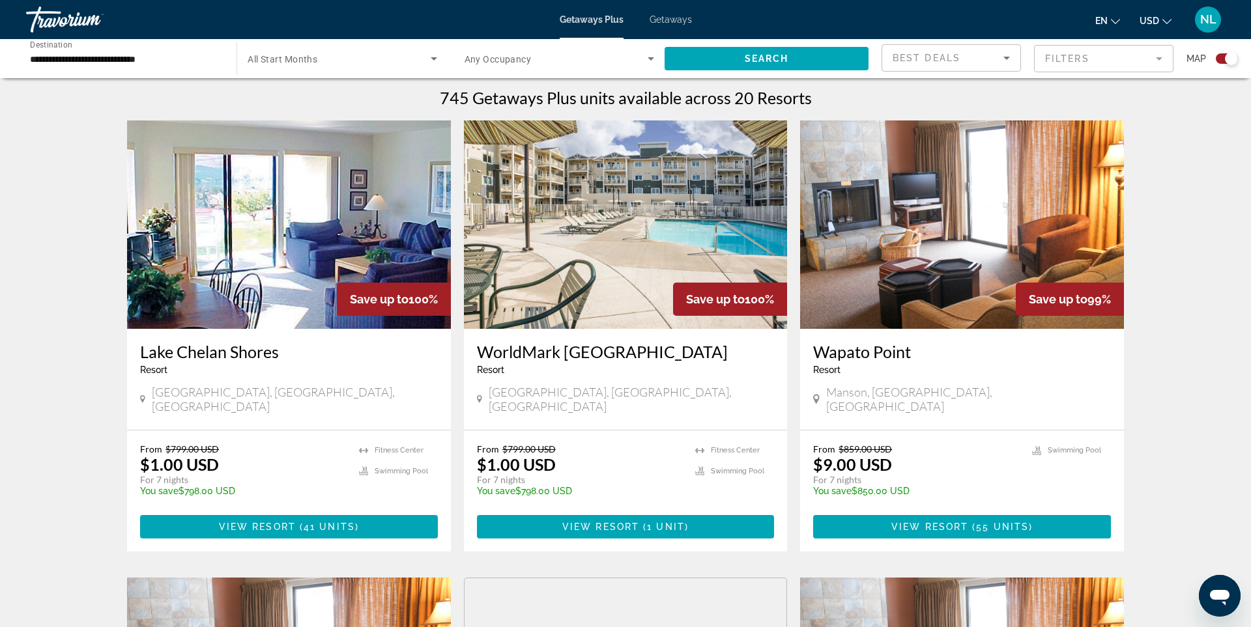
scroll to position [382, 0]
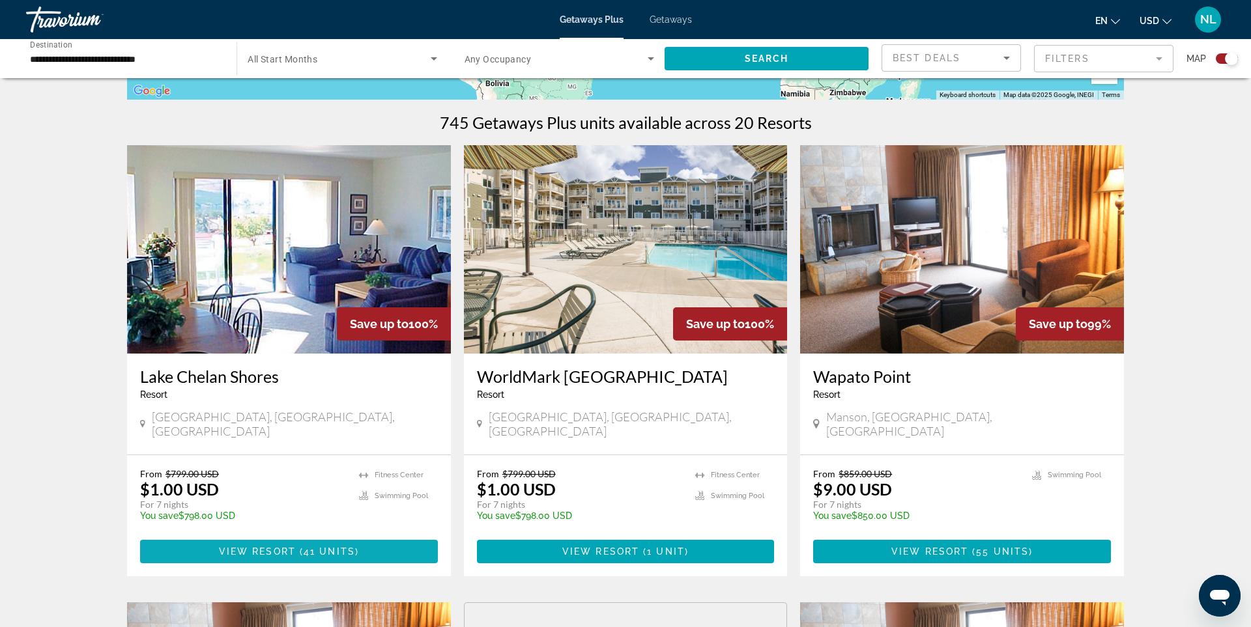
click at [285, 546] on span "View Resort" at bounding box center [257, 551] width 77 height 10
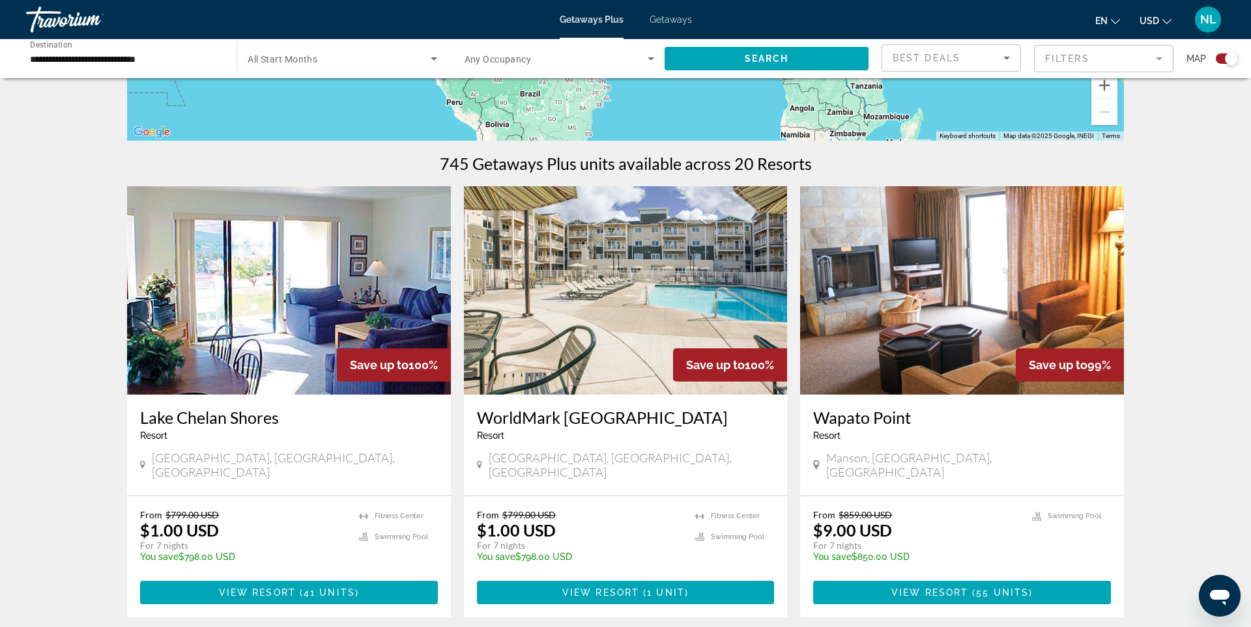
scroll to position [341, 0]
click at [955, 588] on span "View Resort" at bounding box center [929, 593] width 77 height 10
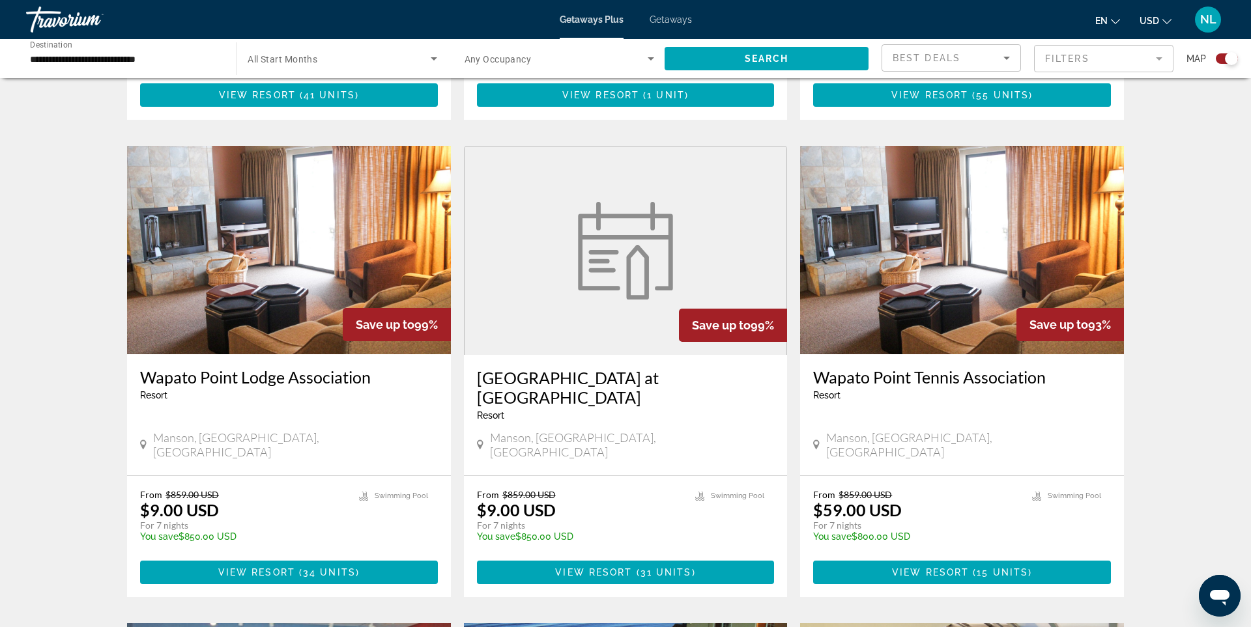
scroll to position [842, 0]
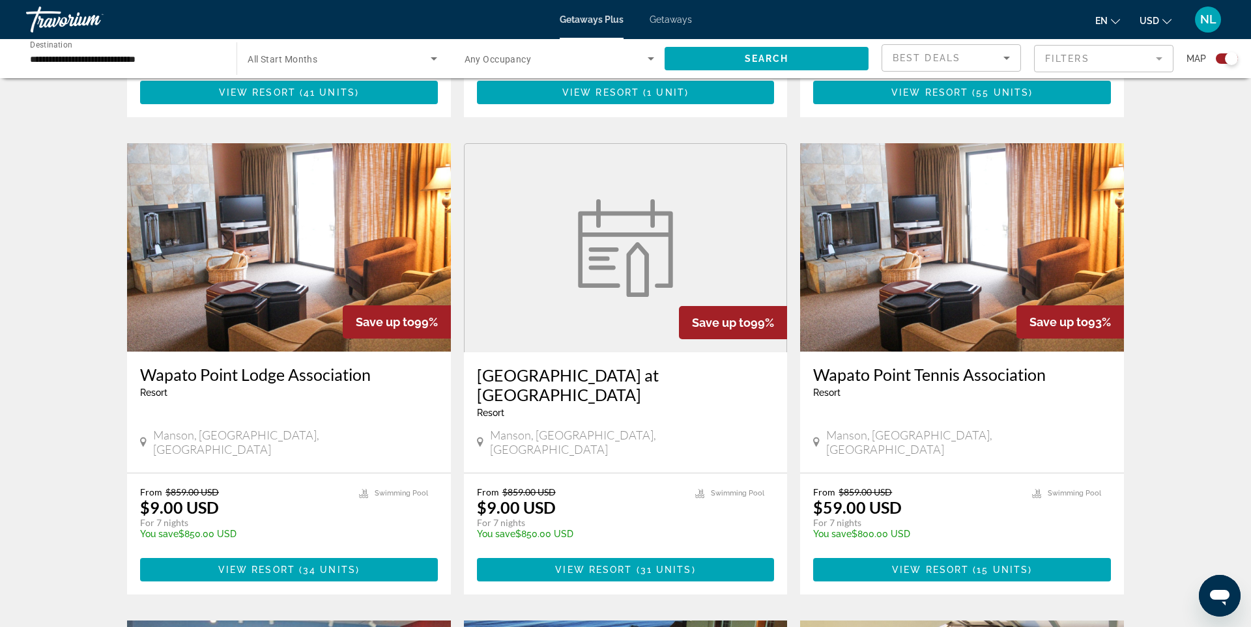
click at [281, 565] on span "View Resort" at bounding box center [256, 570] width 77 height 10
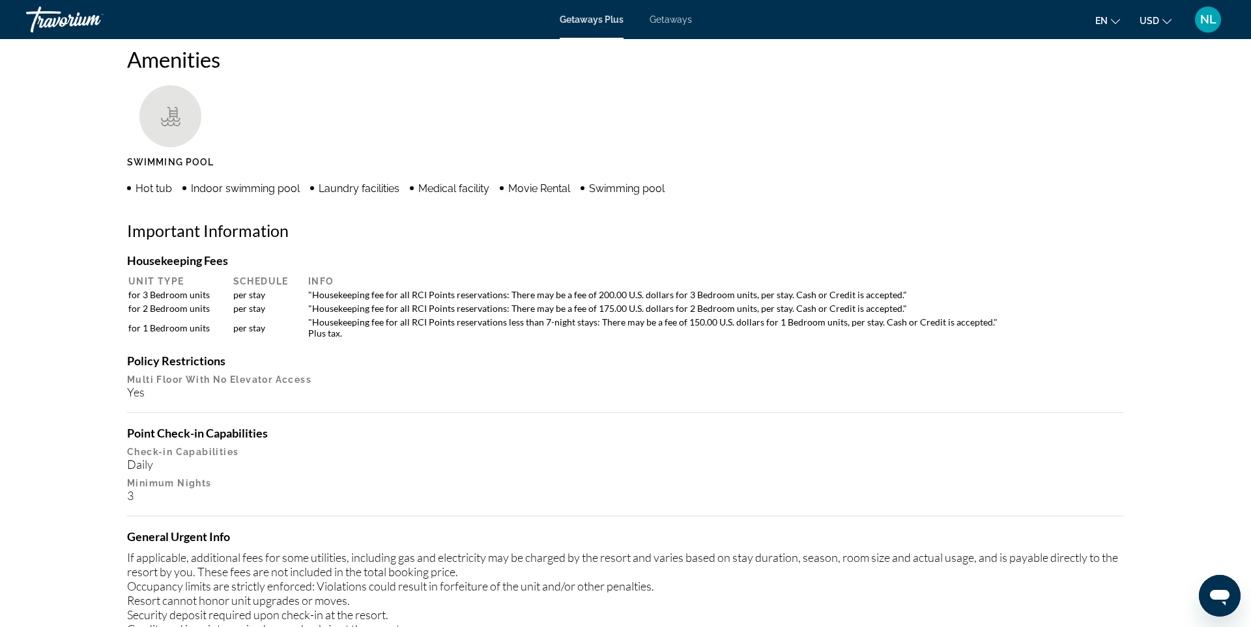
scroll to position [956, 0]
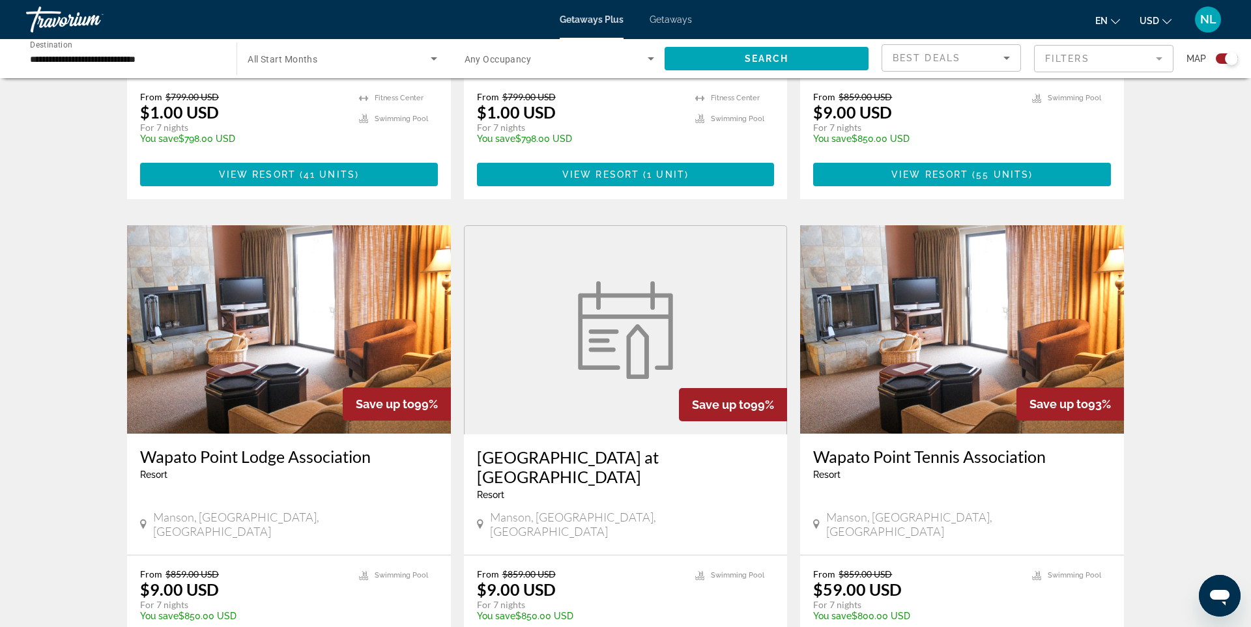
scroll to position [776, 0]
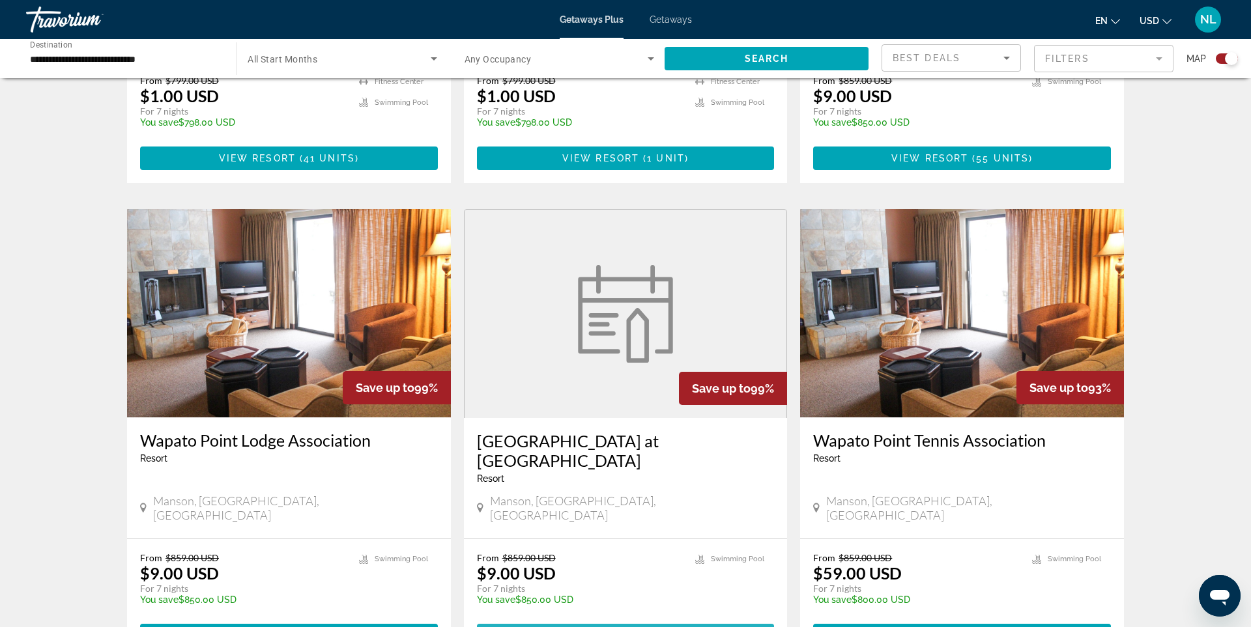
click at [659, 627] on span "31 units" at bounding box center [665, 636] width 51 height 10
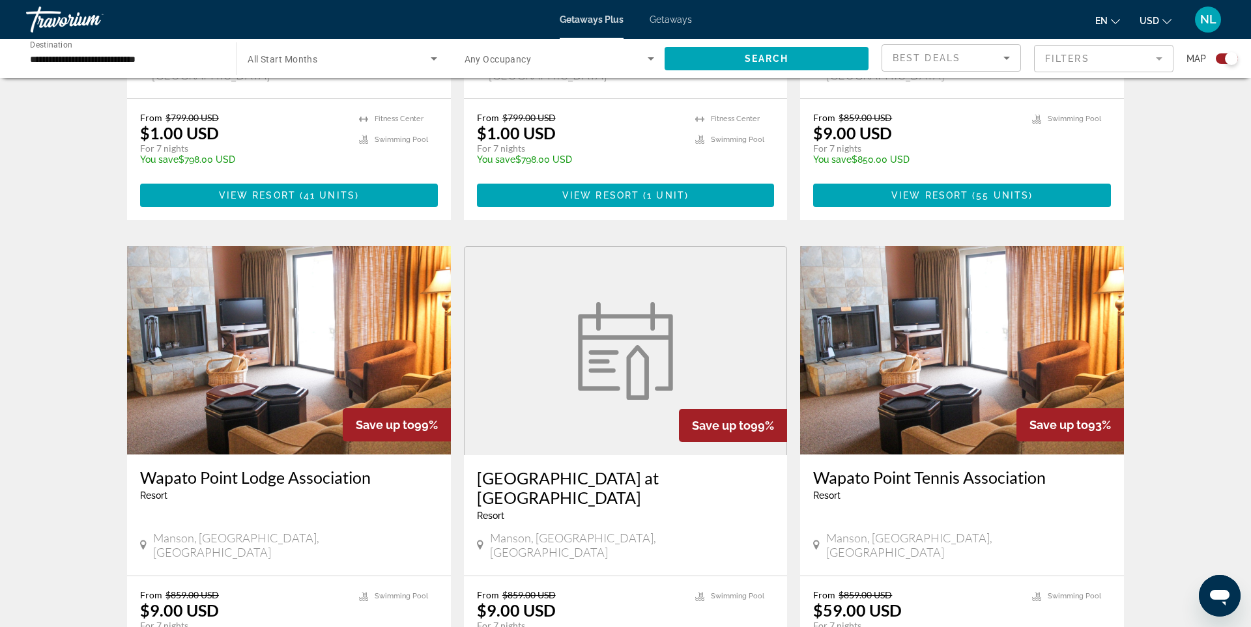
scroll to position [887, 0]
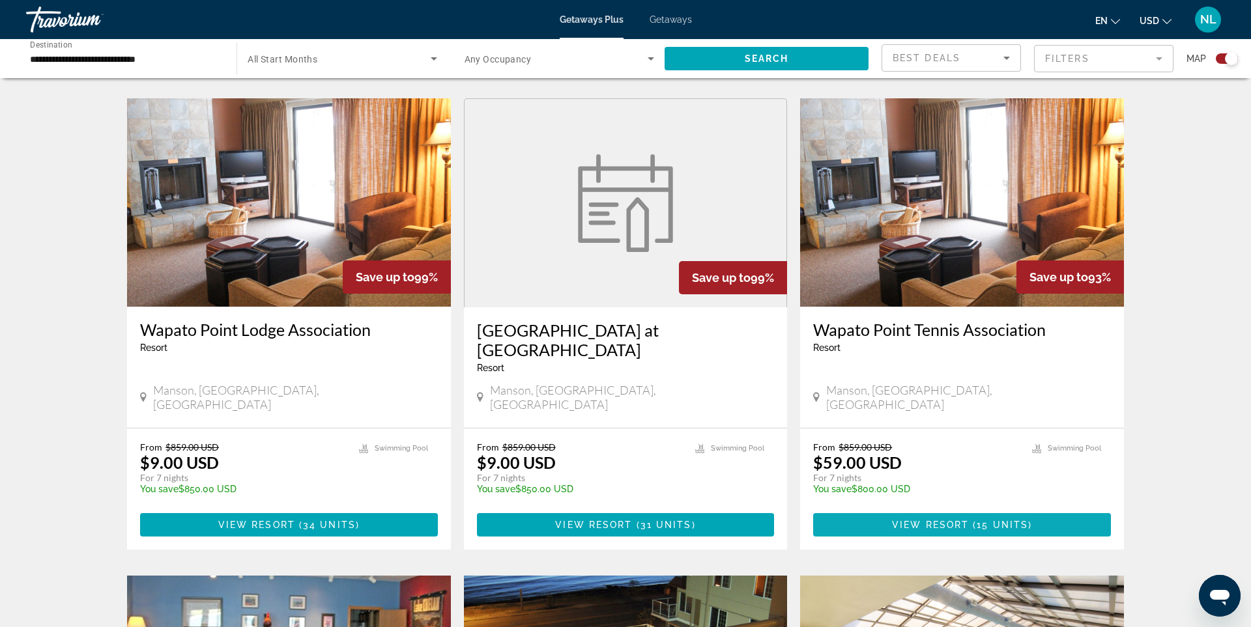
click at [965, 520] on span "View Resort" at bounding box center [930, 525] width 77 height 10
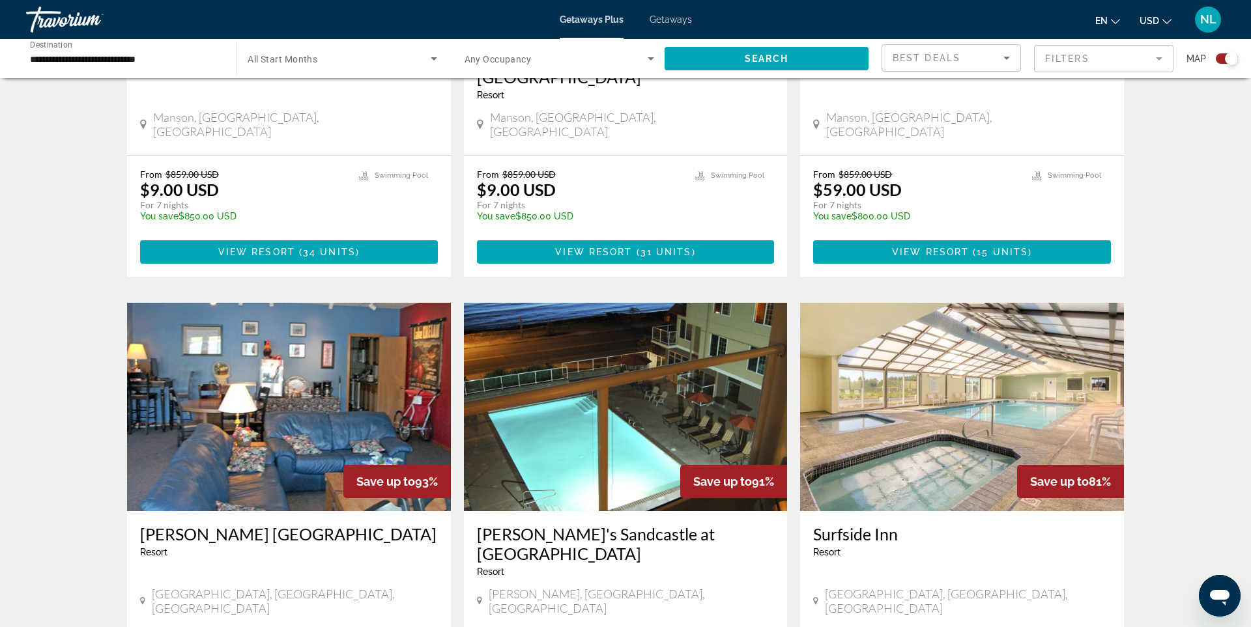
scroll to position [1253, 0]
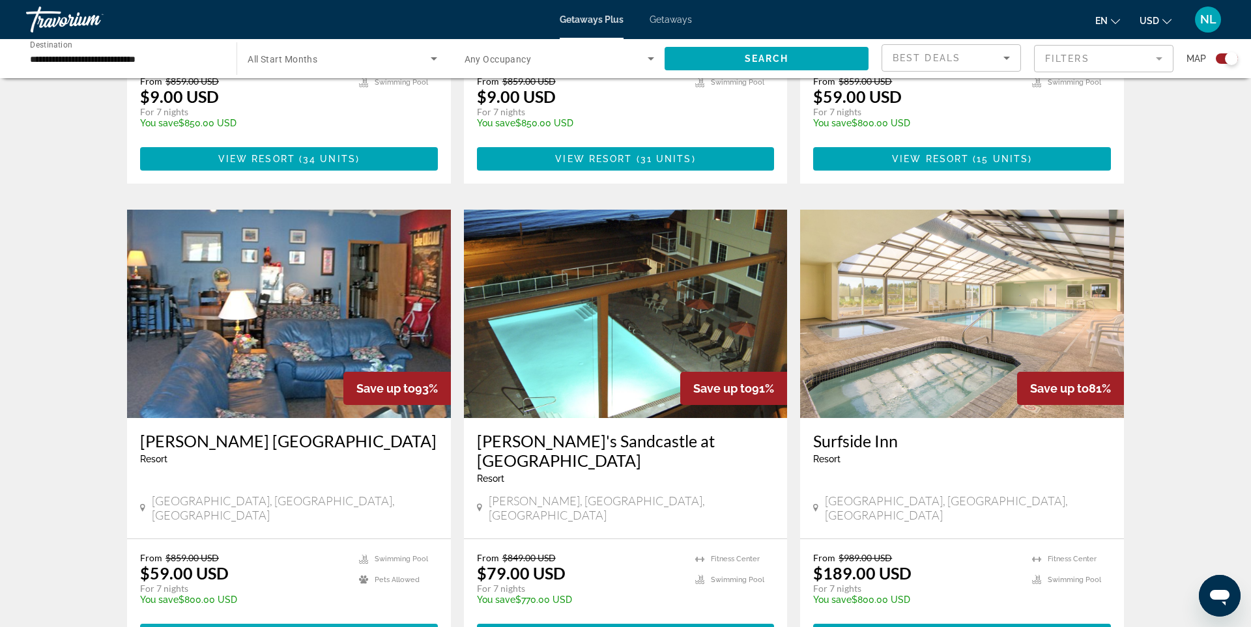
click at [305, 627] on span "17 units" at bounding box center [329, 636] width 51 height 10
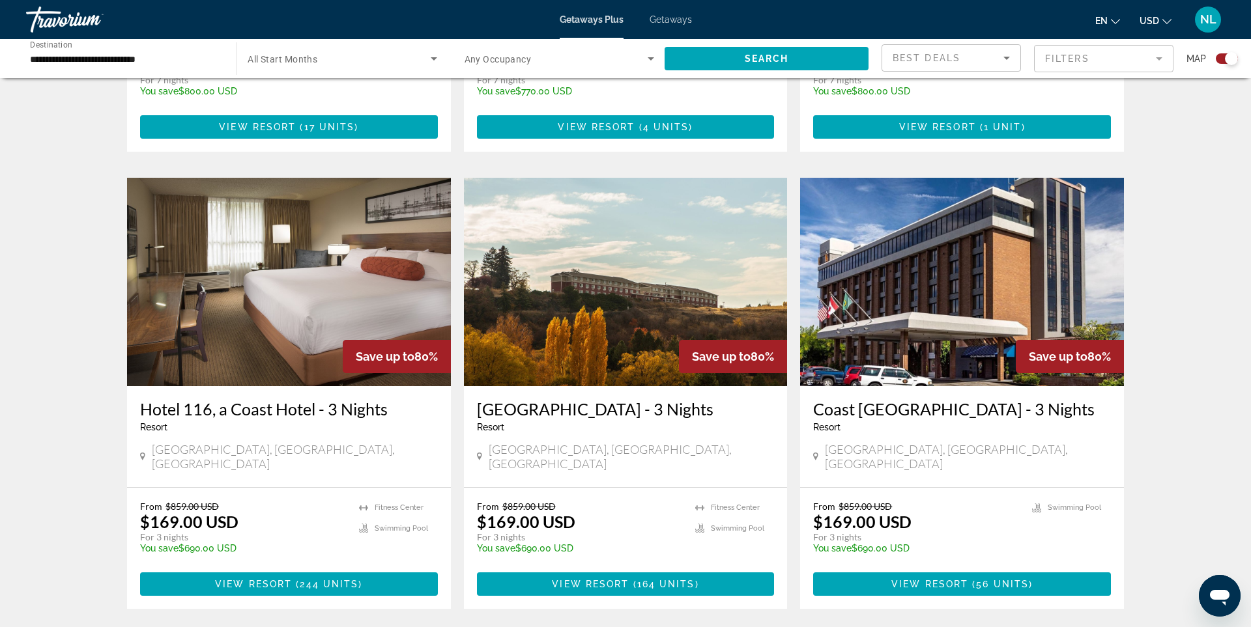
scroll to position [1779, 0]
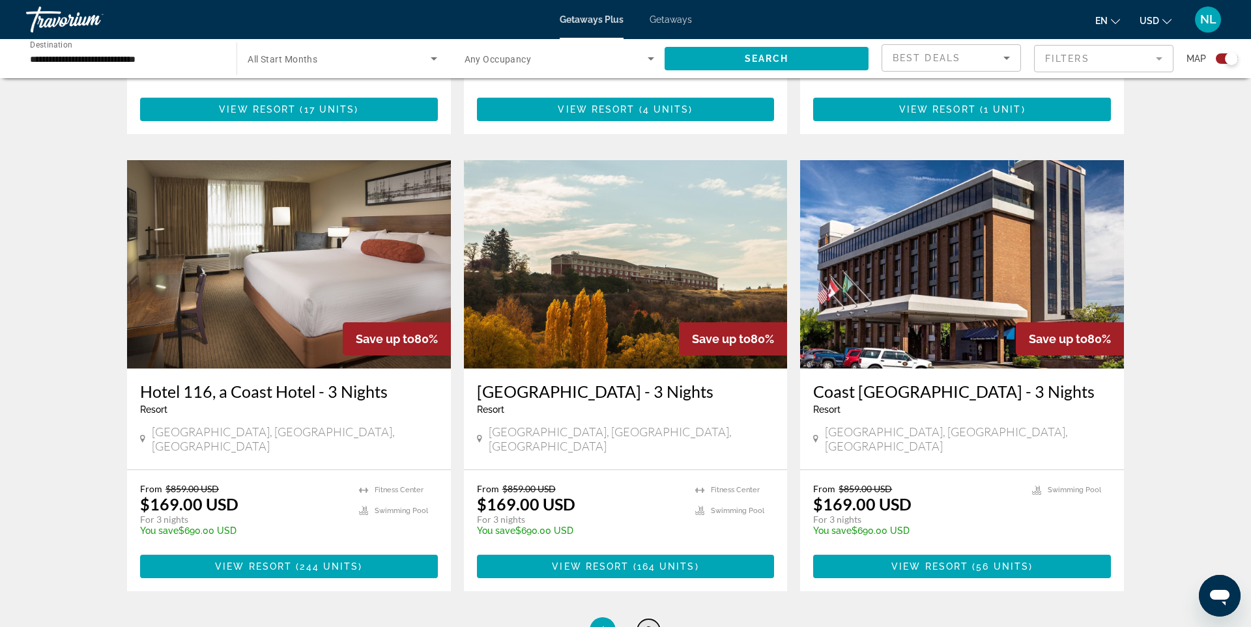
click at [647, 623] on span "2" at bounding box center [648, 630] width 7 height 14
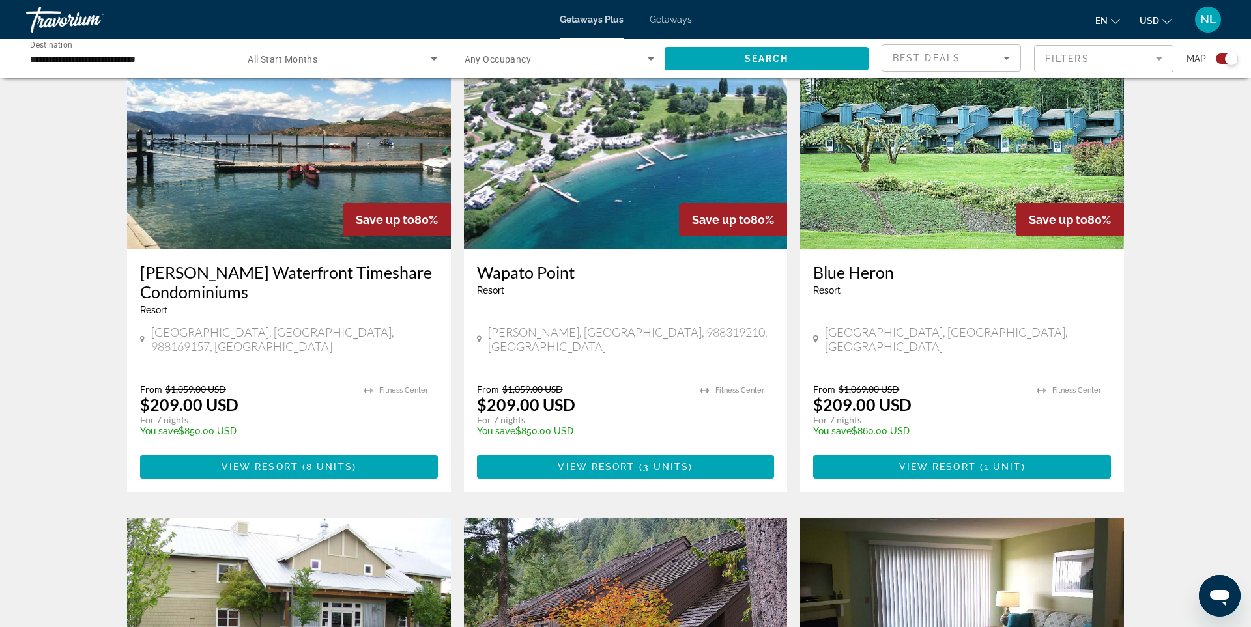
scroll to position [510, 0]
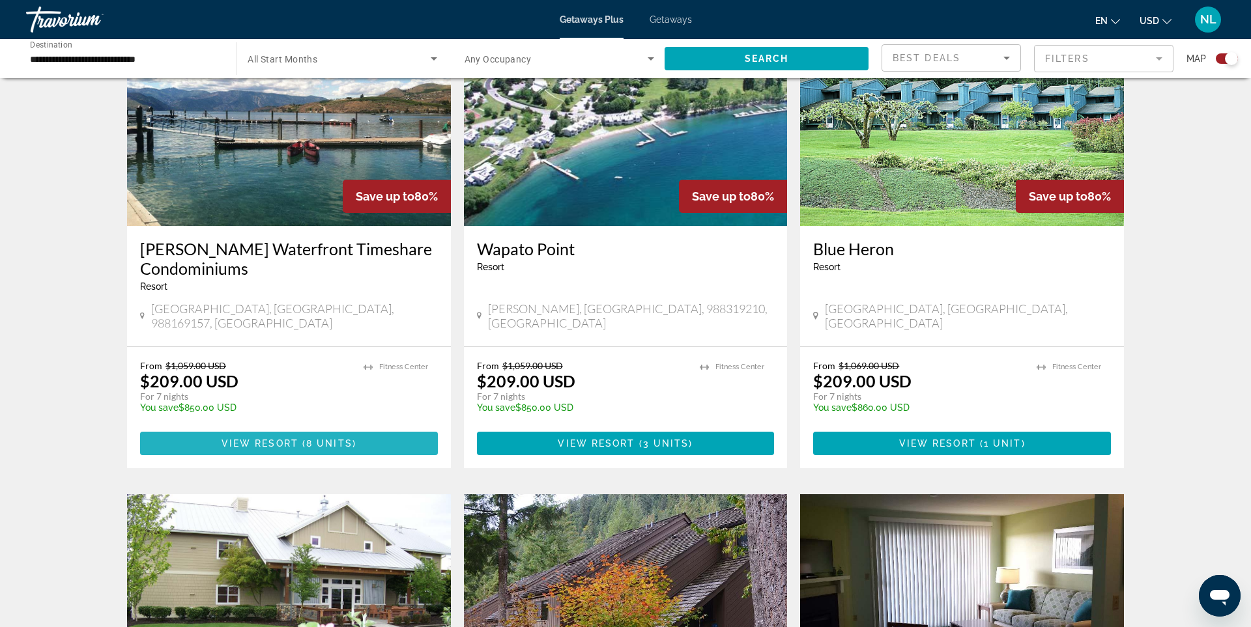
click at [287, 438] on span "View Resort" at bounding box center [259, 443] width 77 height 10
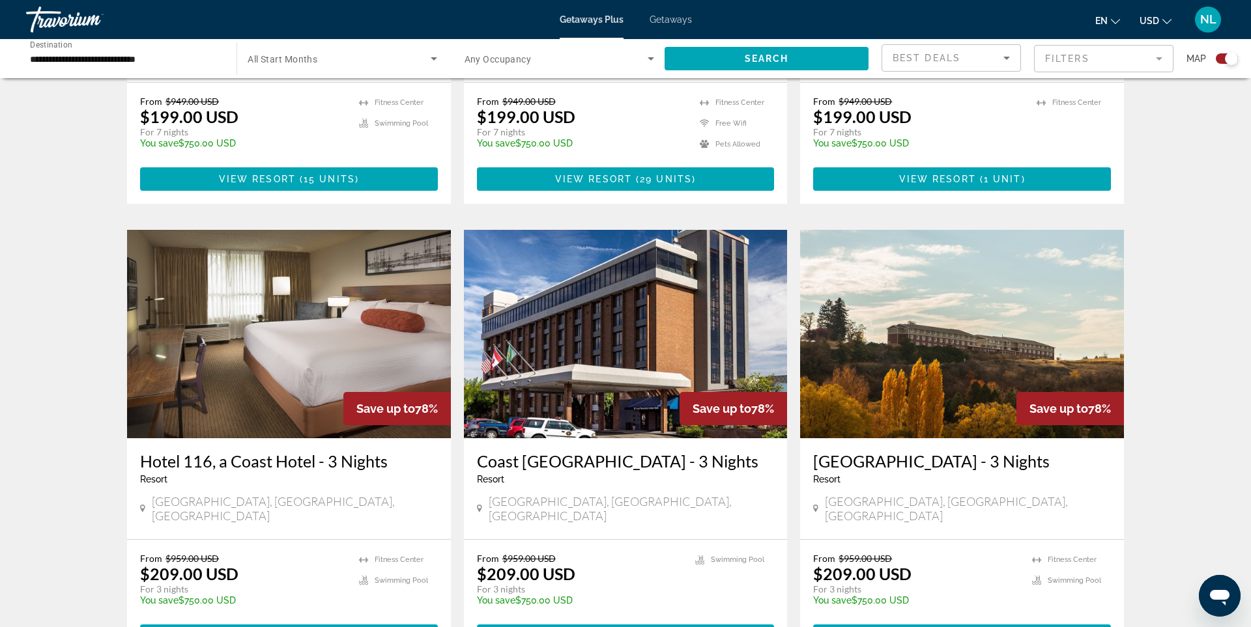
scroll to position [1259, 0]
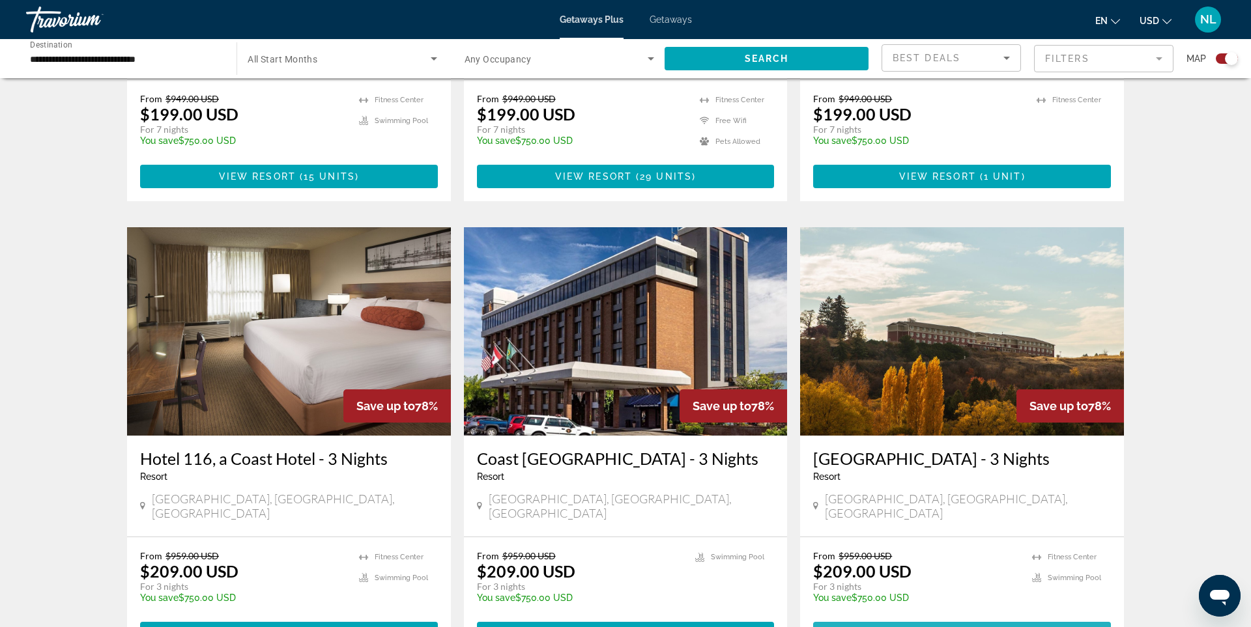
click at [966, 627] on span "Main content" at bounding box center [967, 634] width 4 height 10
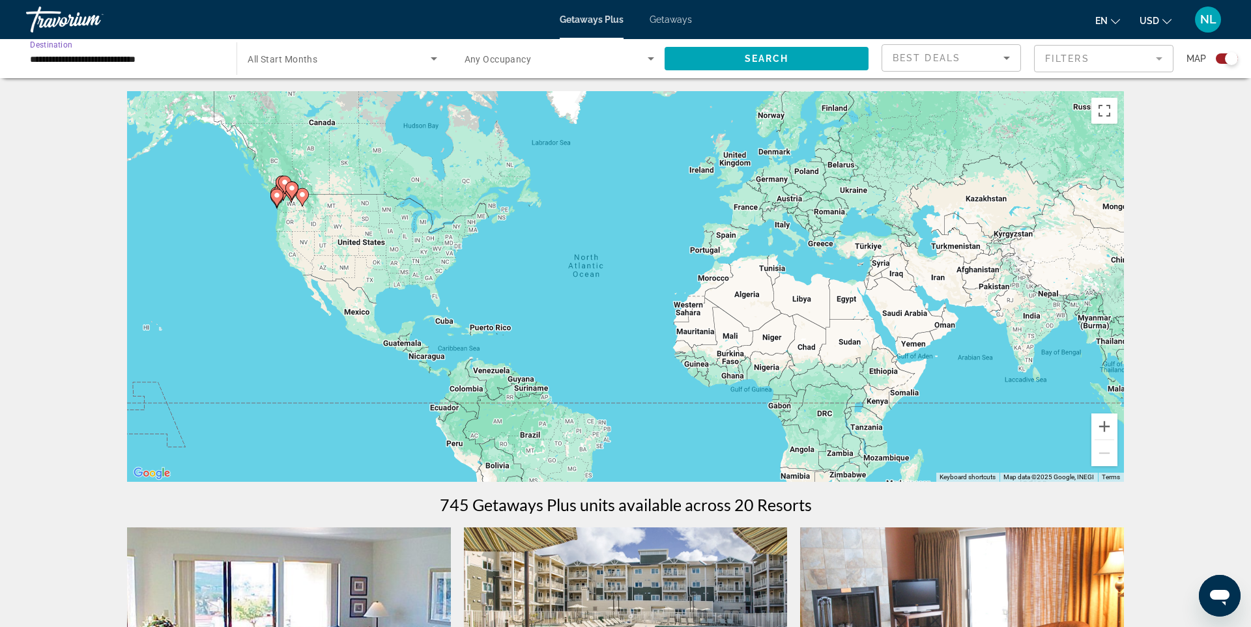
click at [103, 55] on input "**********" at bounding box center [125, 59] width 190 height 16
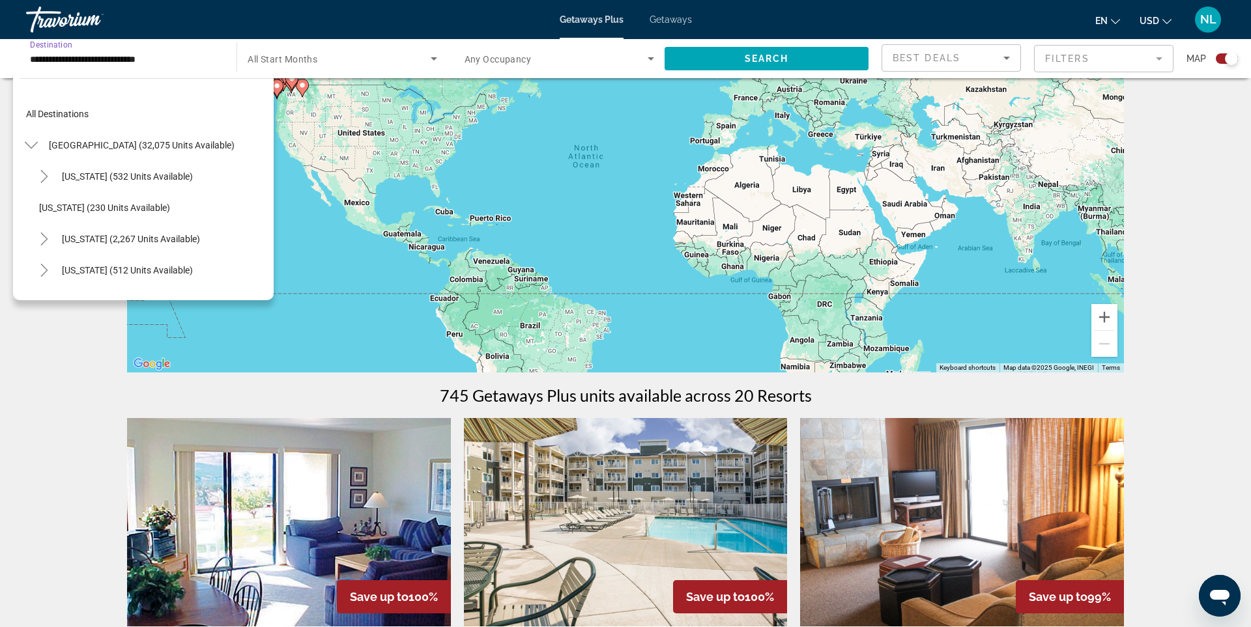
click at [100, 239] on span "[US_STATE] (2,267 units available)" at bounding box center [131, 239] width 138 height 10
type input "**********"
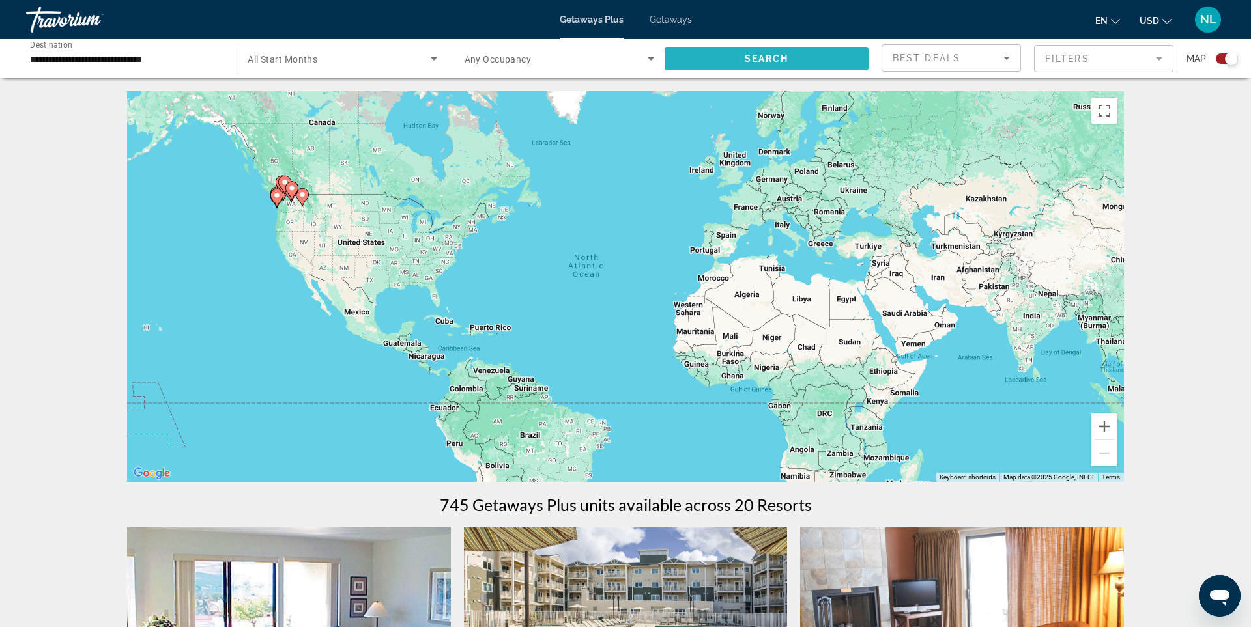
click at [778, 53] on span "Search" at bounding box center [767, 58] width 44 height 10
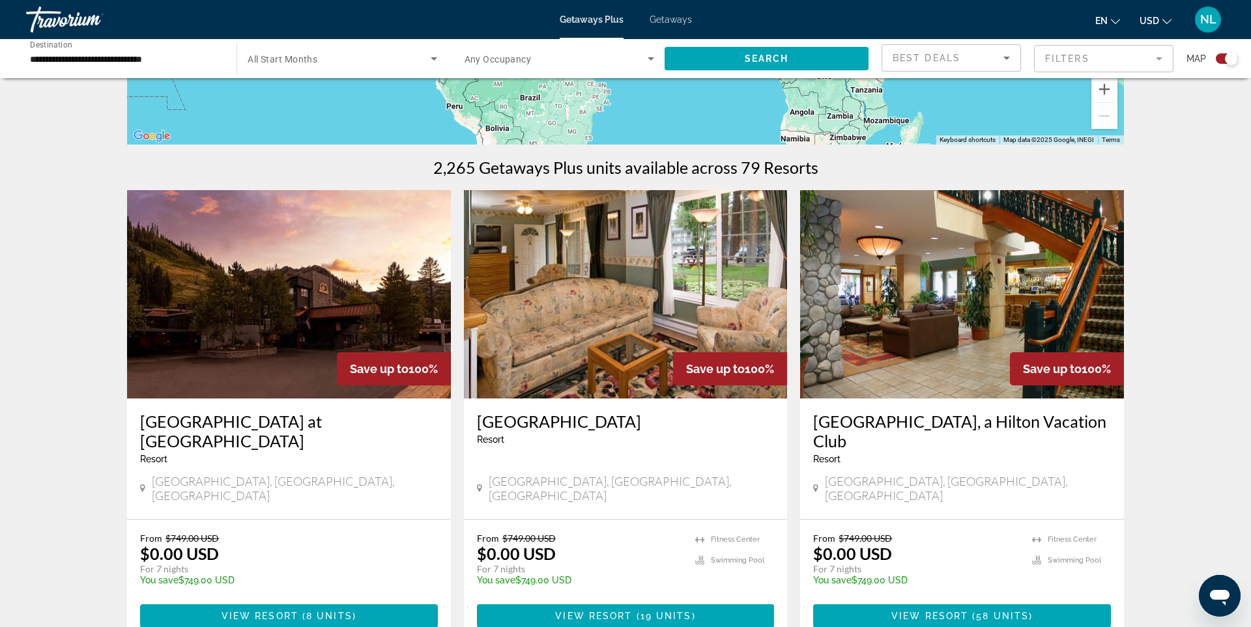
scroll to position [351, 0]
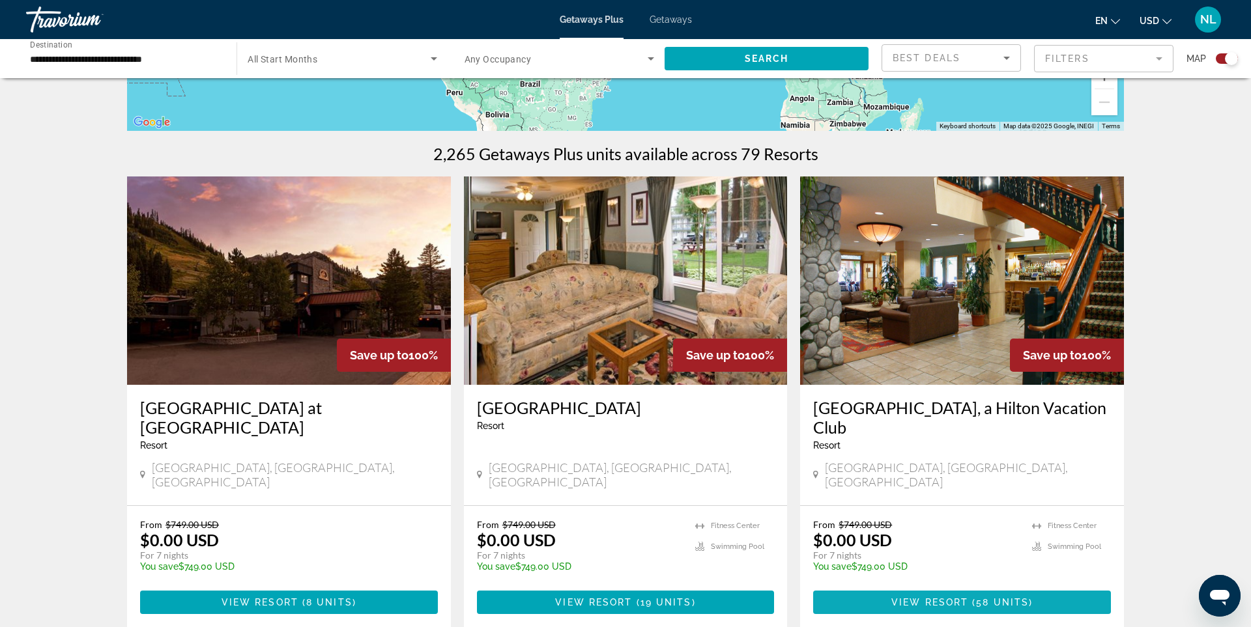
click at [973, 597] on span "( 58 units )" at bounding box center [1000, 602] width 64 height 10
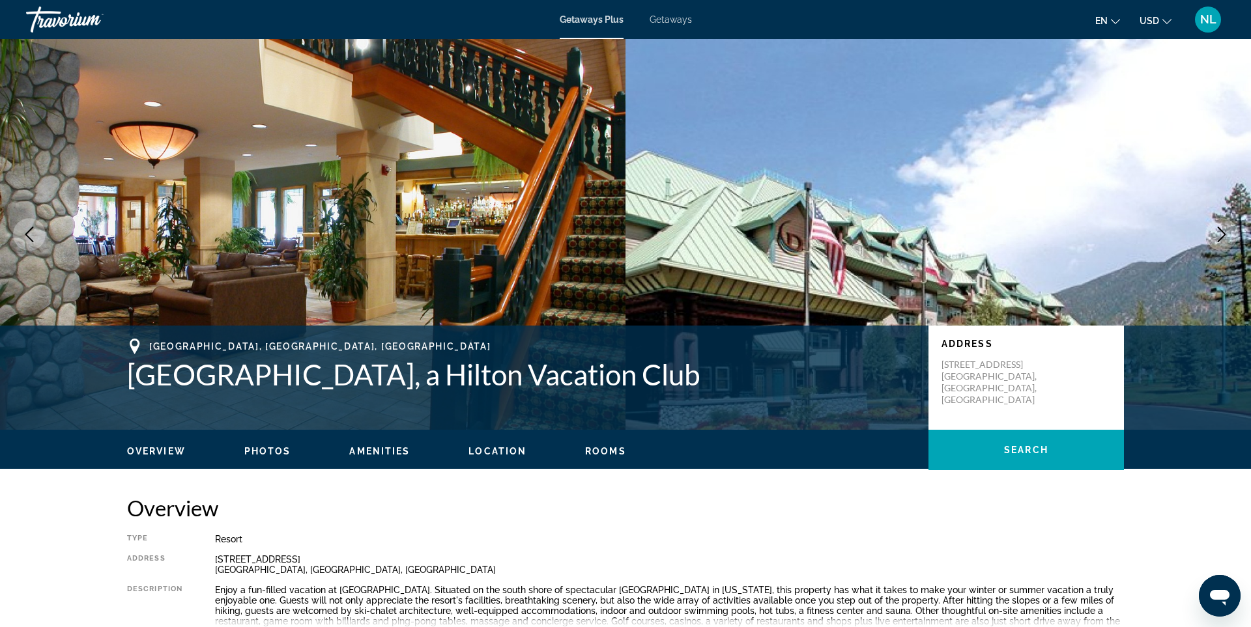
click at [1221, 232] on icon "Next image" at bounding box center [1221, 235] width 8 height 16
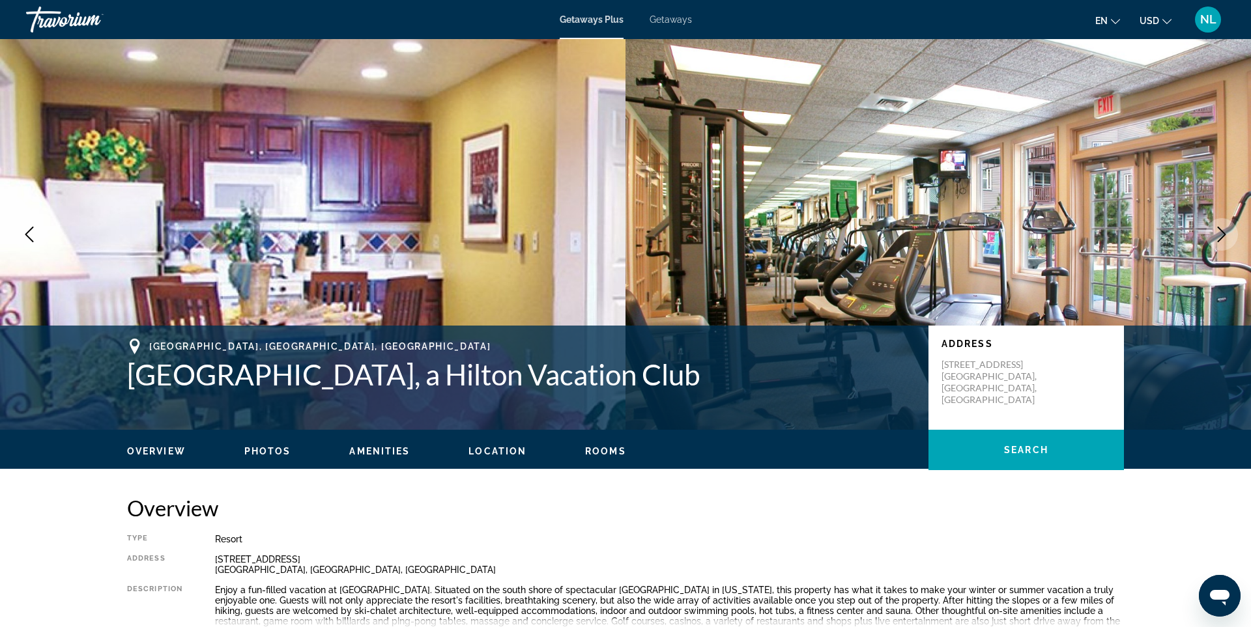
click at [1221, 231] on icon "Next image" at bounding box center [1221, 235] width 8 height 16
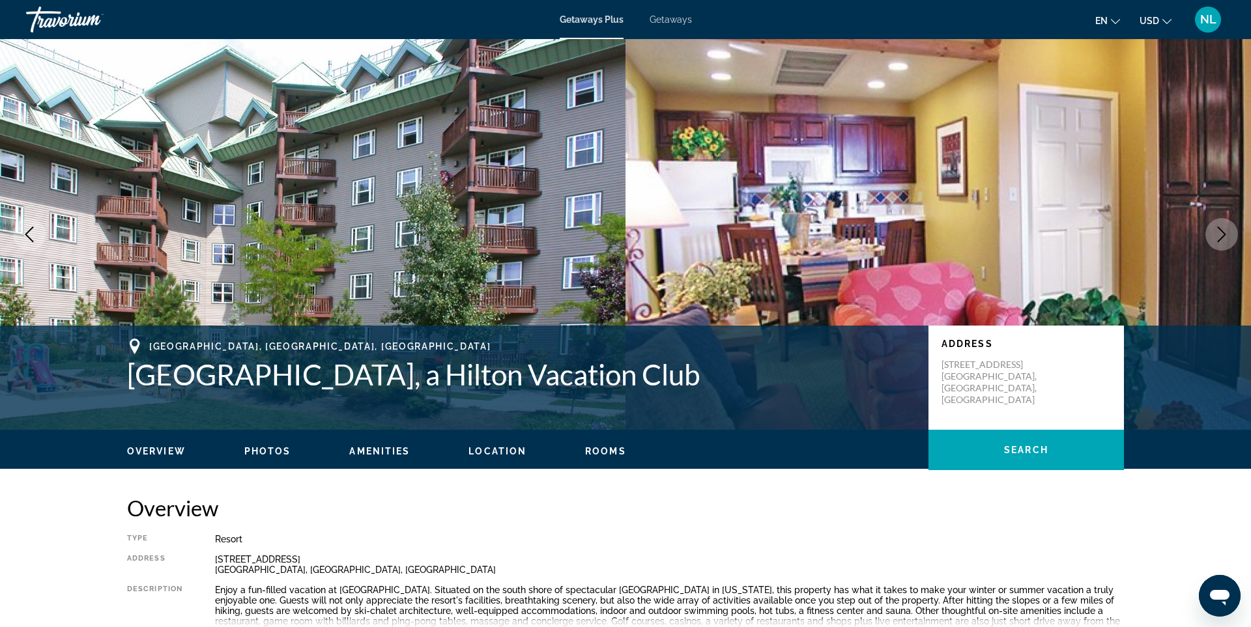
click at [1221, 231] on icon "Next image" at bounding box center [1221, 235] width 8 height 16
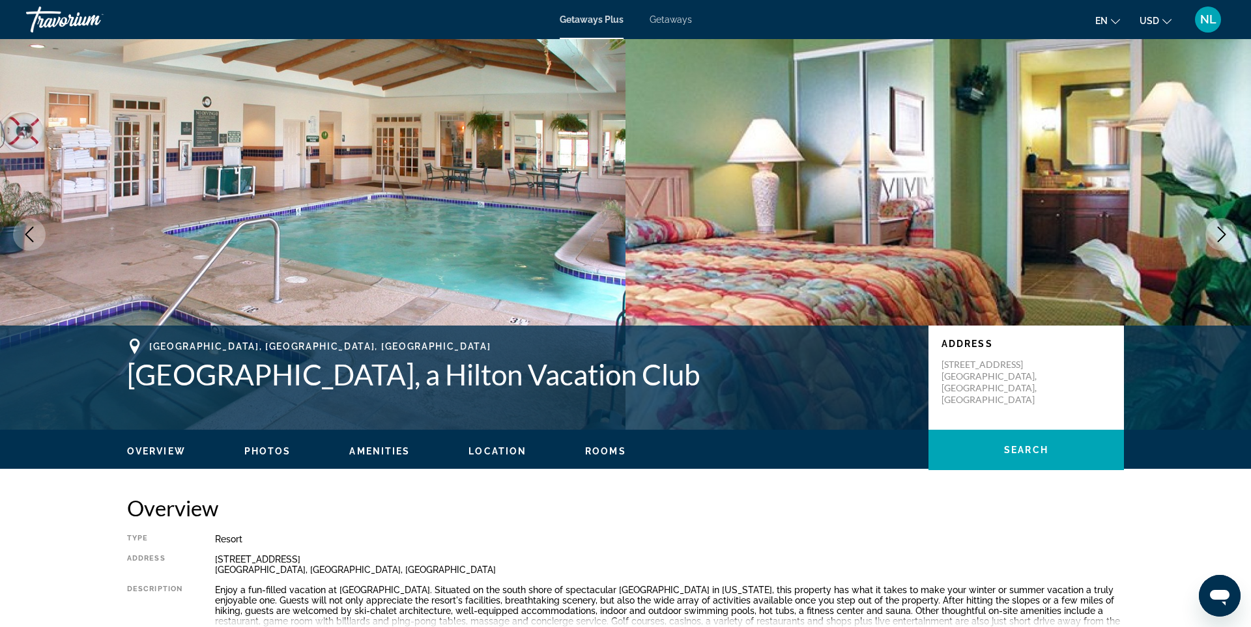
click at [1221, 231] on icon "Next image" at bounding box center [1221, 235] width 8 height 16
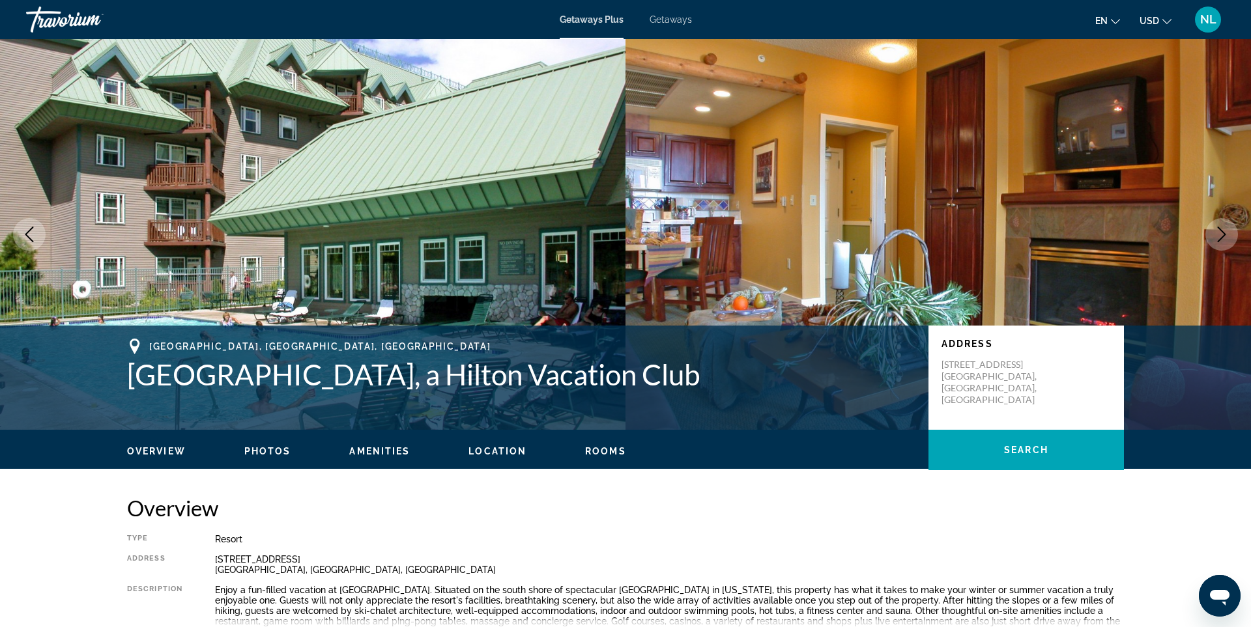
click at [1221, 231] on icon "Next image" at bounding box center [1221, 235] width 8 height 16
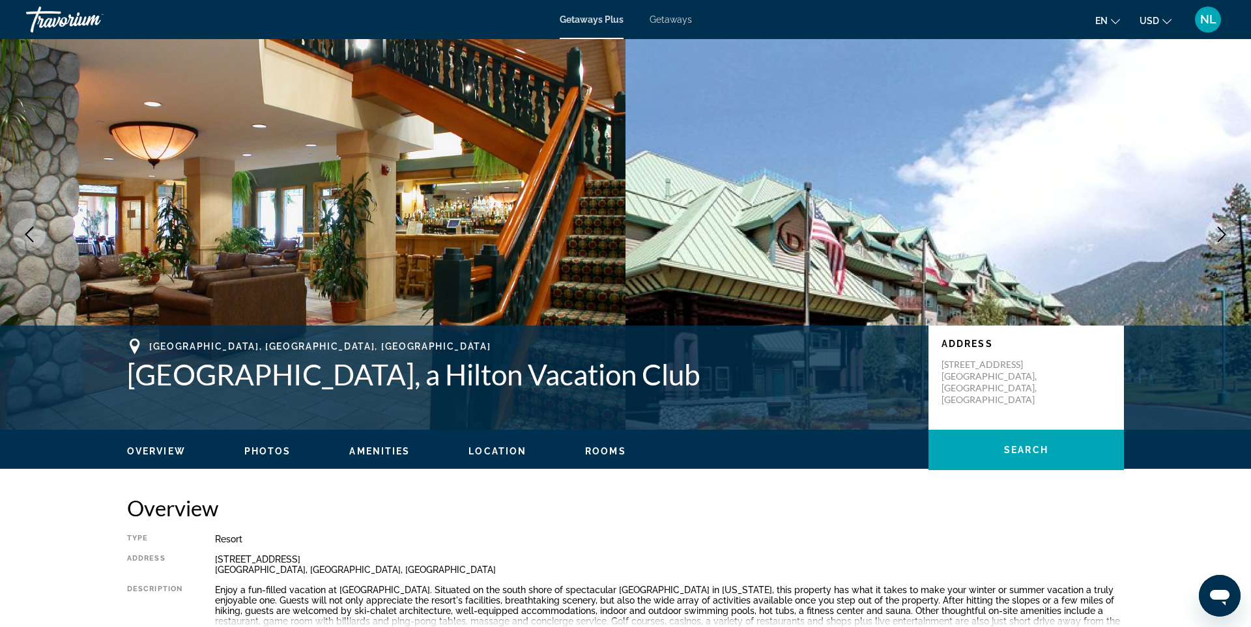
click at [1221, 231] on icon "Next image" at bounding box center [1221, 235] width 8 height 16
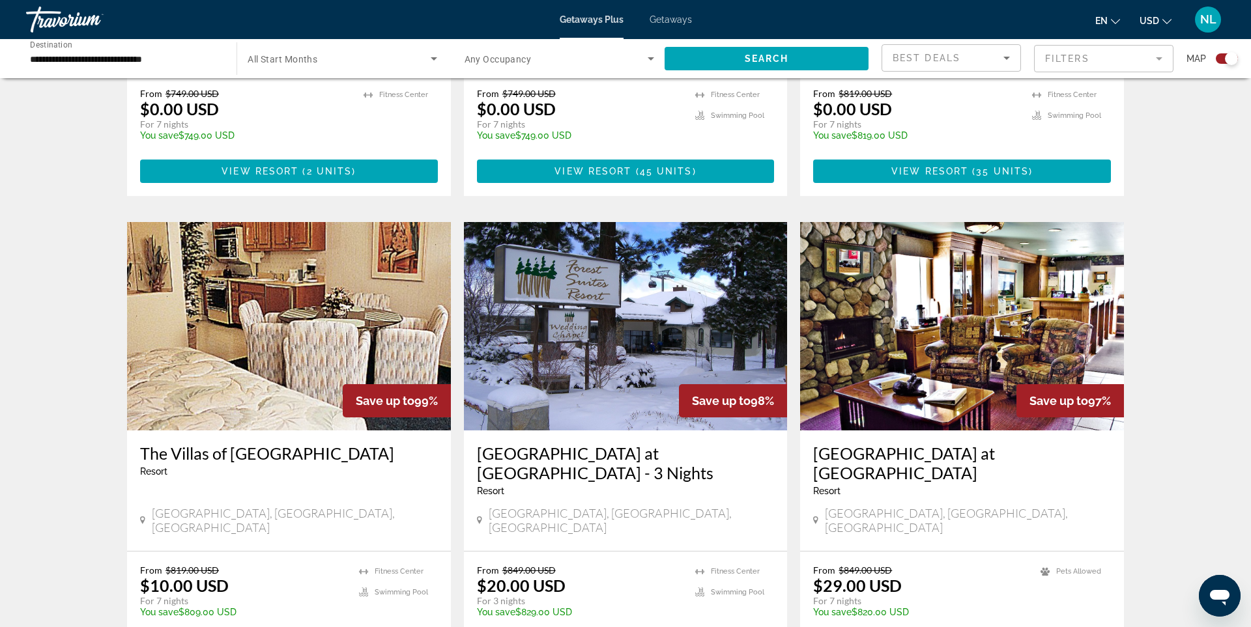
scroll to position [1699, 0]
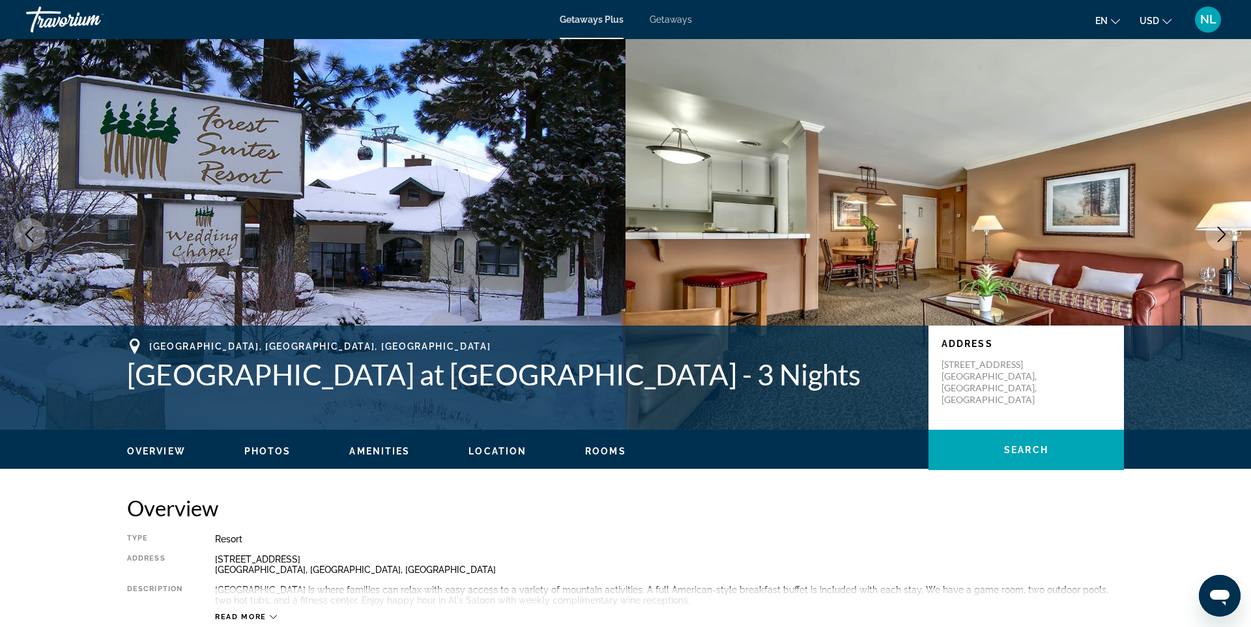
click at [1225, 234] on icon "Next image" at bounding box center [1221, 235] width 8 height 16
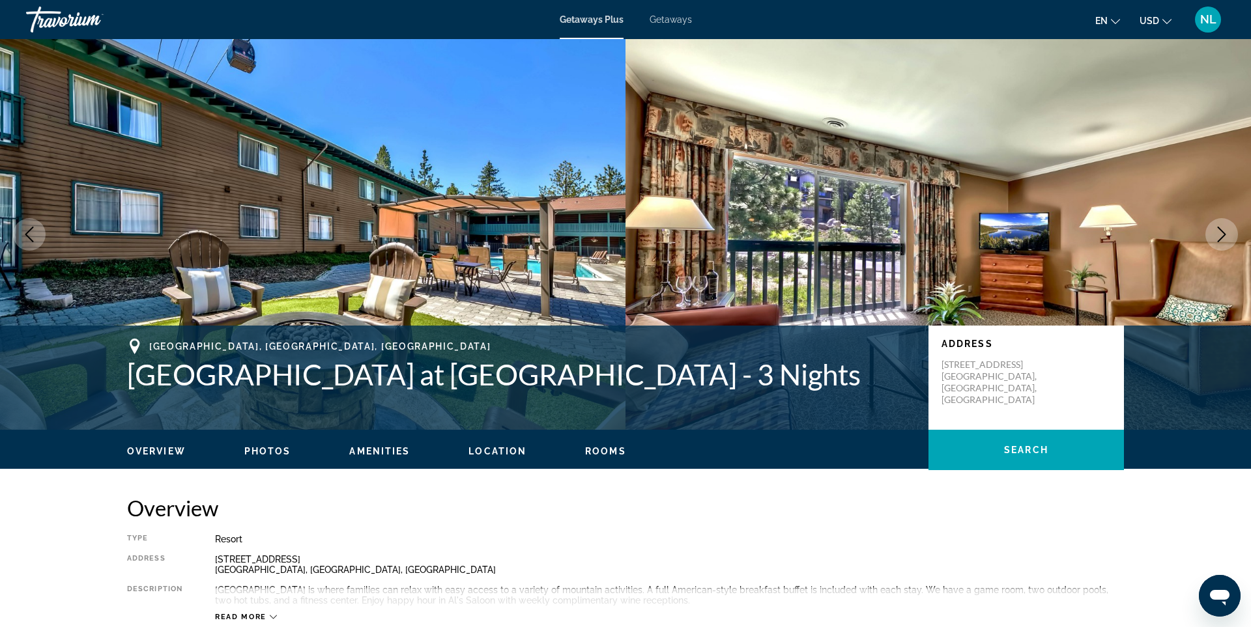
click at [1225, 234] on icon "Next image" at bounding box center [1221, 235] width 8 height 16
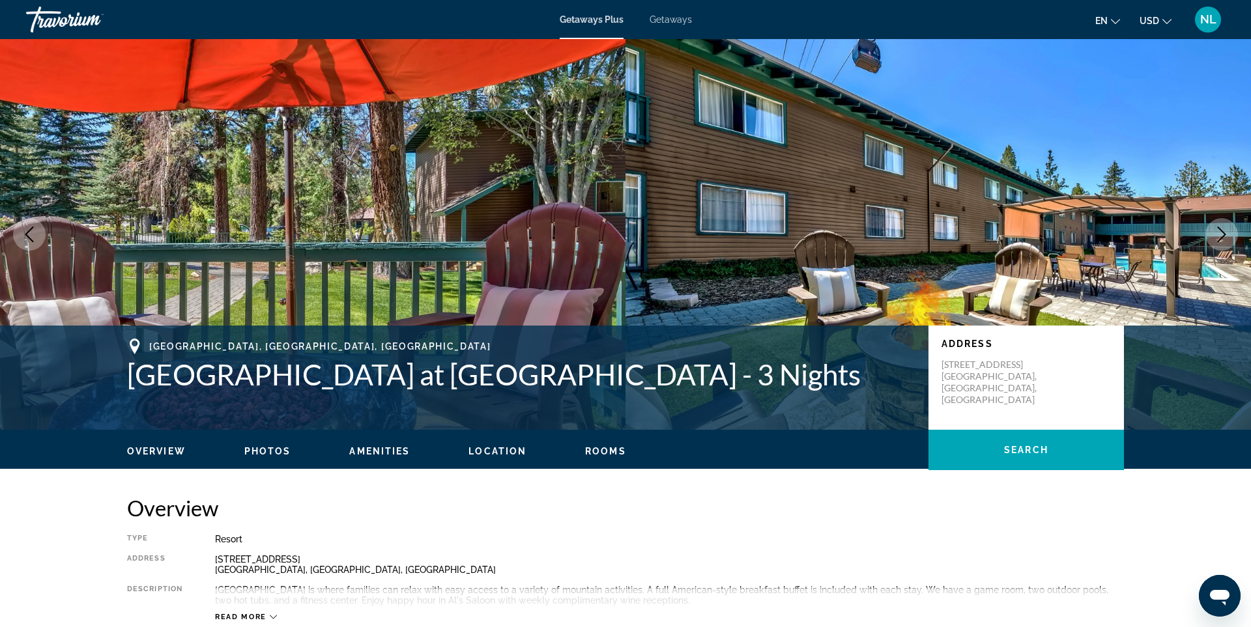
click at [1225, 234] on icon "Next image" at bounding box center [1221, 235] width 8 height 16
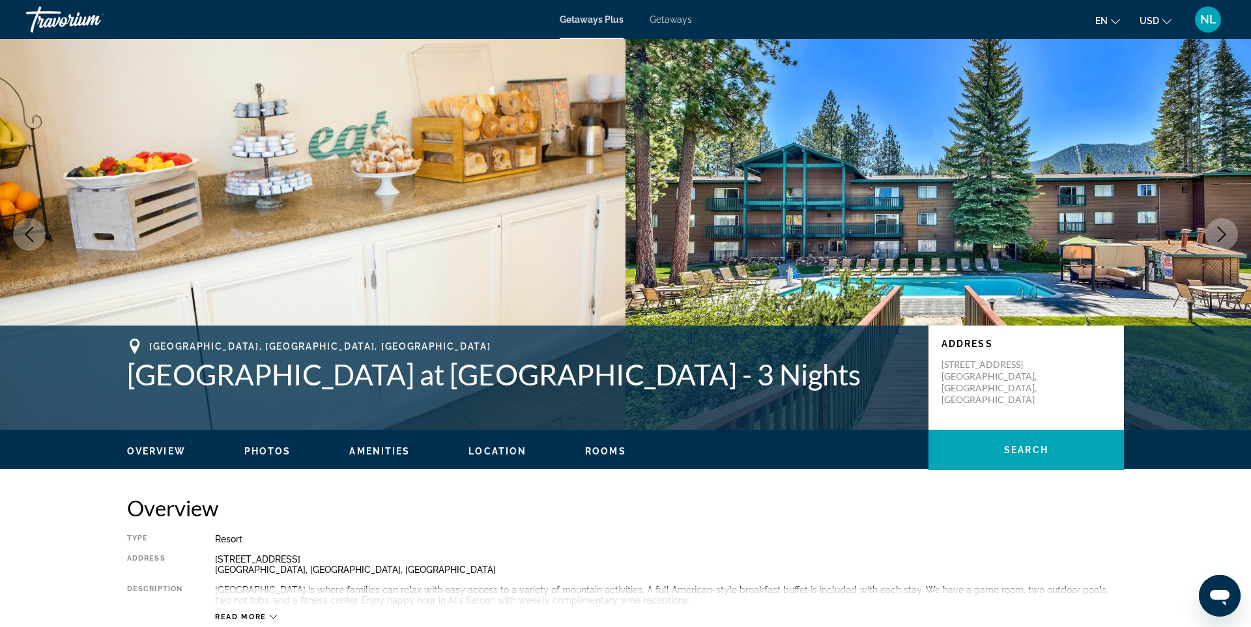
click at [1225, 234] on icon "Next image" at bounding box center [1221, 235] width 8 height 16
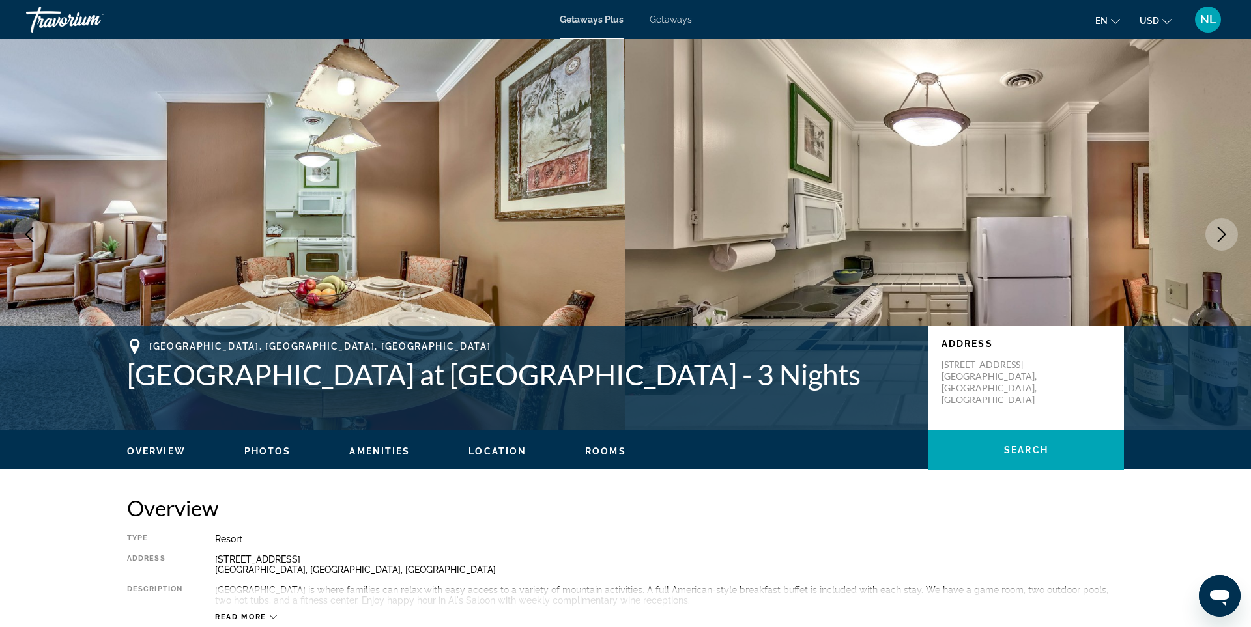
click at [1225, 234] on icon "Next image" at bounding box center [1221, 235] width 8 height 16
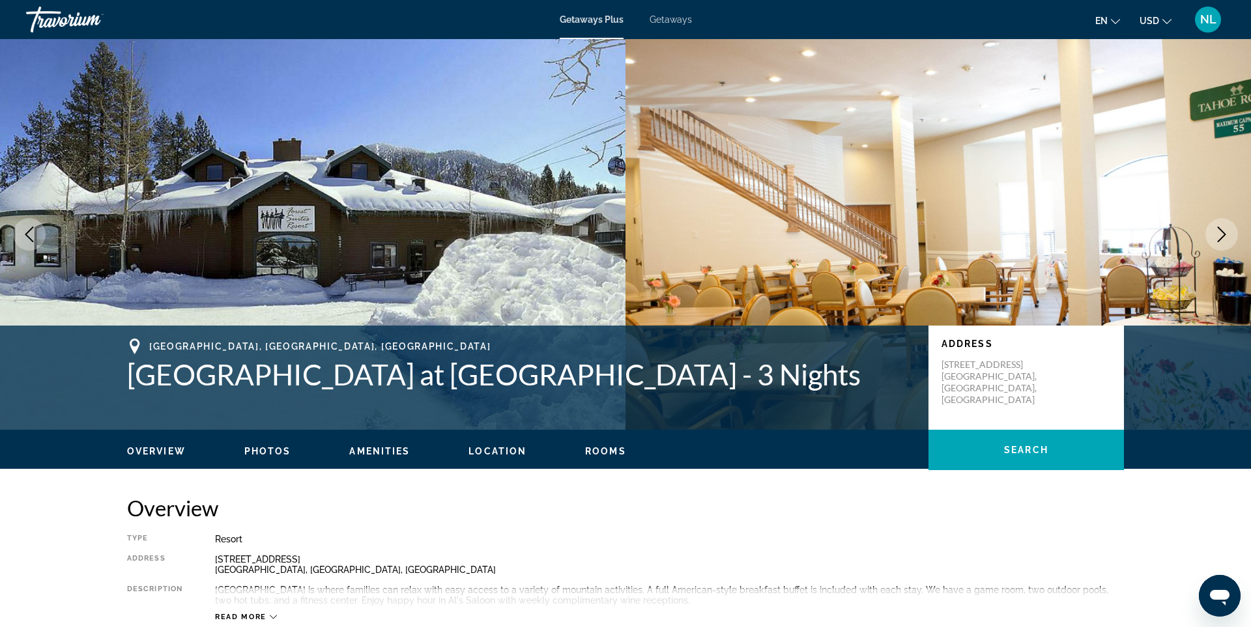
click at [1225, 234] on icon "Next image" at bounding box center [1221, 235] width 8 height 16
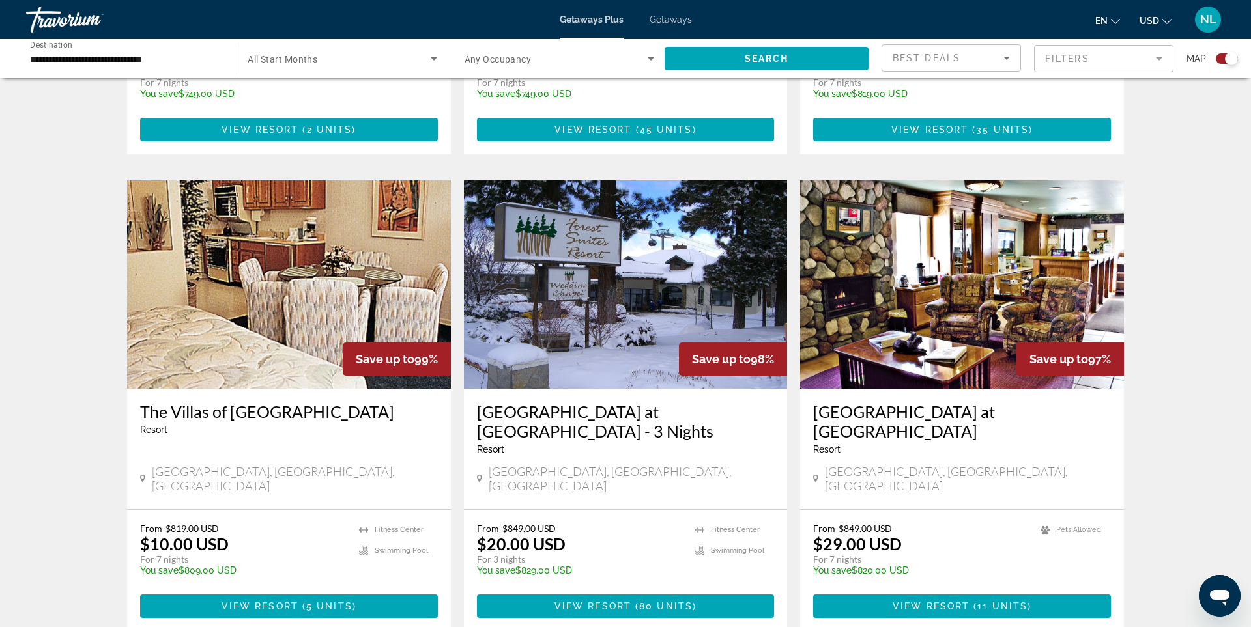
scroll to position [1904, 0]
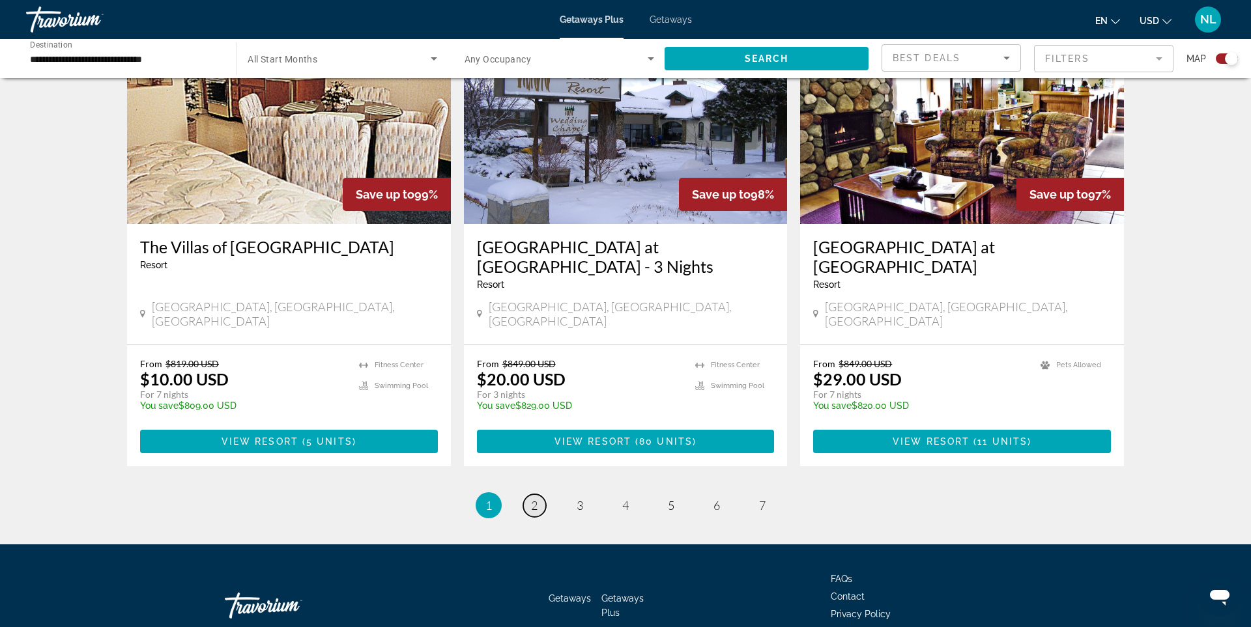
click at [533, 498] on span "2" at bounding box center [534, 505] width 7 height 14
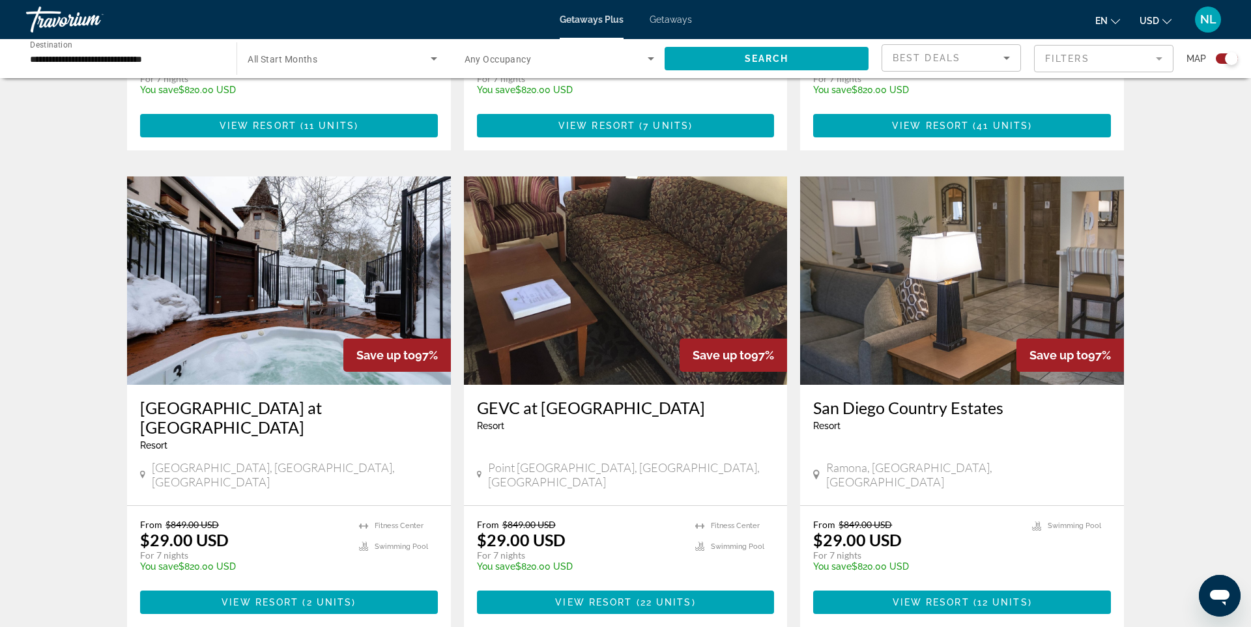
scroll to position [1923, 0]
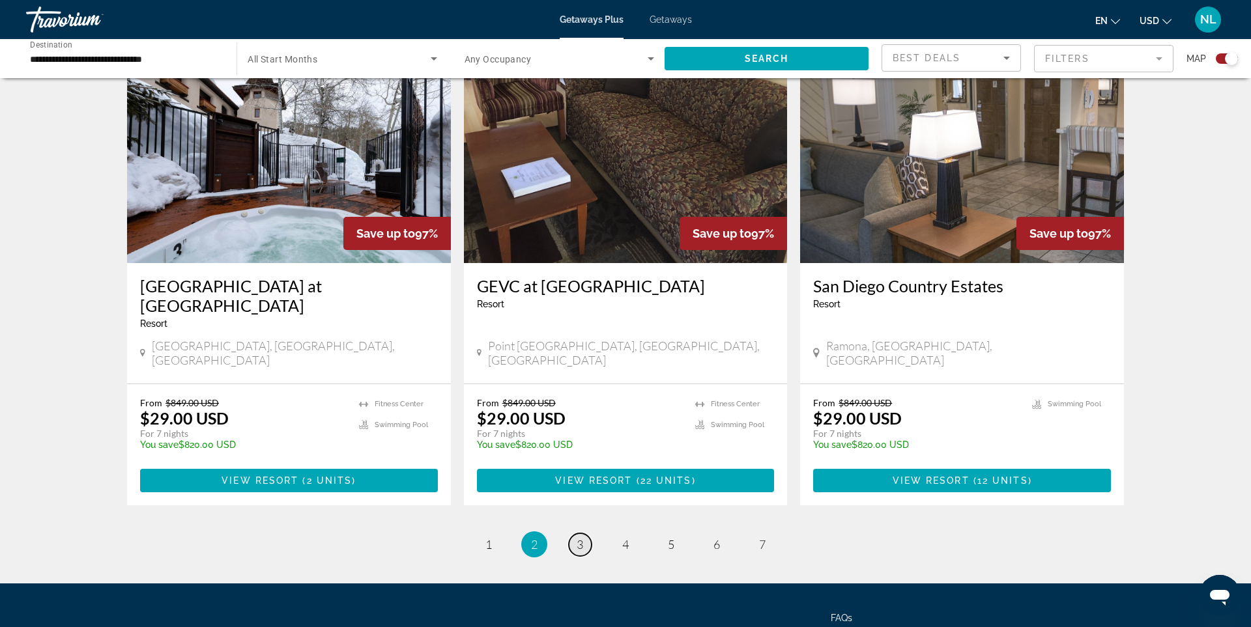
click at [572, 533] on link "page 3" at bounding box center [580, 544] width 23 height 23
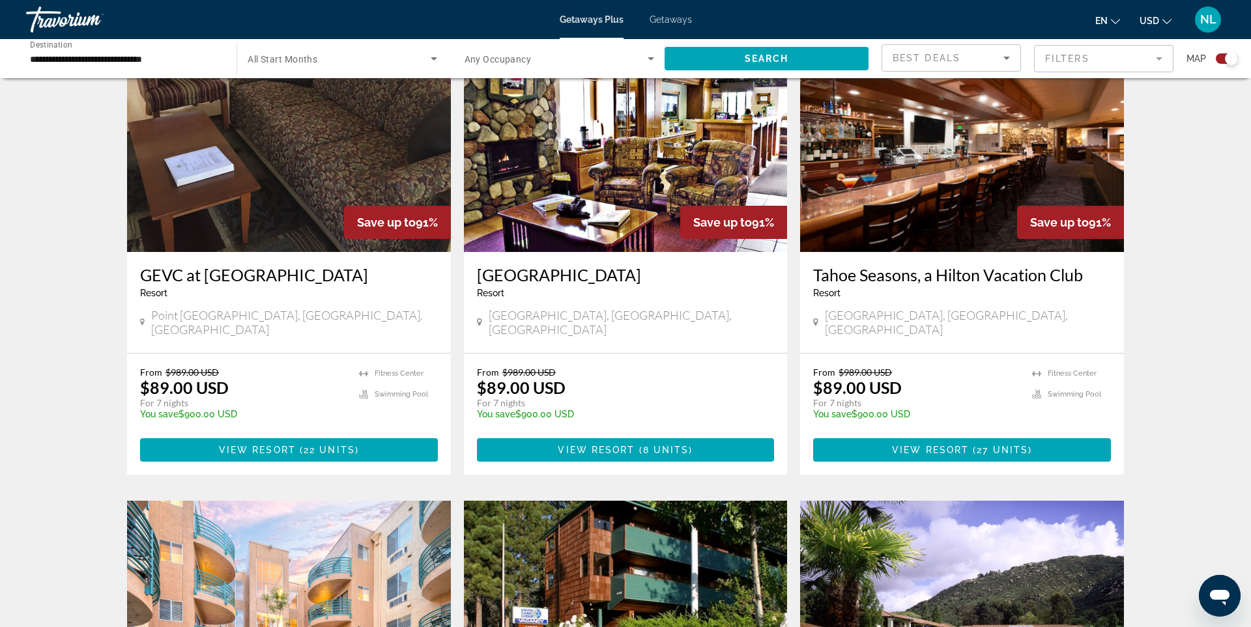
scroll to position [944, 0]
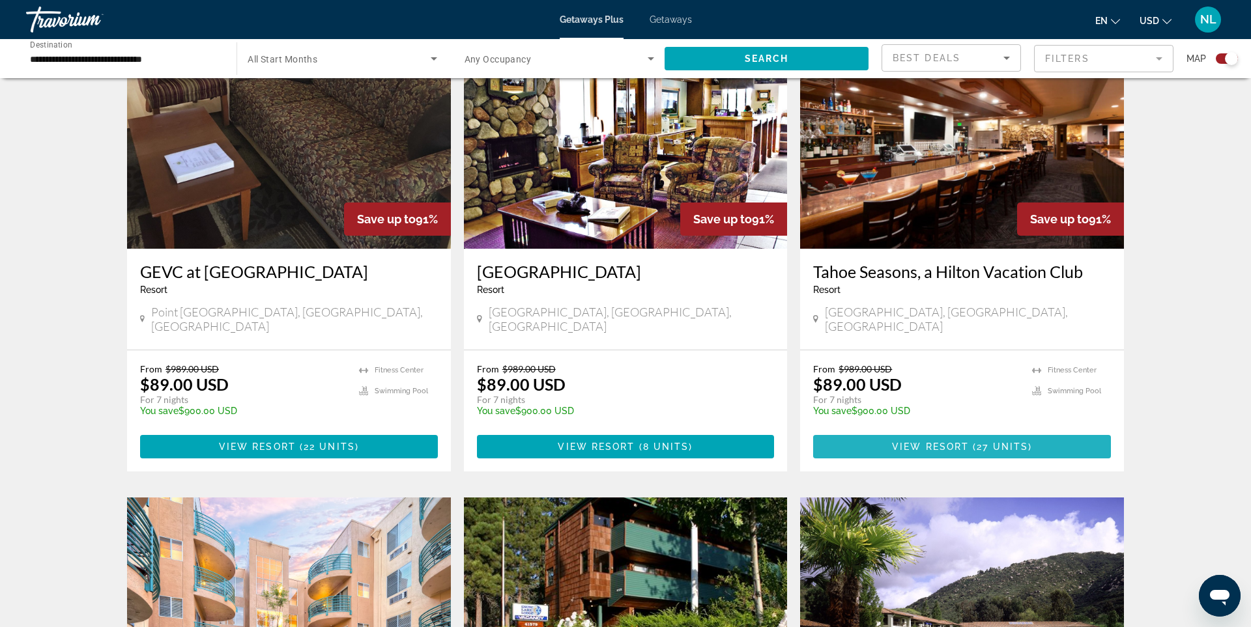
click at [1006, 442] on span "27 units" at bounding box center [1001, 447] width 51 height 10
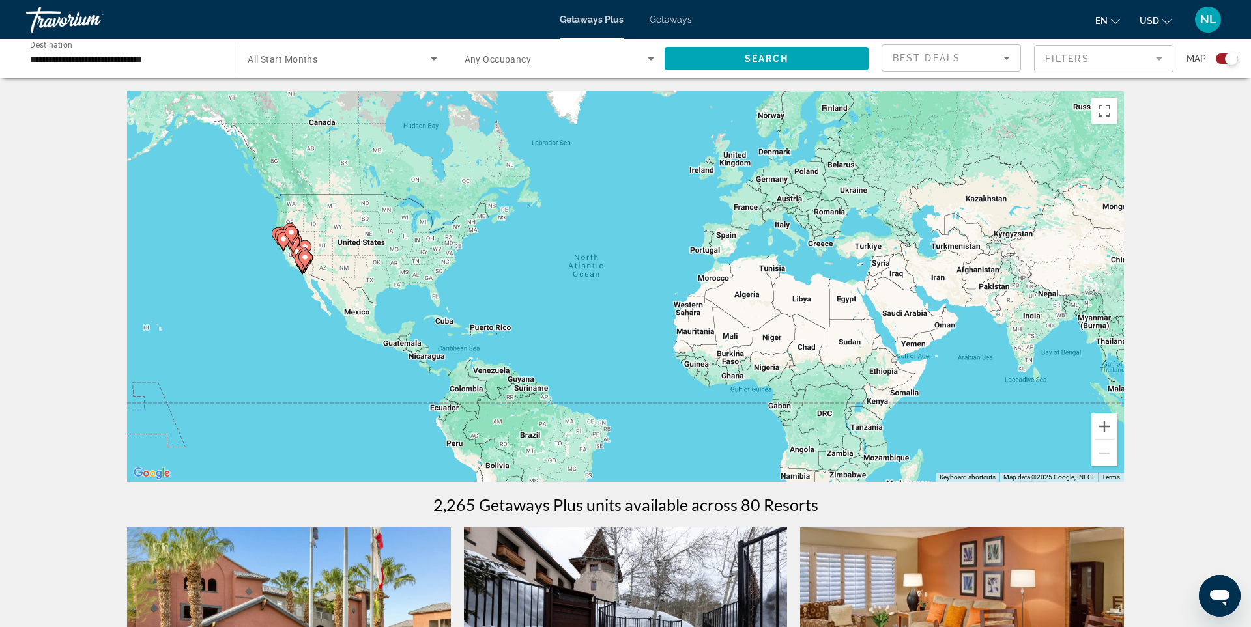
click at [1250, 17] on html "**********" at bounding box center [625, 313] width 1251 height 627
click at [102, 53] on input "**********" at bounding box center [125, 59] width 190 height 16
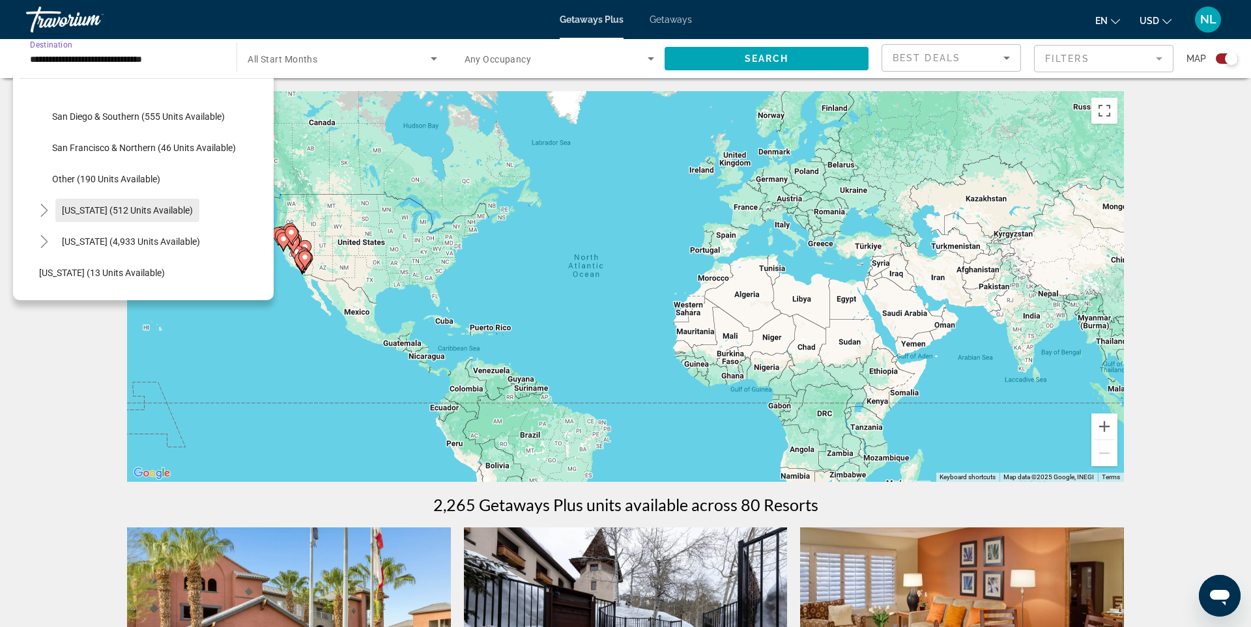
scroll to position [248, 0]
click at [114, 238] on span "[US_STATE] (4,933 units available)" at bounding box center [131, 241] width 138 height 10
type input "**********"
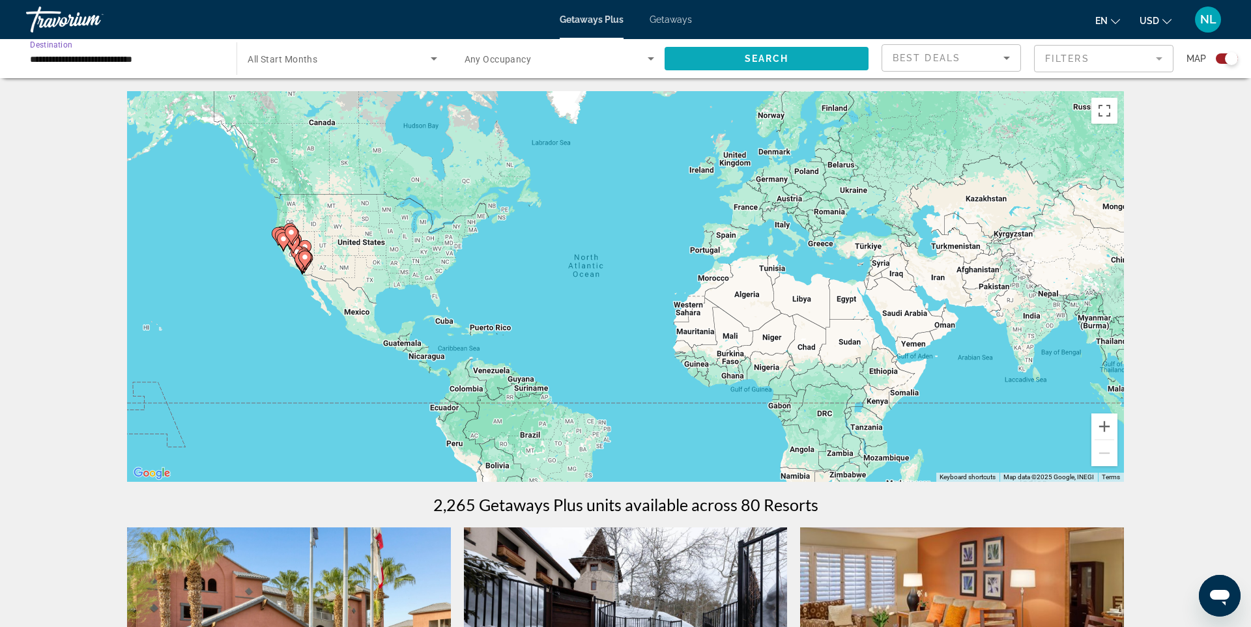
click at [796, 54] on span "Search widget" at bounding box center [766, 58] width 204 height 31
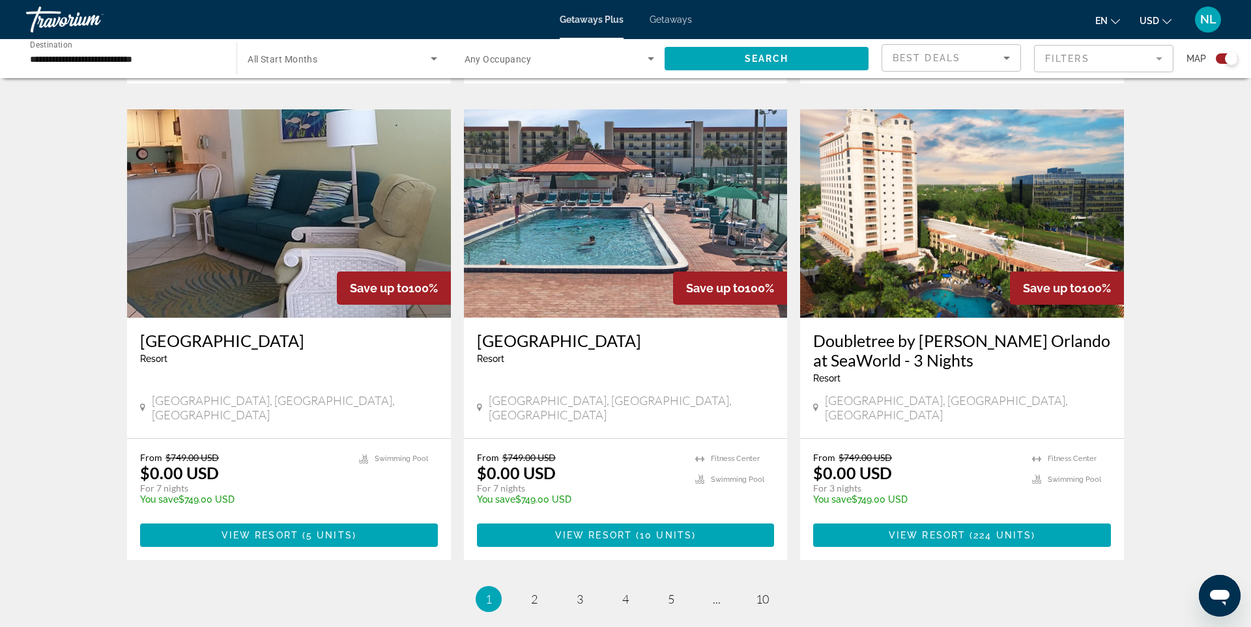
scroll to position [1766, 0]
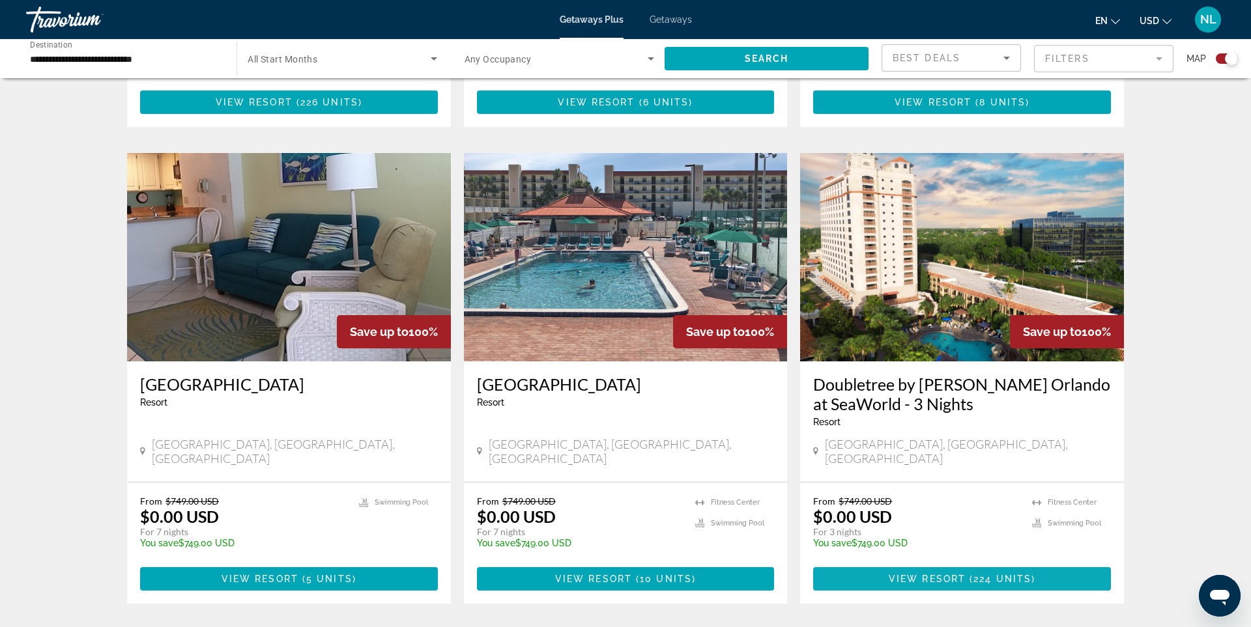
click at [981, 574] on span "224 units" at bounding box center [1002, 579] width 58 height 10
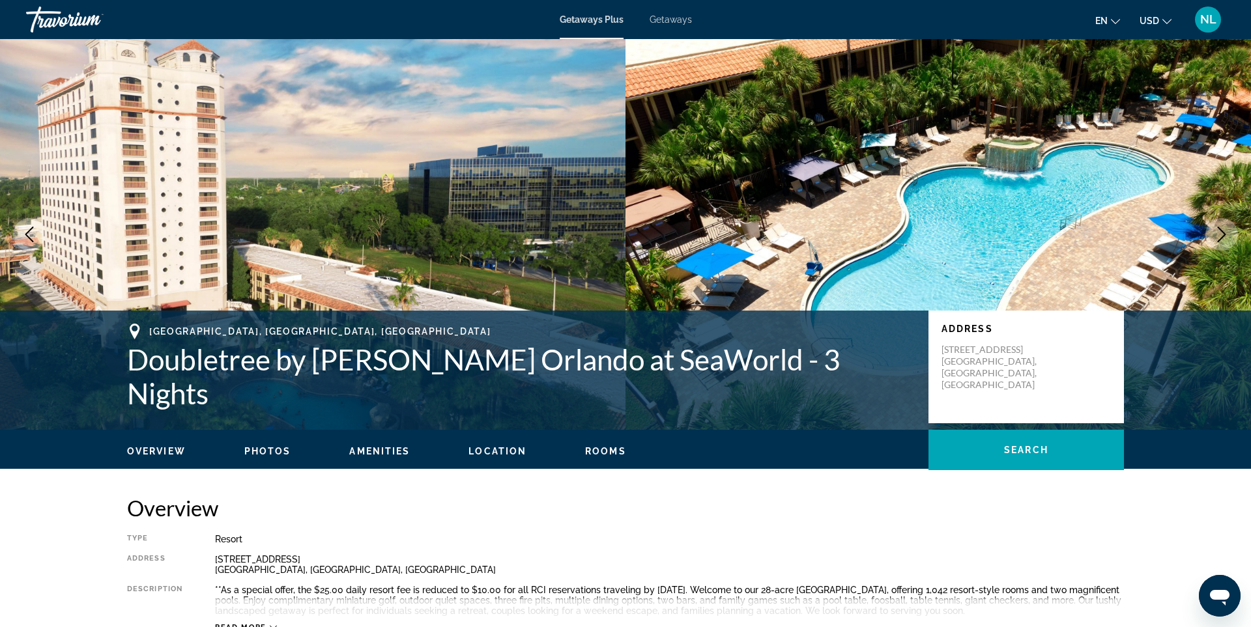
click at [1220, 235] on icon "Next image" at bounding box center [1222, 235] width 16 height 16
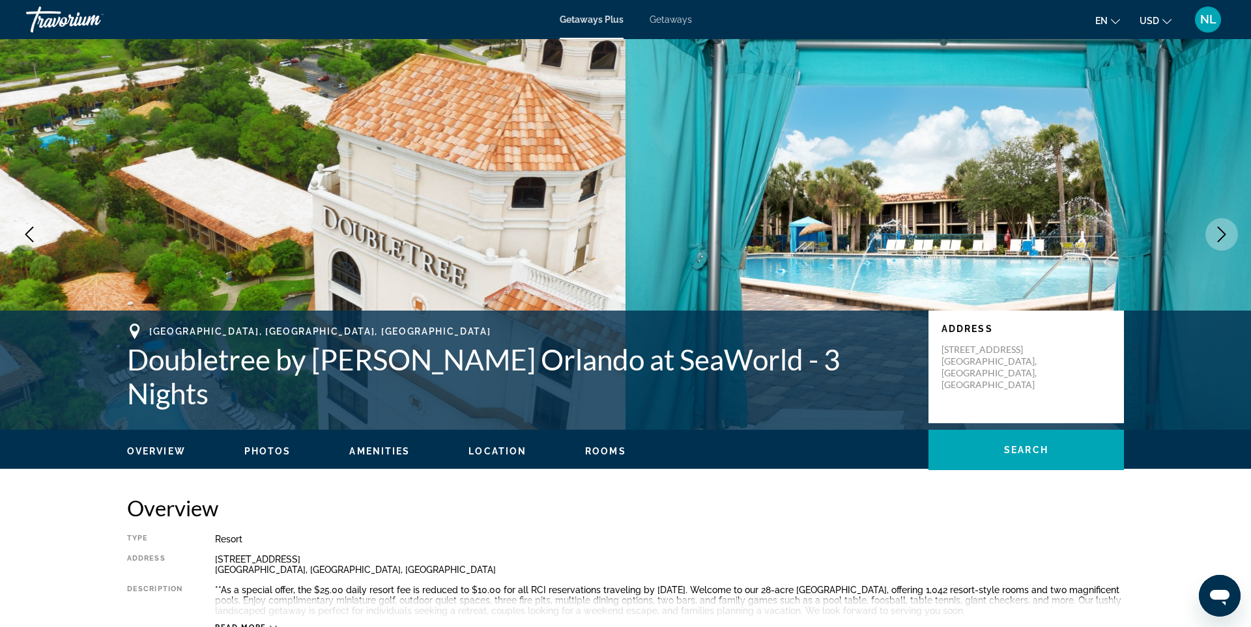
click at [1220, 235] on icon "Next image" at bounding box center [1222, 235] width 16 height 16
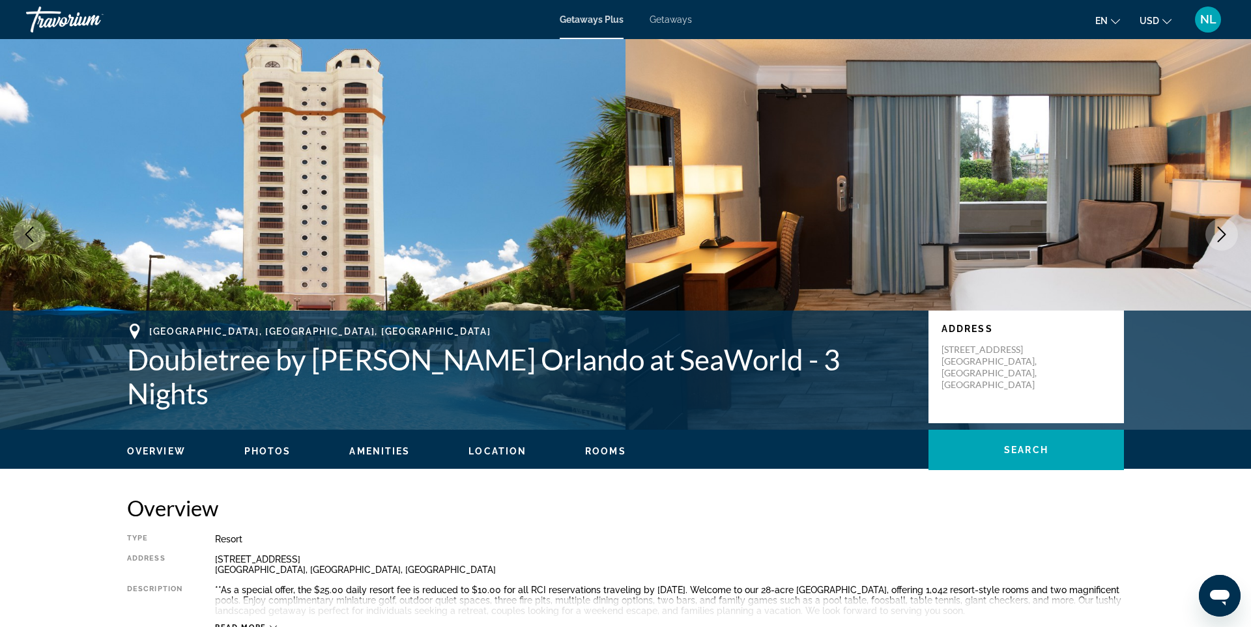
click at [1220, 235] on icon "Next image" at bounding box center [1222, 235] width 16 height 16
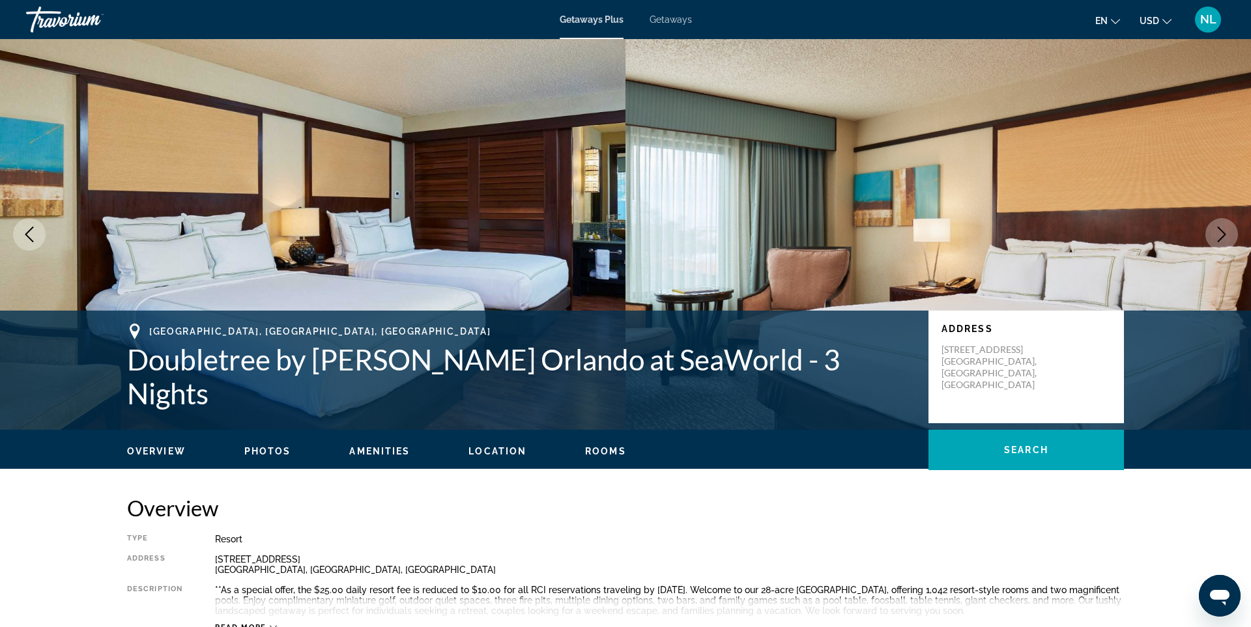
click at [1220, 236] on icon "Next image" at bounding box center [1222, 235] width 16 height 16
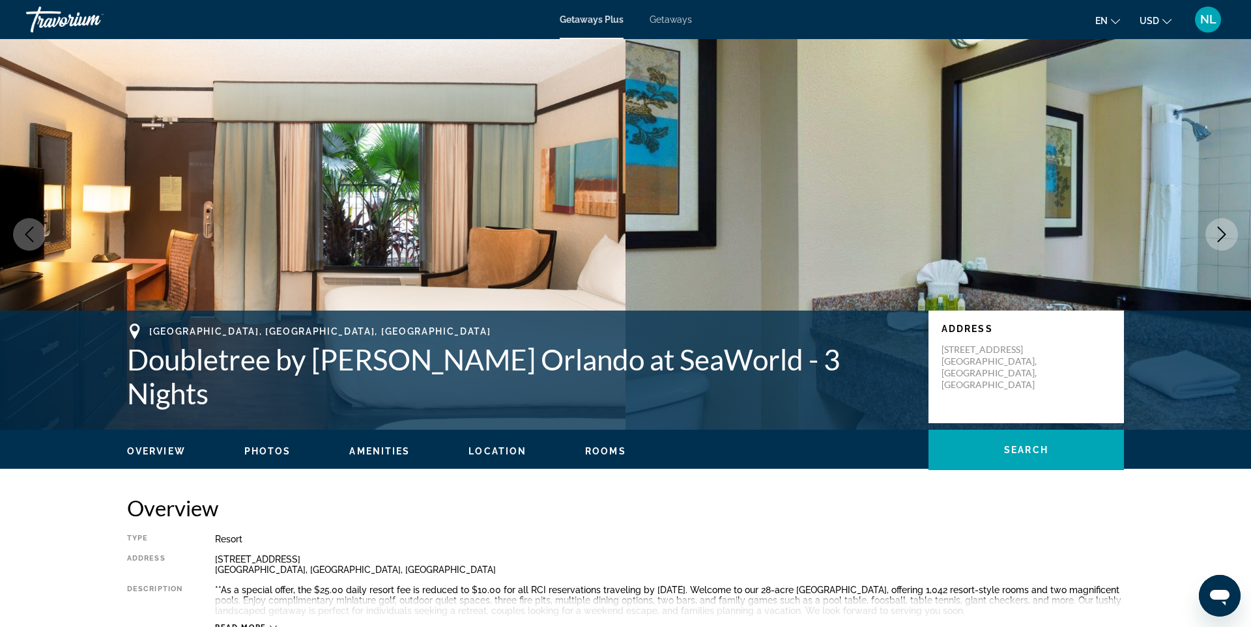
click at [1220, 236] on icon "Next image" at bounding box center [1222, 235] width 16 height 16
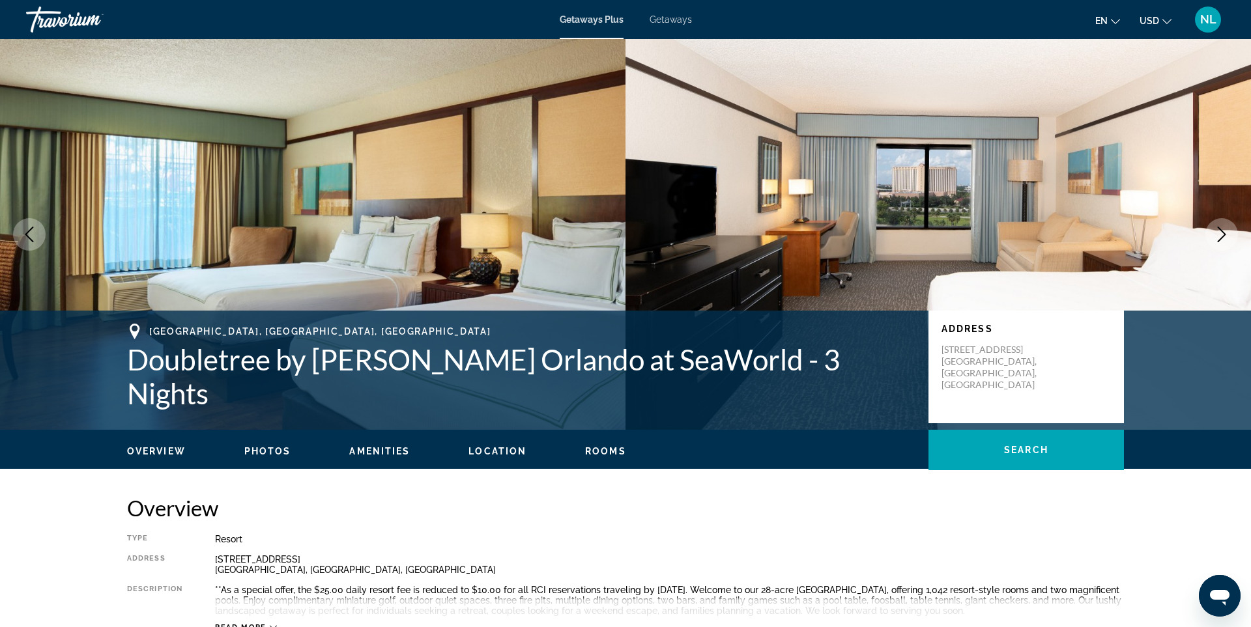
click at [1220, 235] on icon "Next image" at bounding box center [1222, 235] width 16 height 16
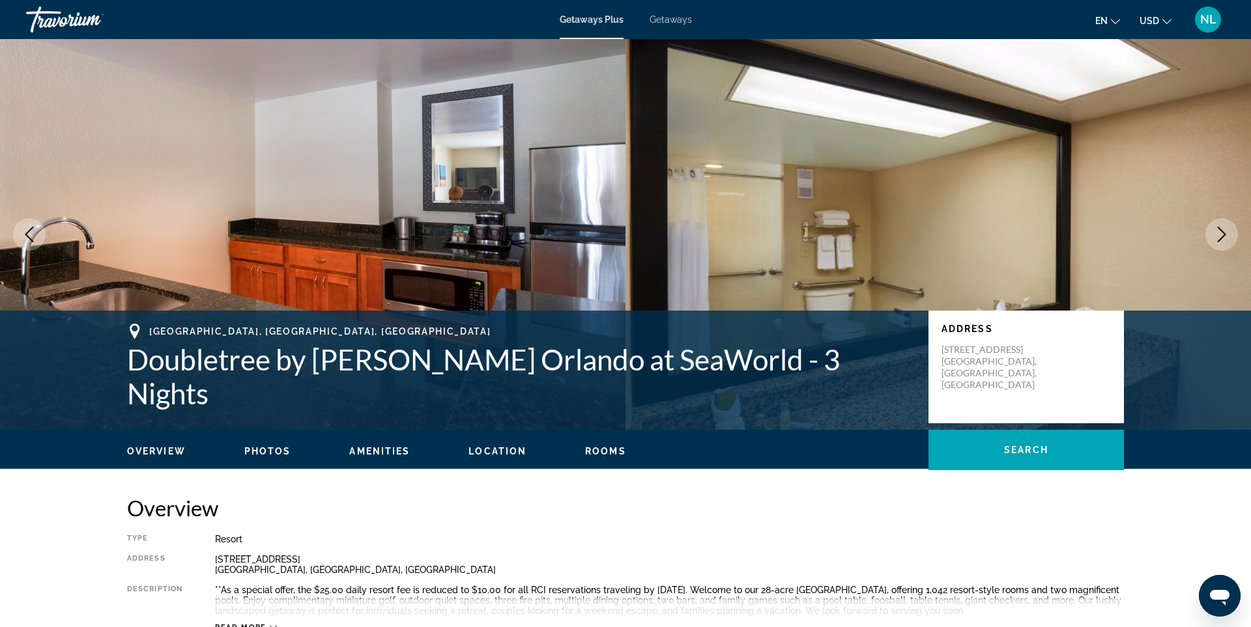
click at [1220, 235] on icon "Next image" at bounding box center [1222, 235] width 16 height 16
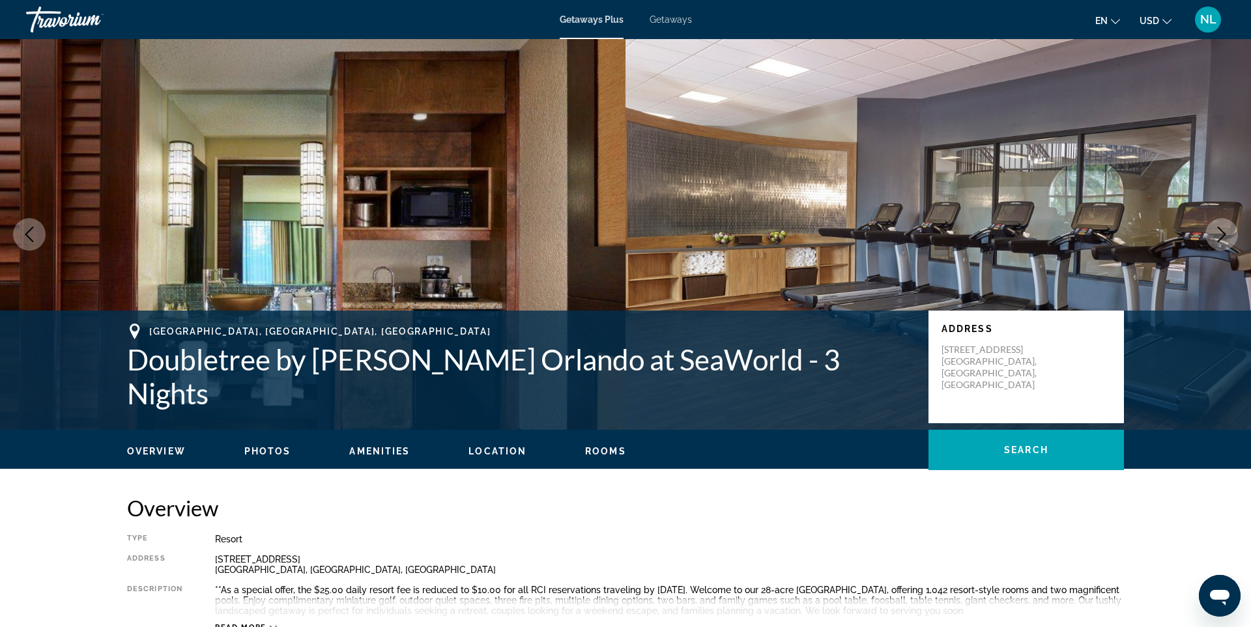
click at [1220, 235] on icon "Next image" at bounding box center [1222, 235] width 16 height 16
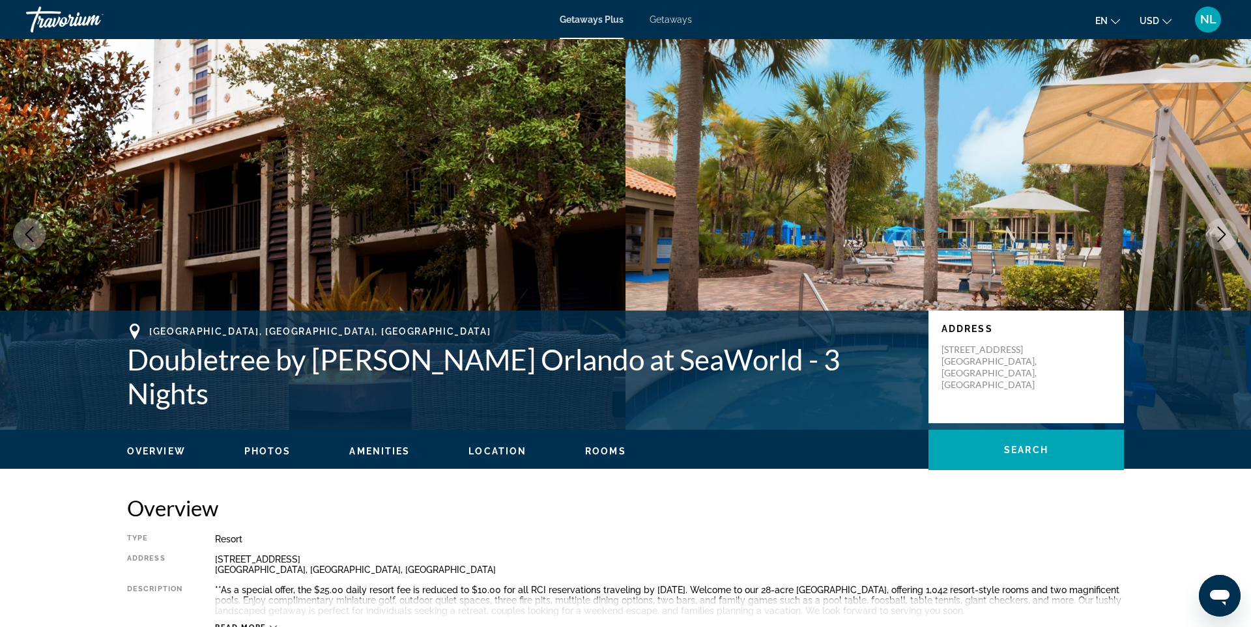
click at [1220, 235] on icon "Next image" at bounding box center [1222, 235] width 16 height 16
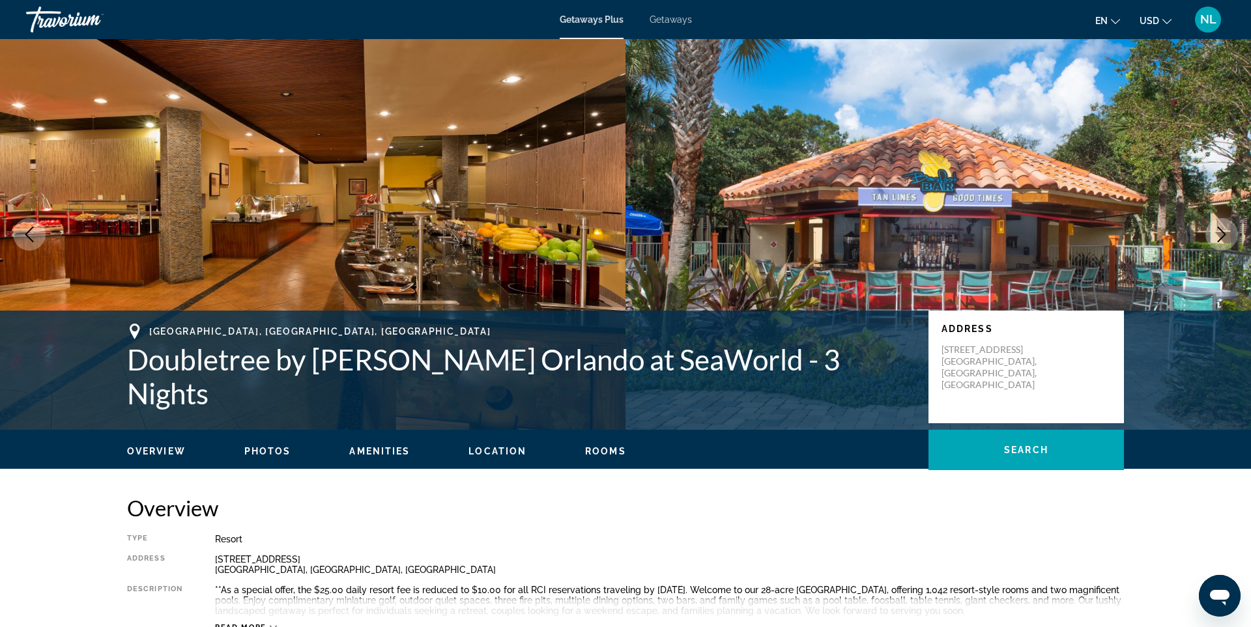
click at [1220, 235] on icon "Next image" at bounding box center [1222, 235] width 16 height 16
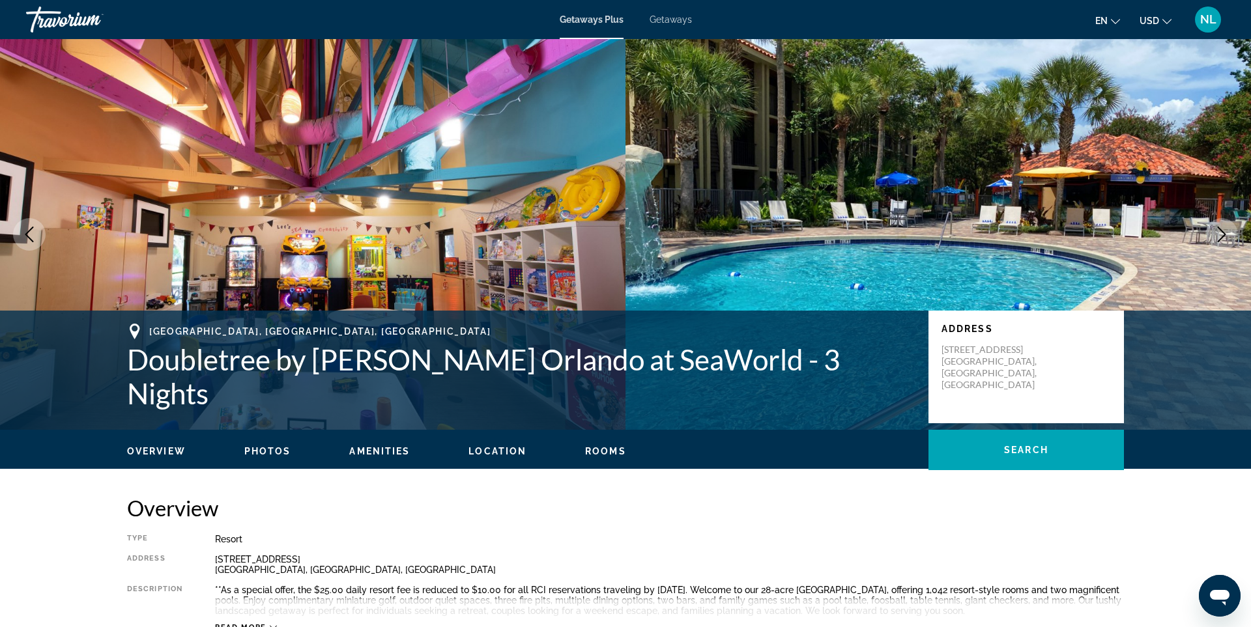
click at [1220, 235] on icon "Next image" at bounding box center [1222, 235] width 16 height 16
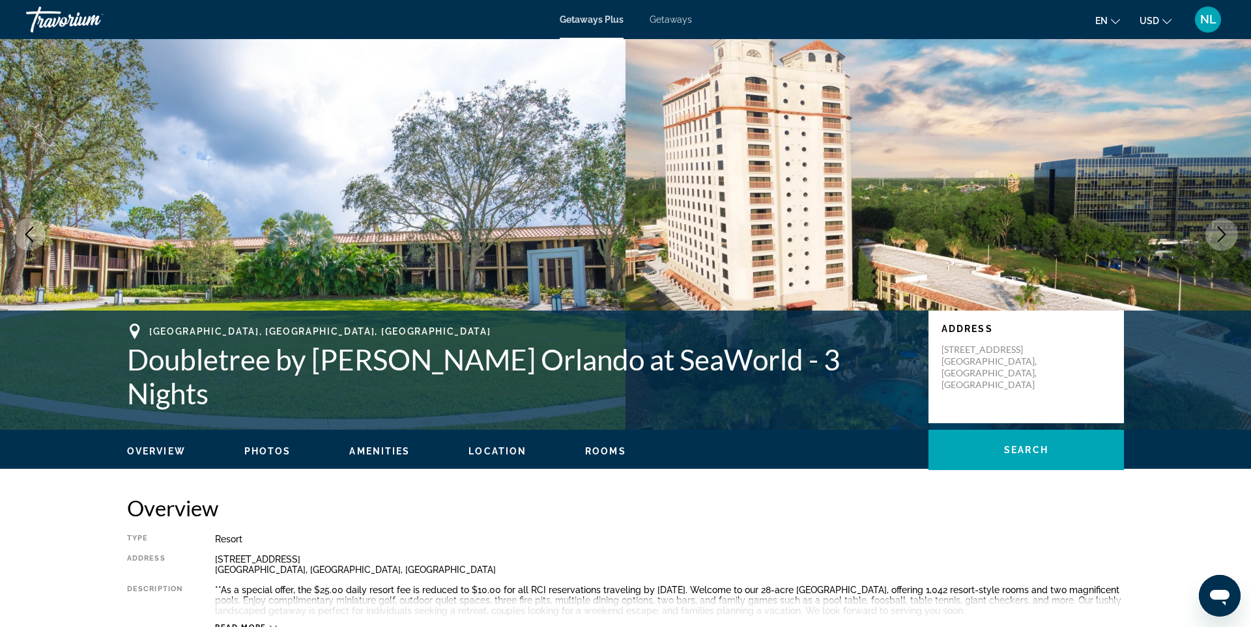
click at [1220, 235] on icon "Next image" at bounding box center [1222, 235] width 16 height 16
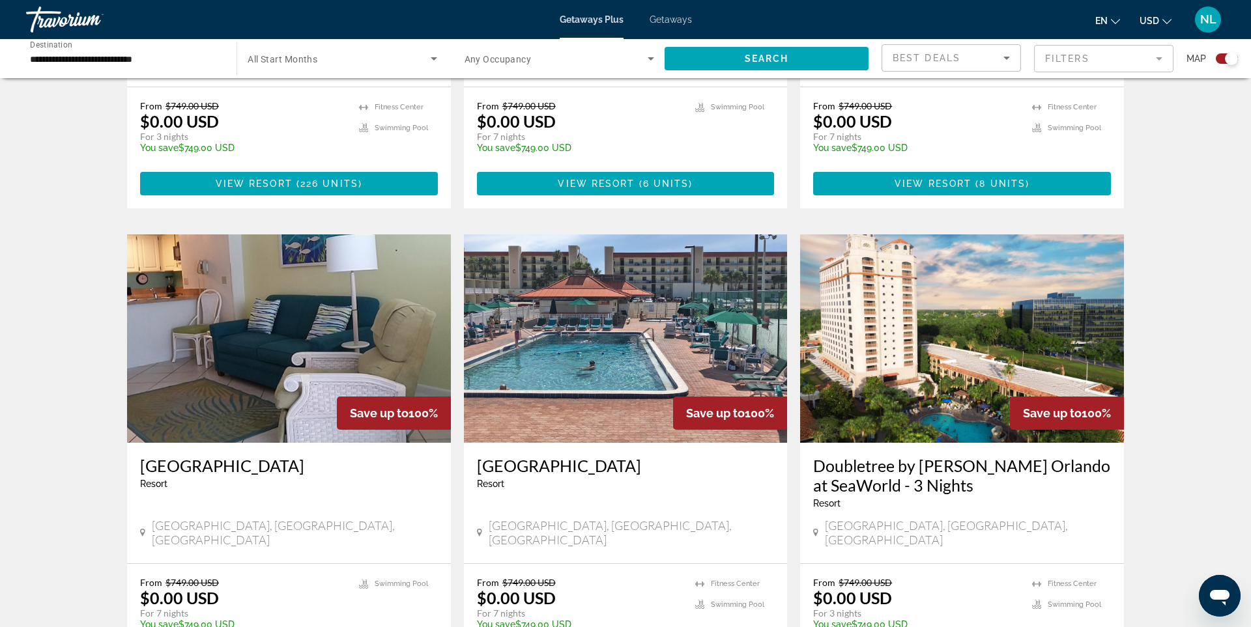
scroll to position [1923, 0]
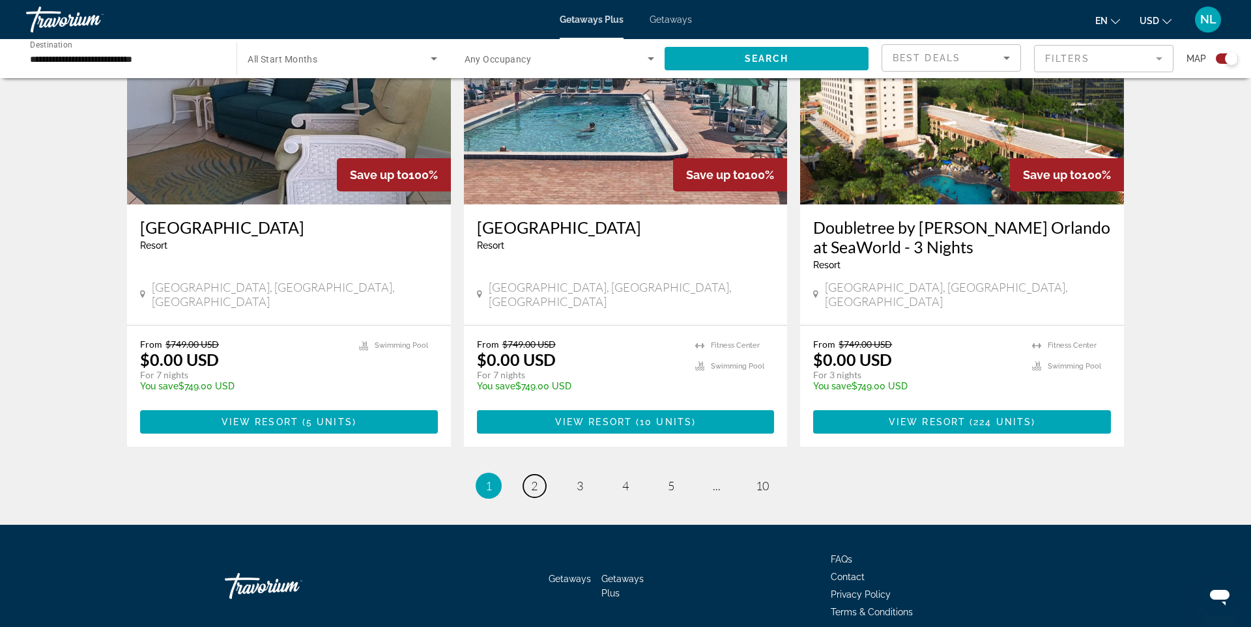
click at [533, 479] on span "2" at bounding box center [534, 486] width 7 height 14
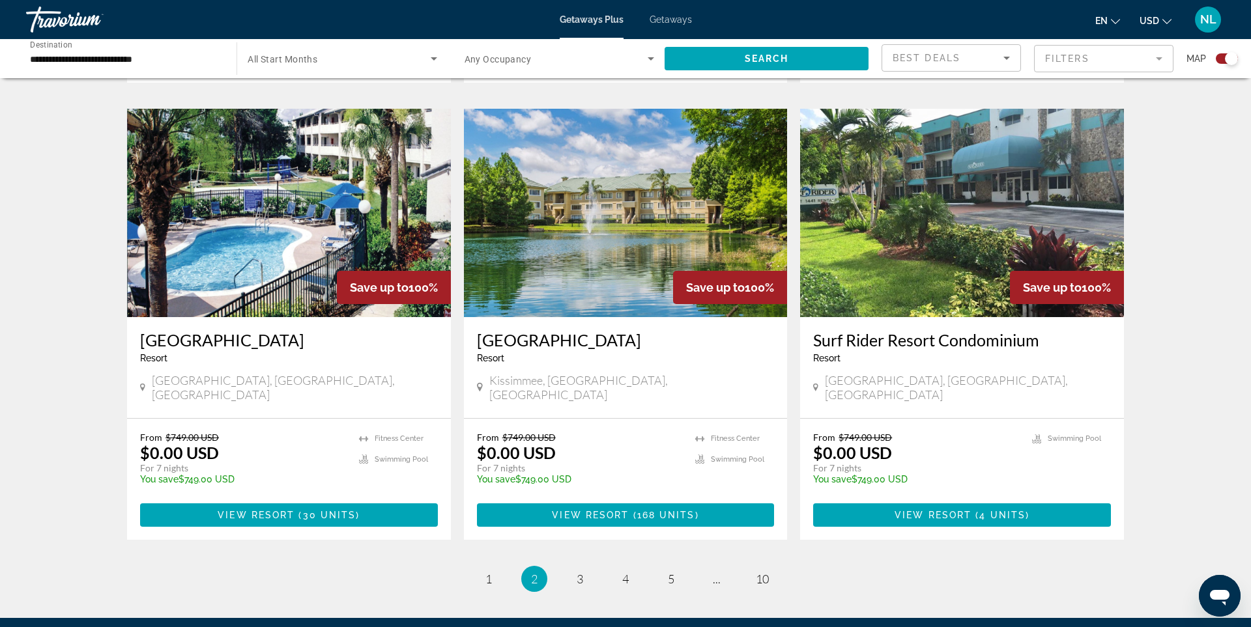
scroll to position [1903, 0]
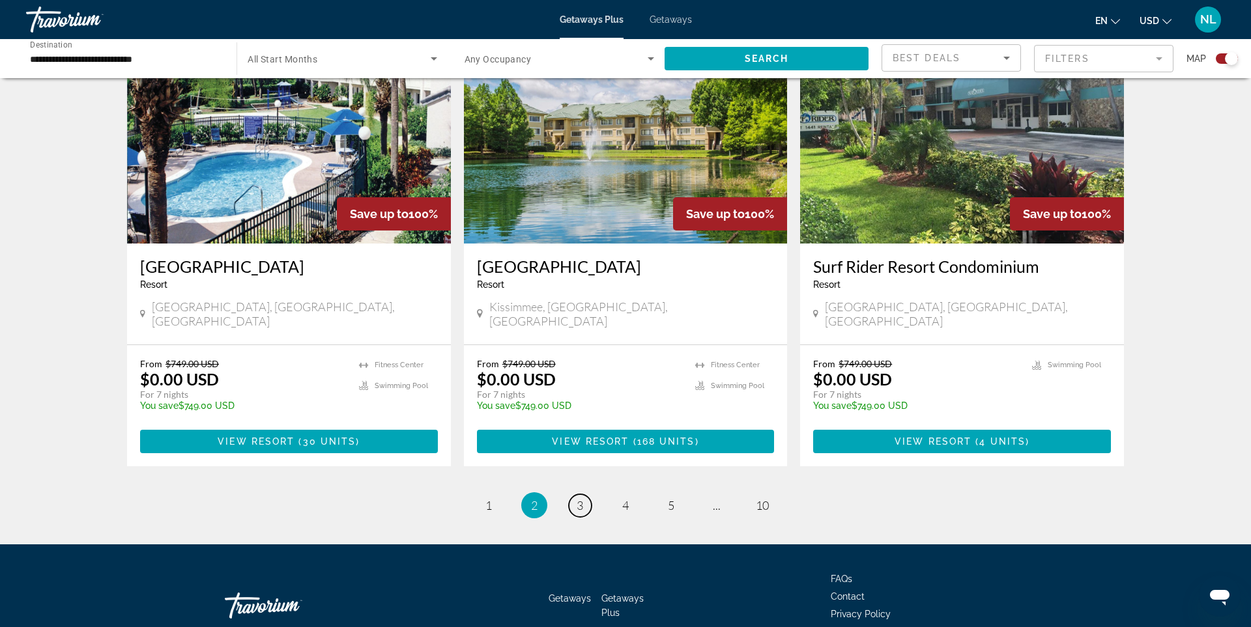
click at [580, 498] on span "3" at bounding box center [579, 505] width 7 height 14
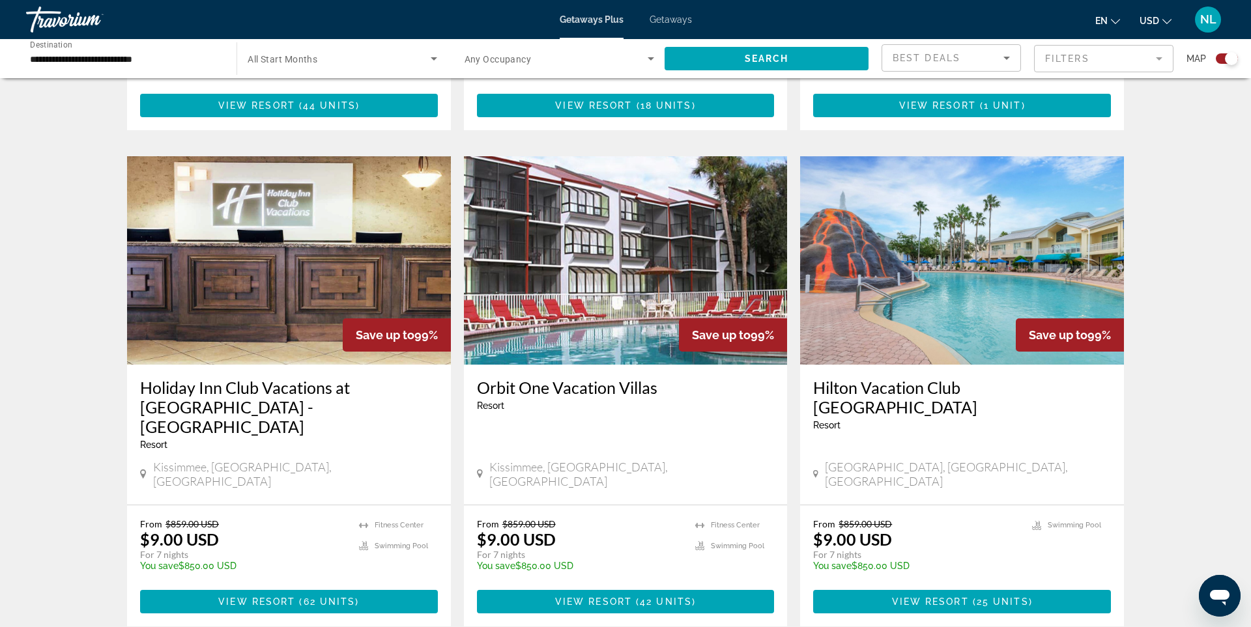
scroll to position [1311, 0]
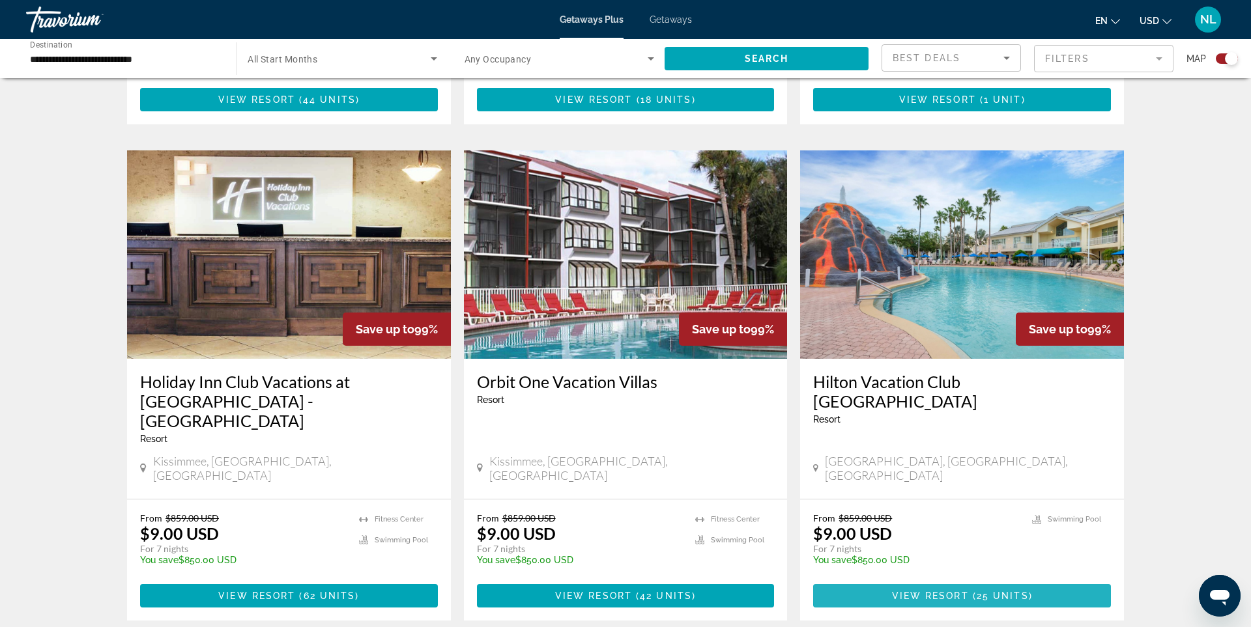
click at [1002, 591] on span "25 units" at bounding box center [1002, 596] width 52 height 10
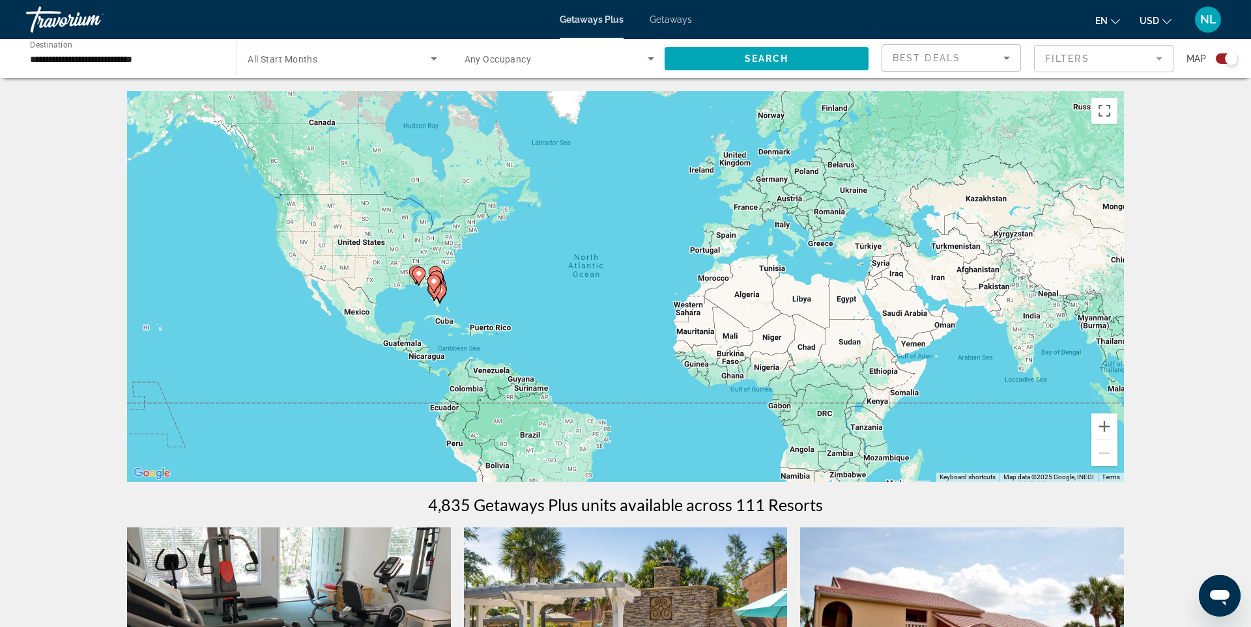
click at [147, 55] on input "**********" at bounding box center [125, 59] width 190 height 16
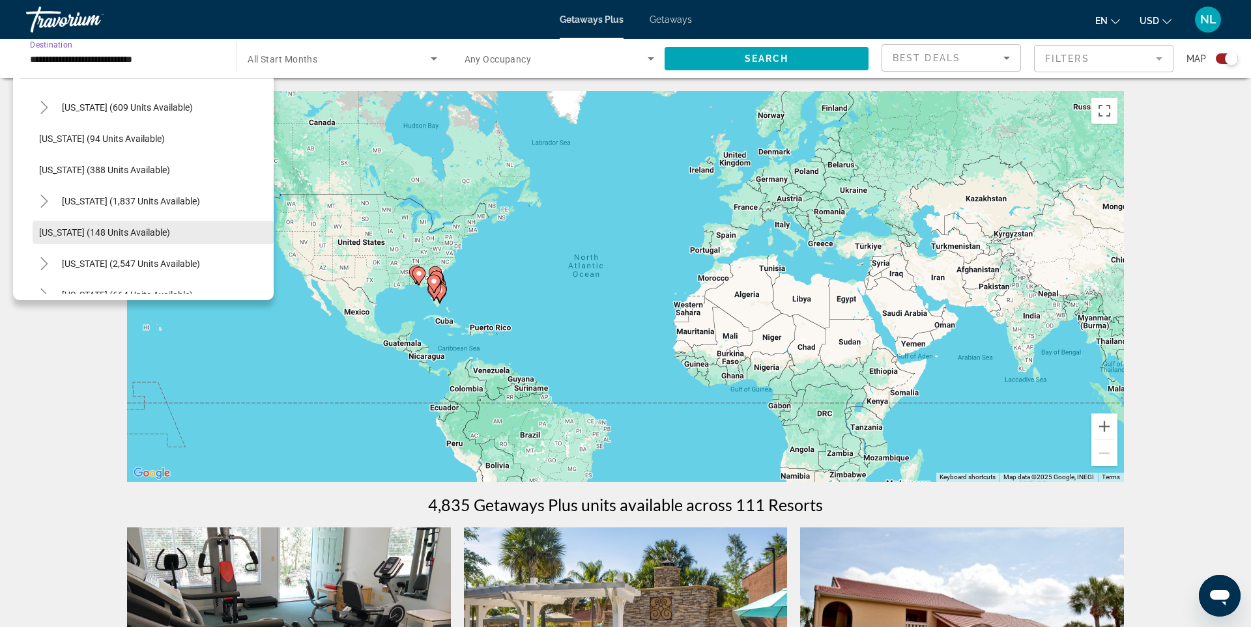
scroll to position [695, 0]
click at [88, 259] on span "[US_STATE] (2,547 units available)" at bounding box center [131, 263] width 138 height 10
type input "**********"
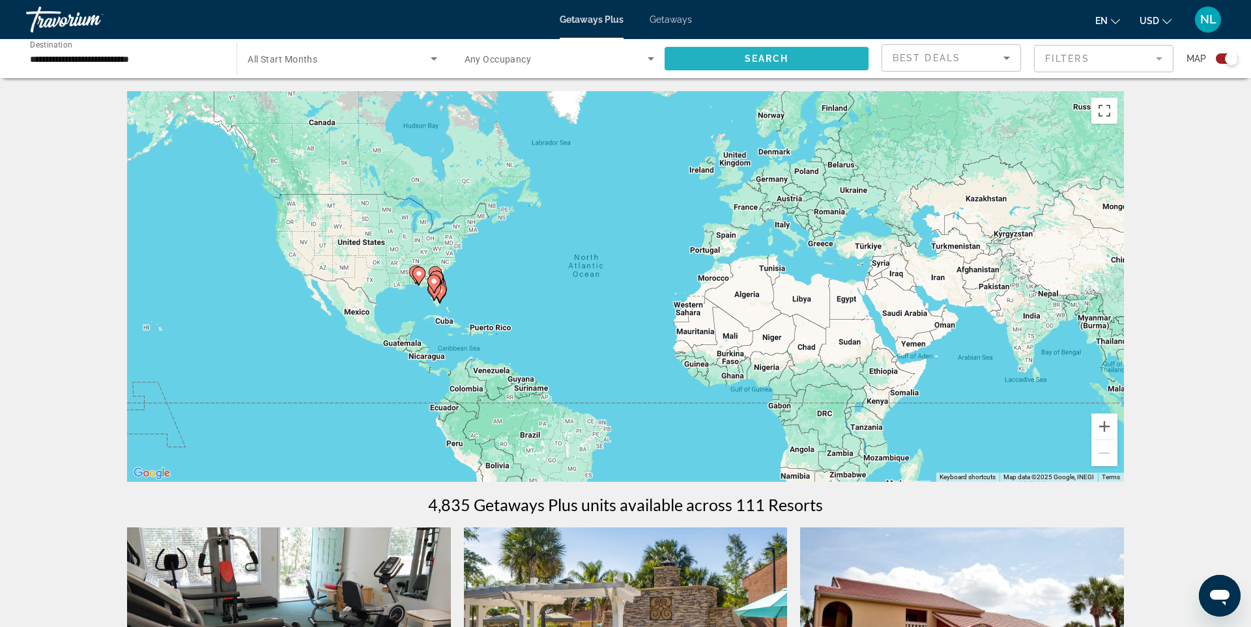
click at [797, 58] on span "Search widget" at bounding box center [766, 58] width 204 height 31
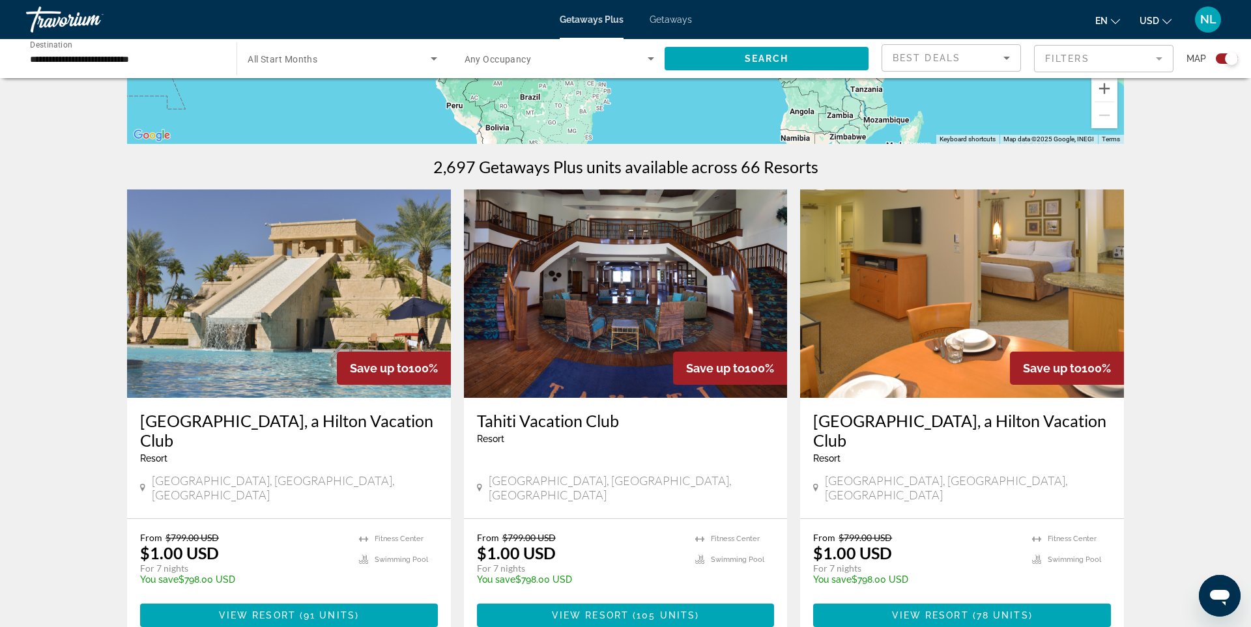
scroll to position [382, 0]
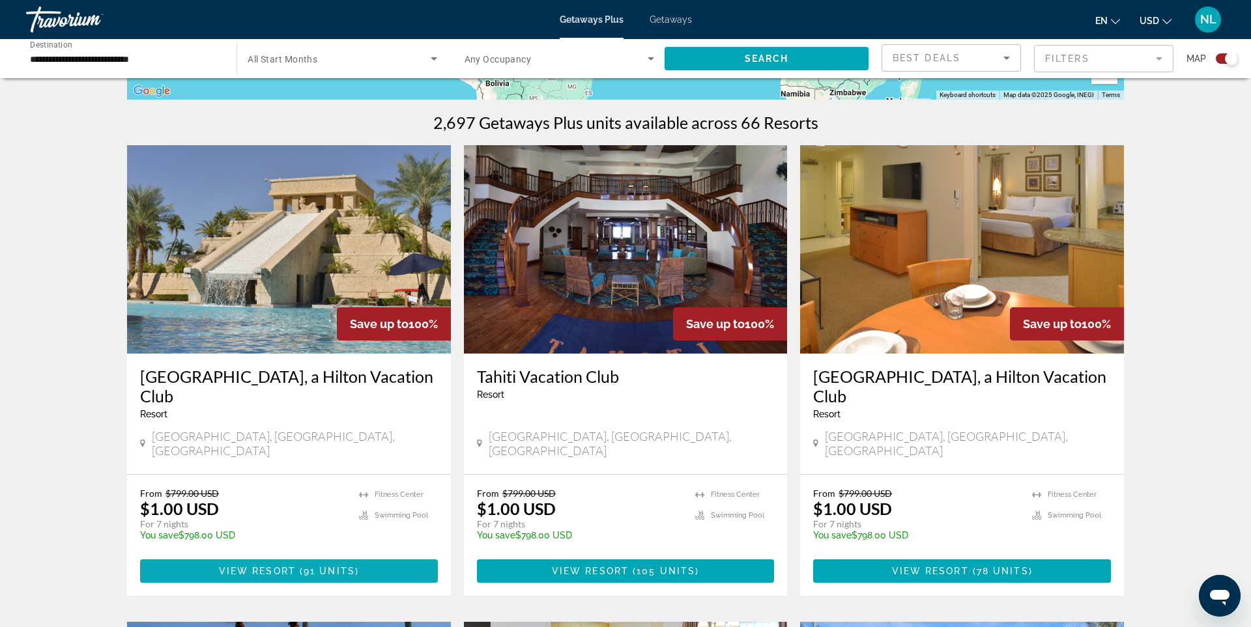
click at [302, 566] on span "( 91 units )" at bounding box center [327, 571] width 63 height 10
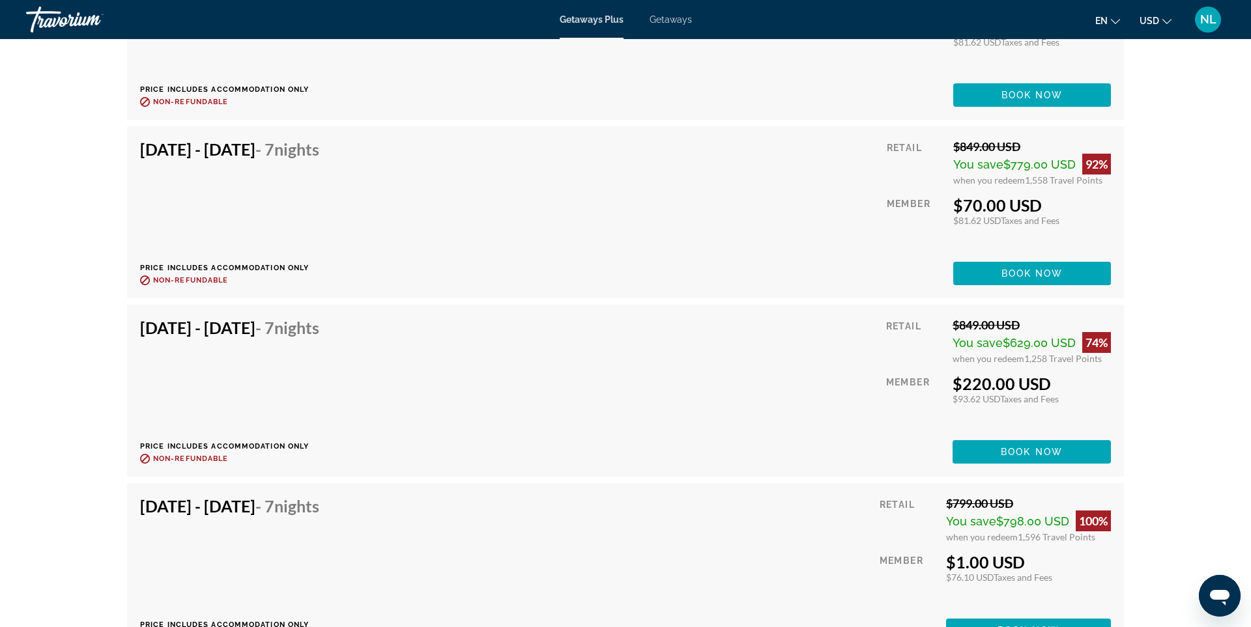
scroll to position [3243, 0]
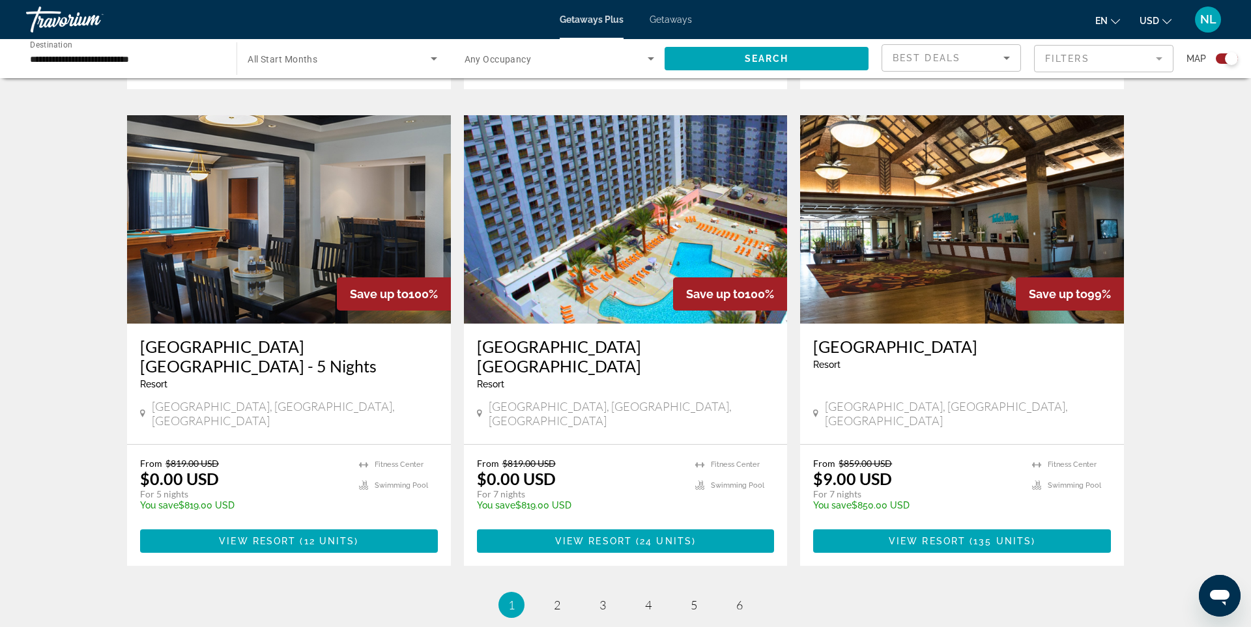
scroll to position [1923, 0]
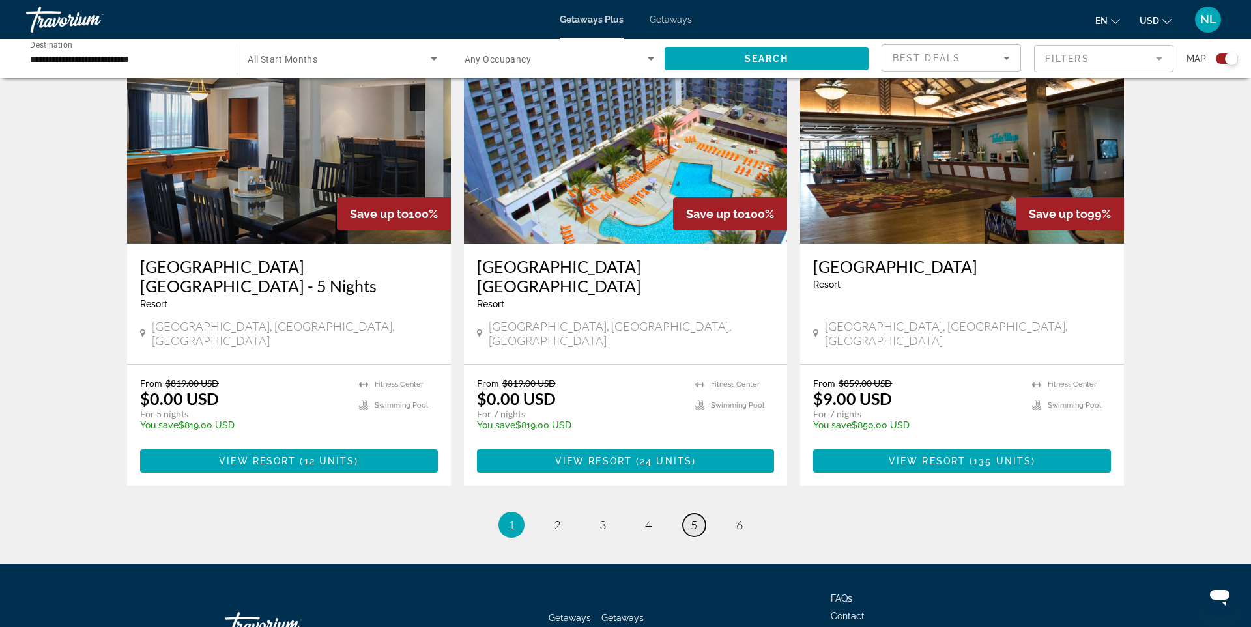
click at [690, 518] on span "5" at bounding box center [693, 525] width 7 height 14
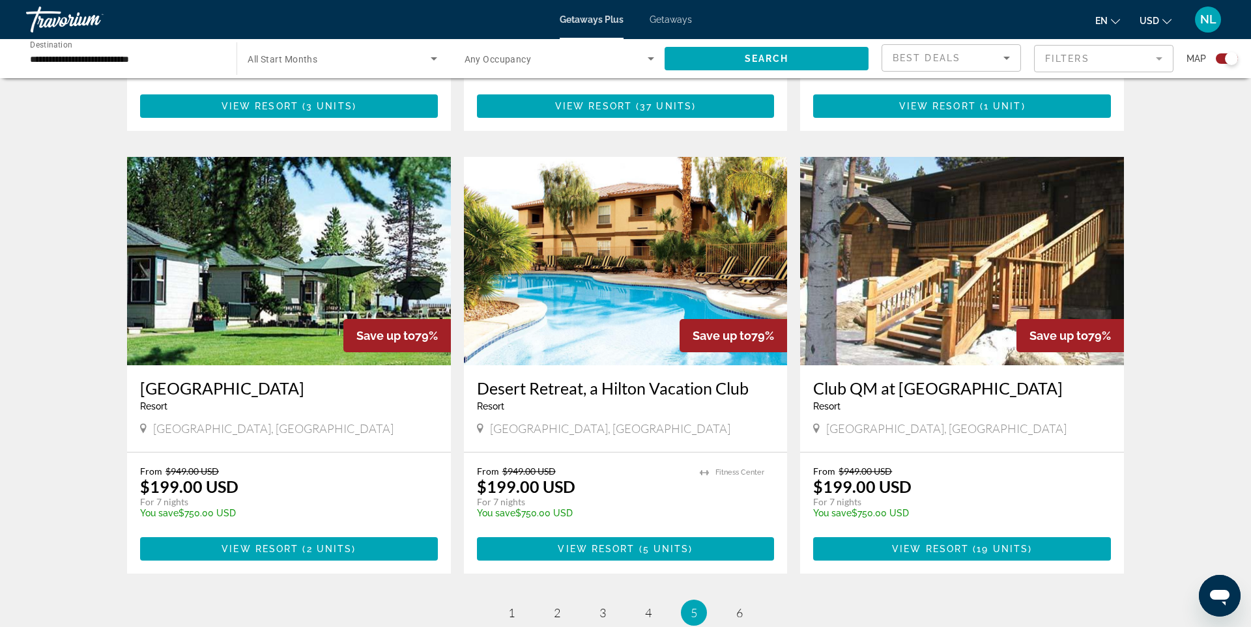
scroll to position [1720, 0]
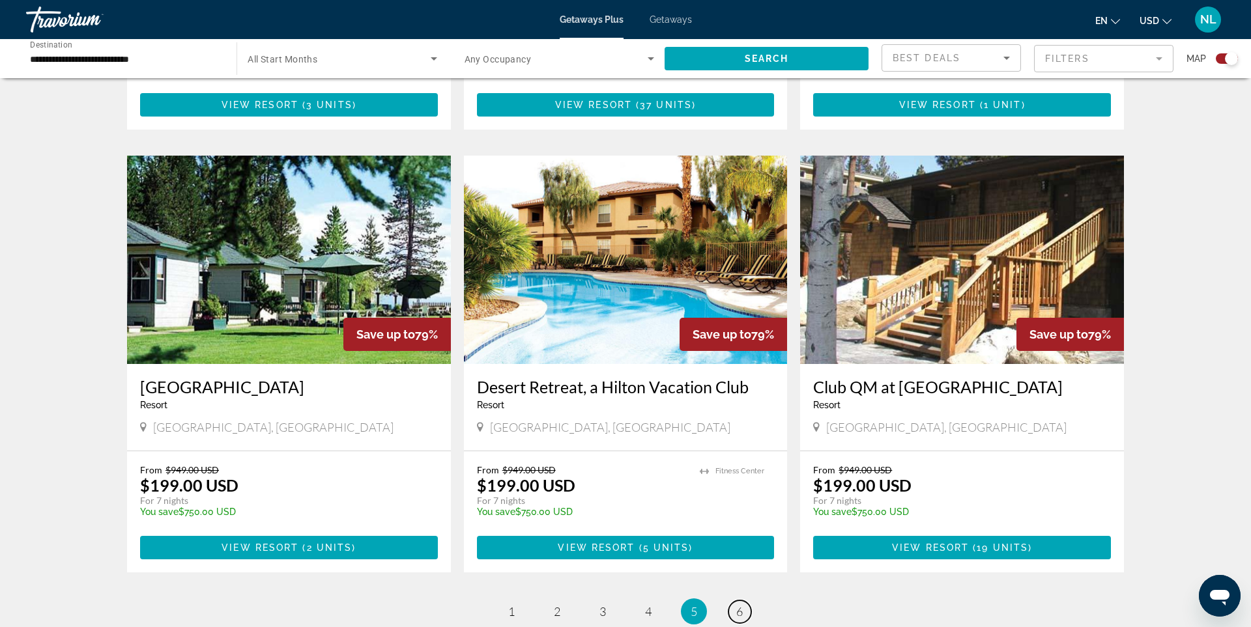
click at [741, 604] on span "6" at bounding box center [739, 611] width 7 height 14
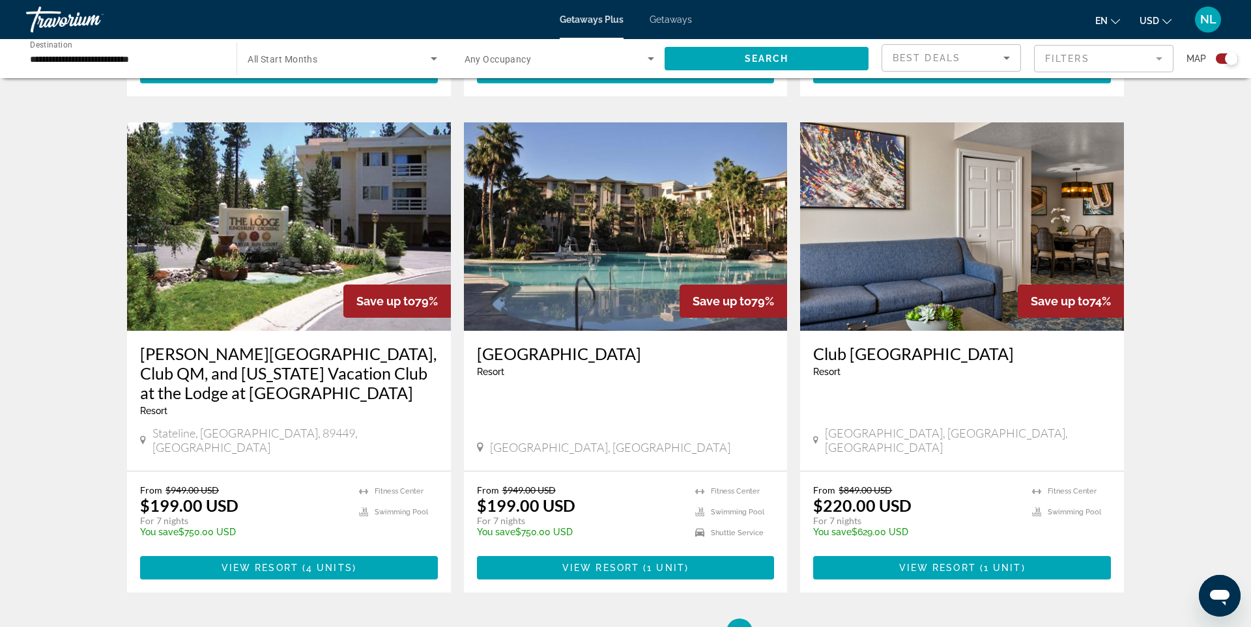
scroll to position [883, 0]
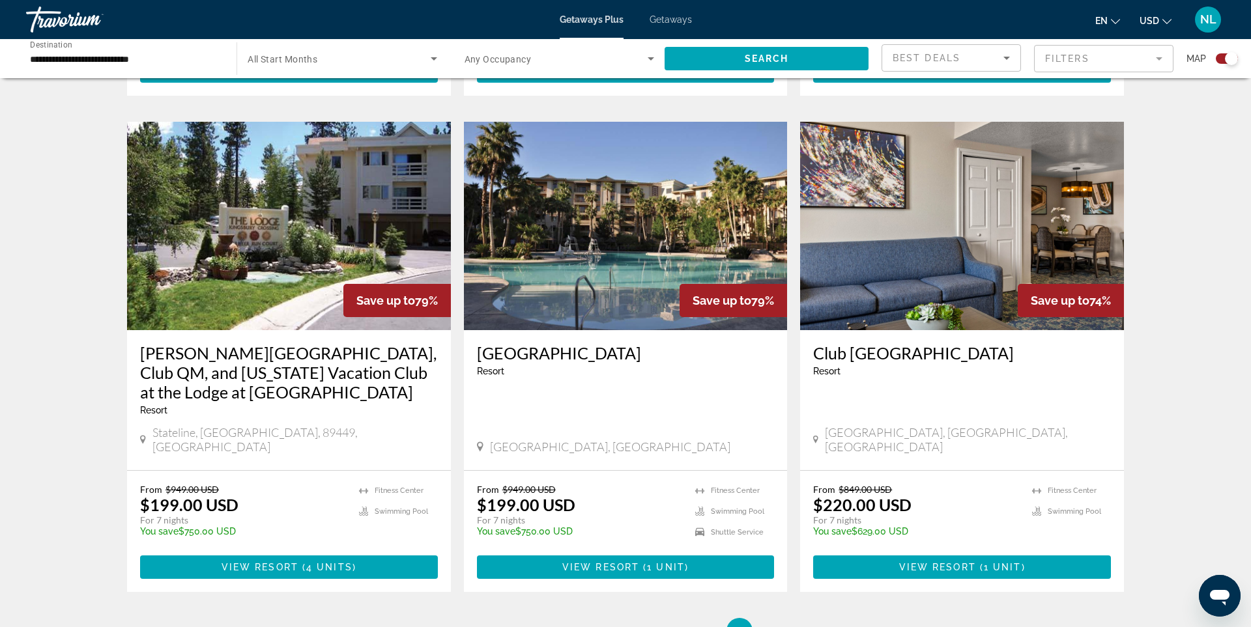
click at [969, 562] on span "View Resort" at bounding box center [937, 567] width 77 height 10
